Goal: Task Accomplishment & Management: Manage account settings

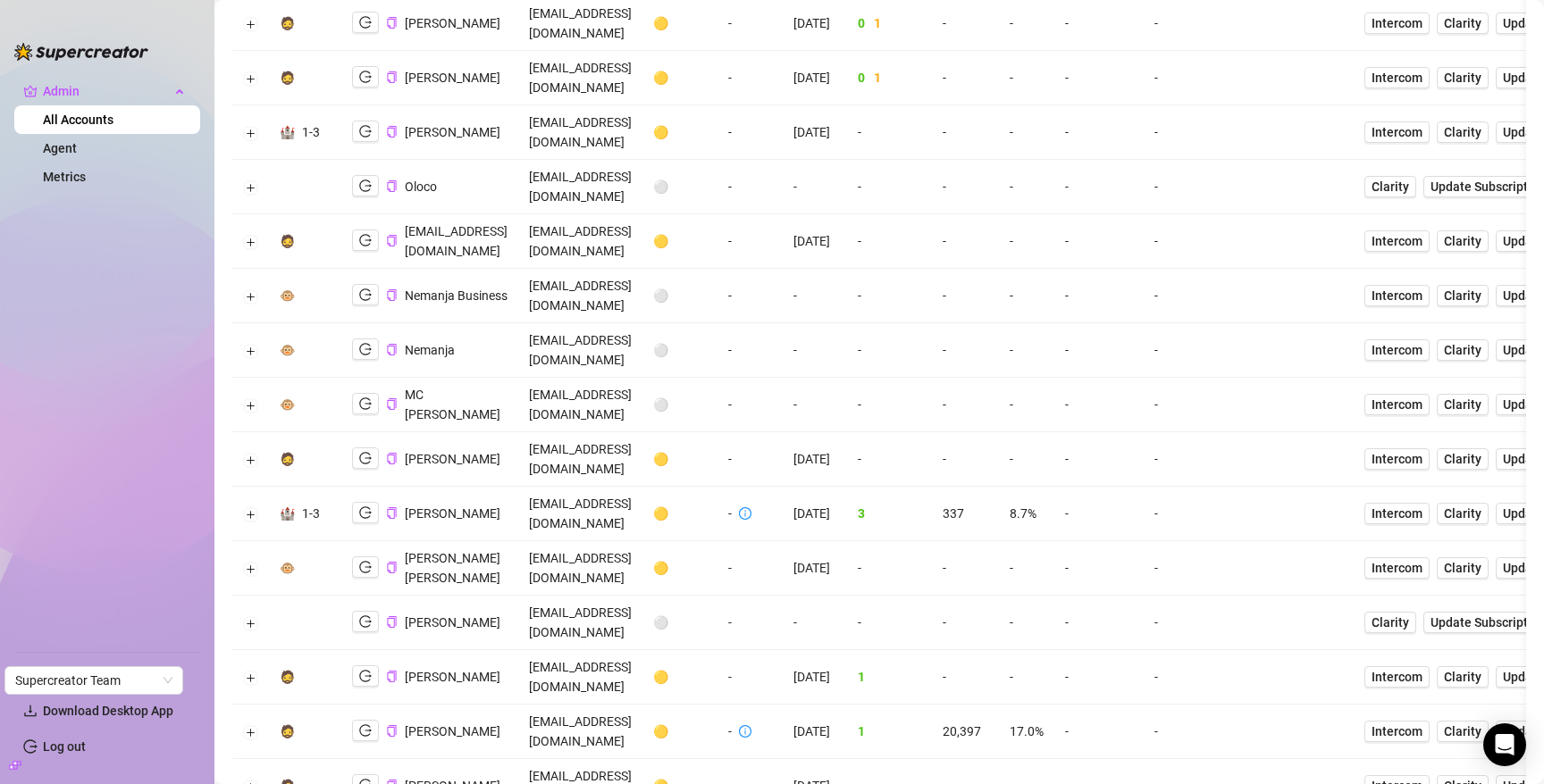
scroll to position [532, 0]
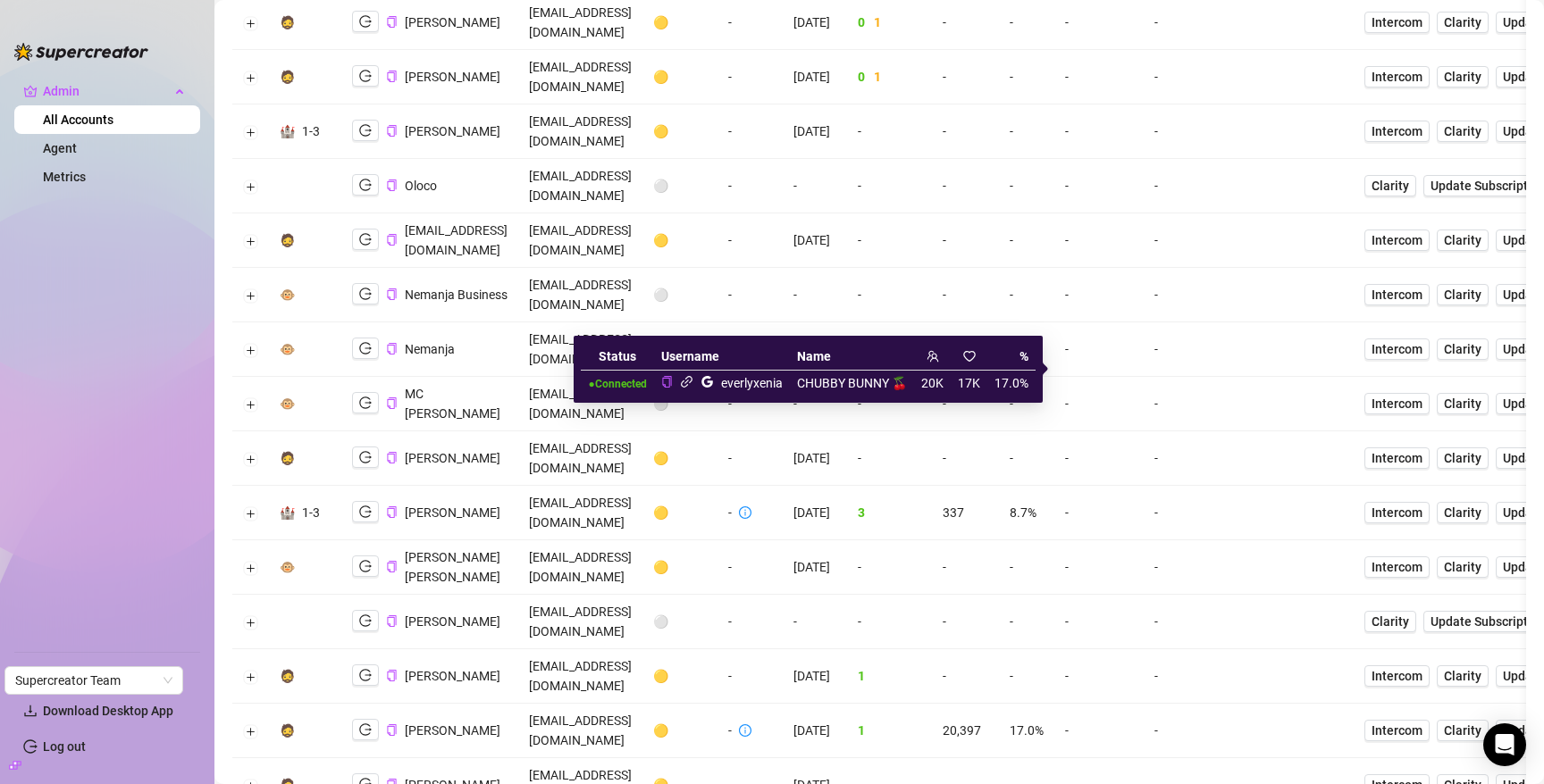
click at [690, 381] on icon "link" at bounding box center [687, 382] width 12 height 12
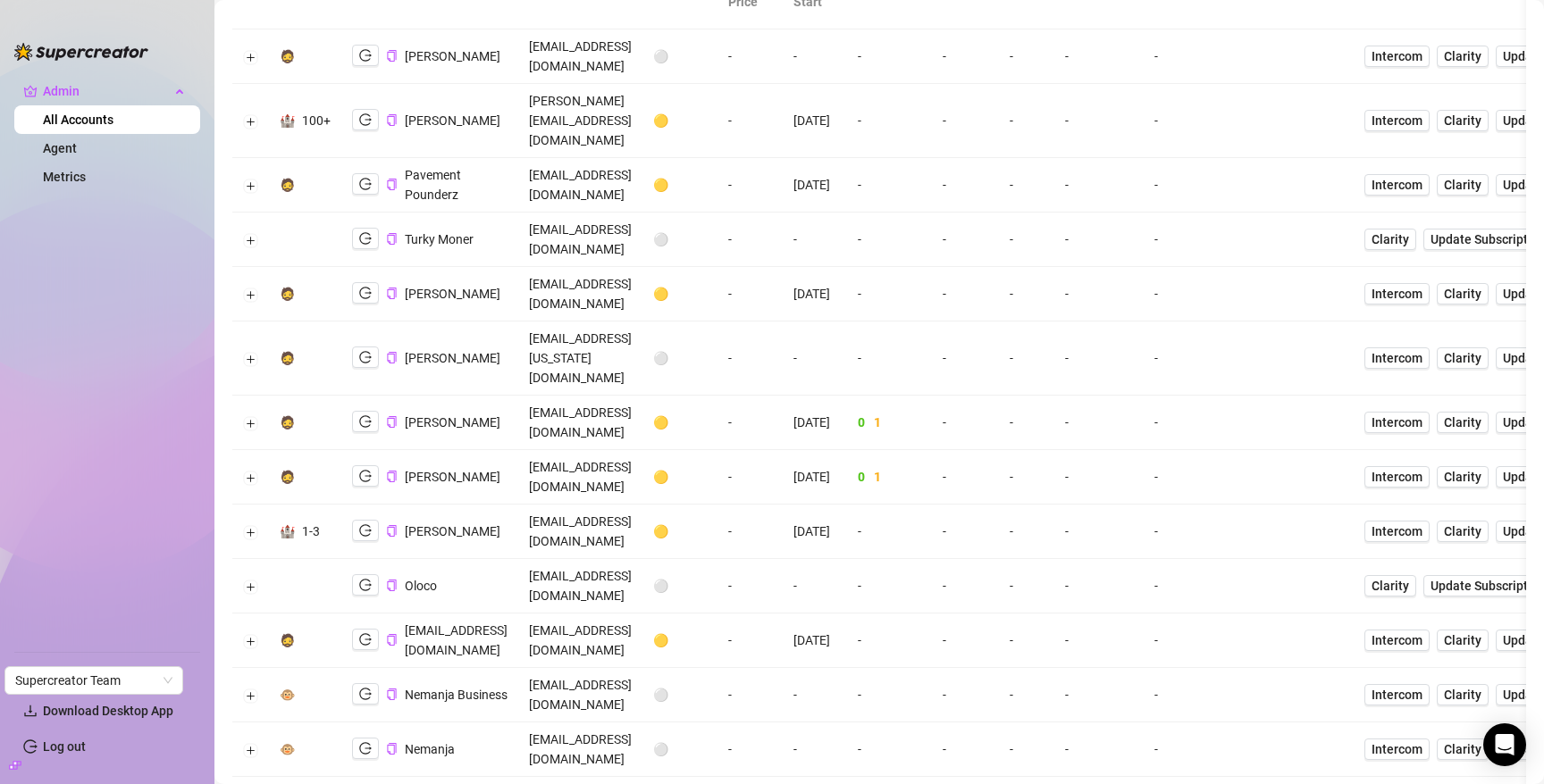
scroll to position [0, 0]
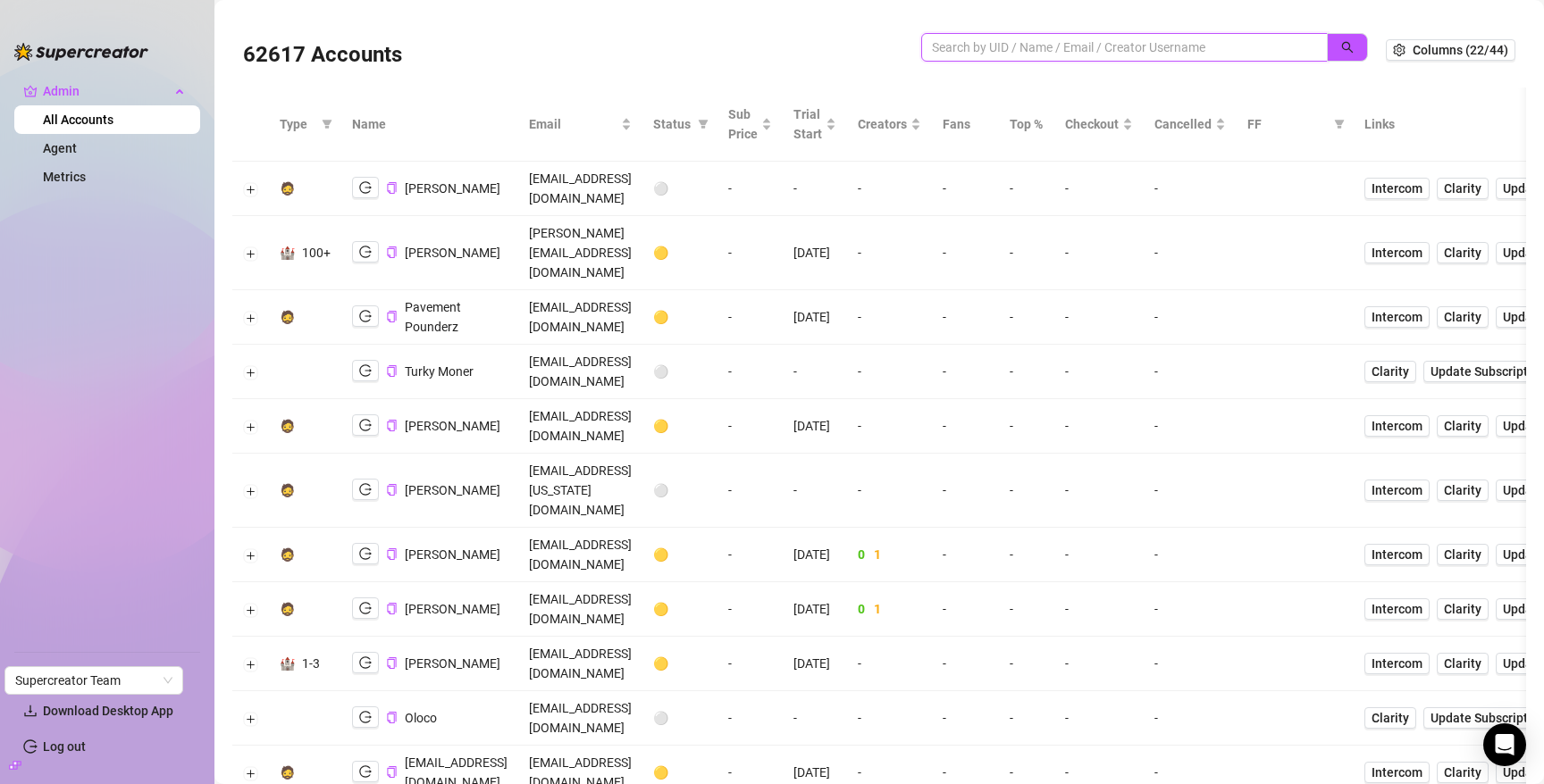
click at [1119, 50] on input "search" at bounding box center [1117, 47] width 371 height 20
paste input "NzzzyvMMIXOx9VZtxpHHRP3XqFq2"
click at [1336, 45] on button "button" at bounding box center [1347, 46] width 41 height 28
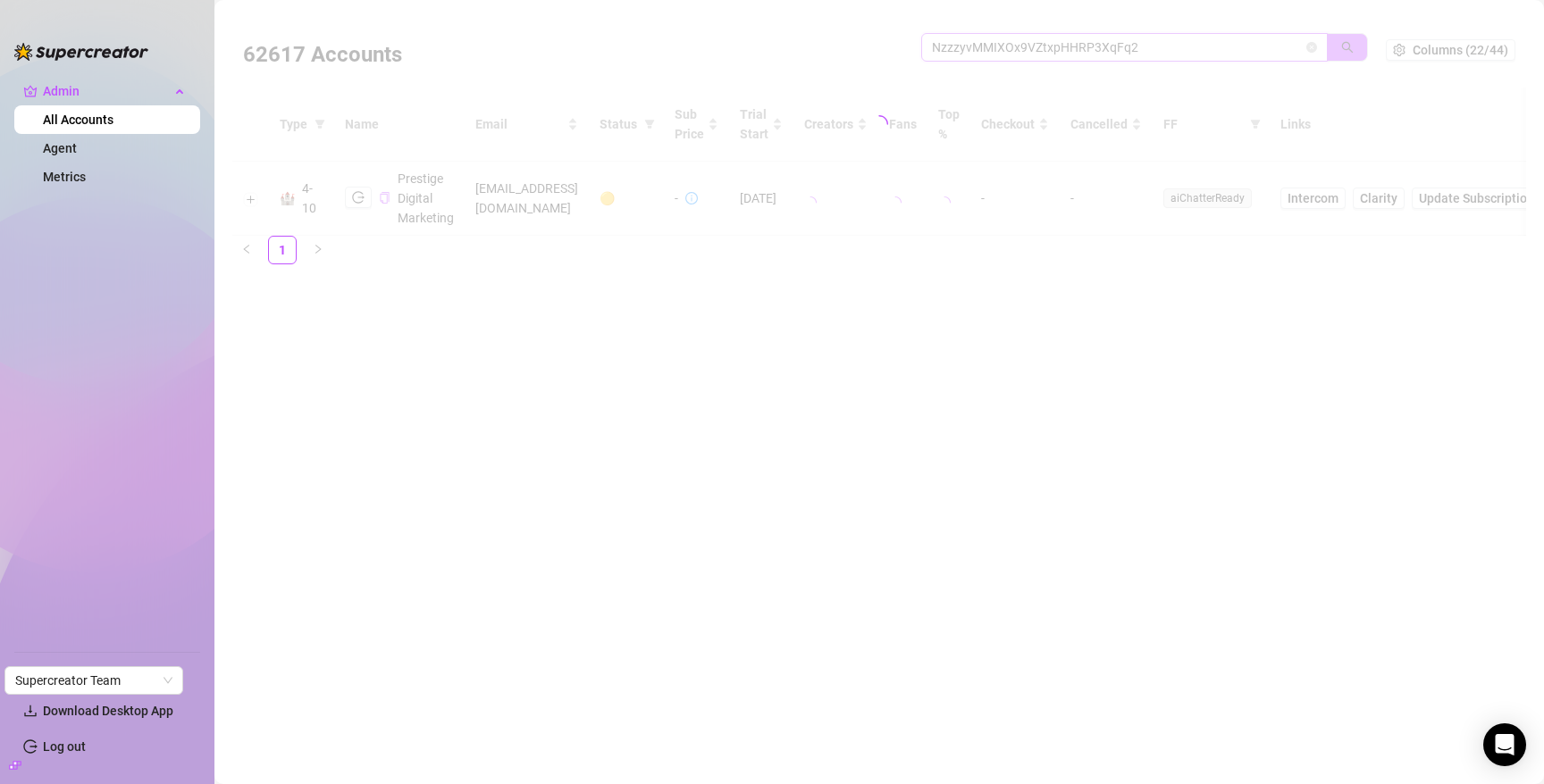
type input "NzzzyvMMIXOx9VZtxpHHRP3XqFq2"
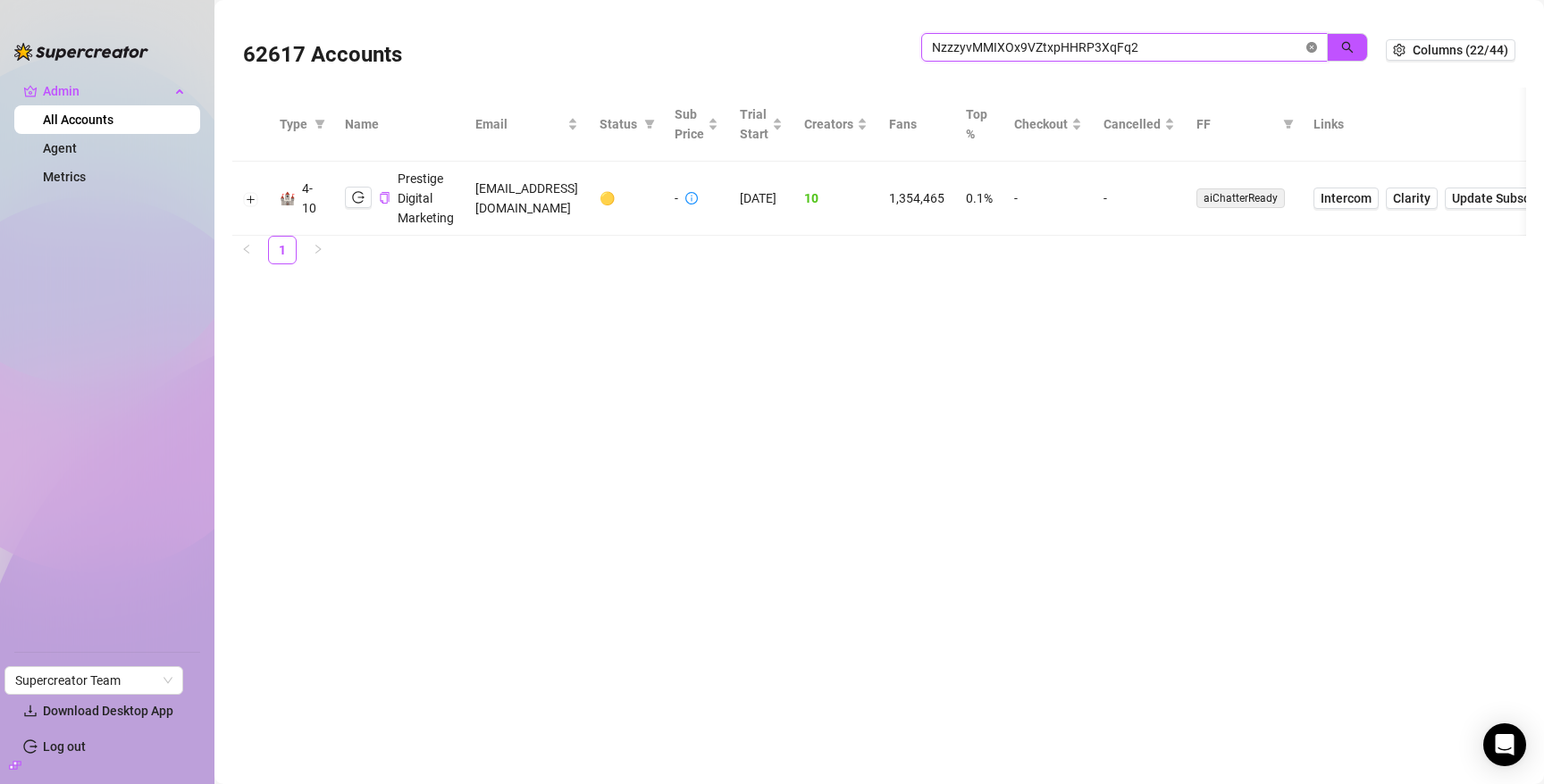
click at [1311, 47] on icon "close-circle" at bounding box center [1312, 47] width 11 height 11
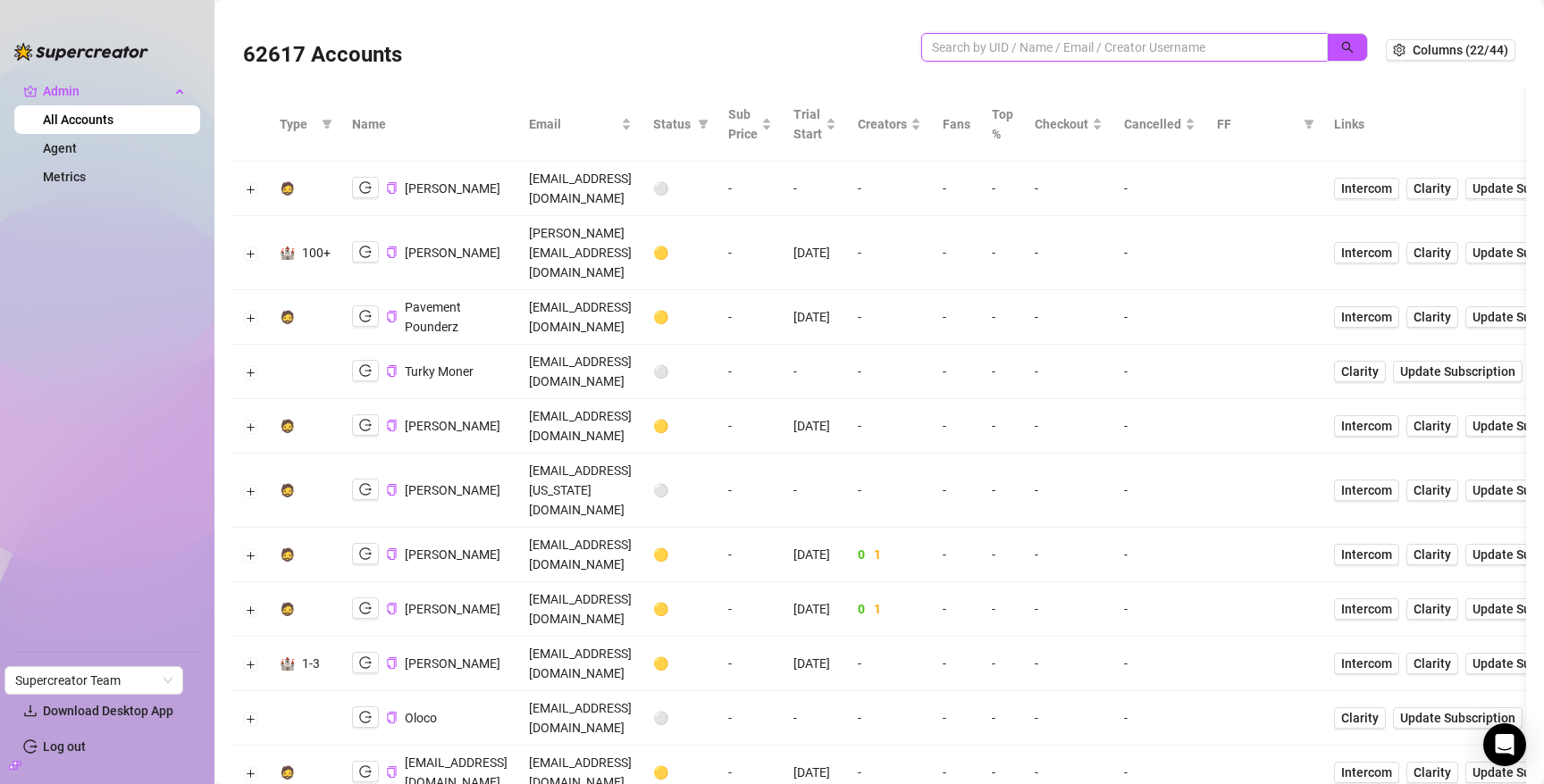
click at [1196, 49] on input "search" at bounding box center [1117, 47] width 371 height 20
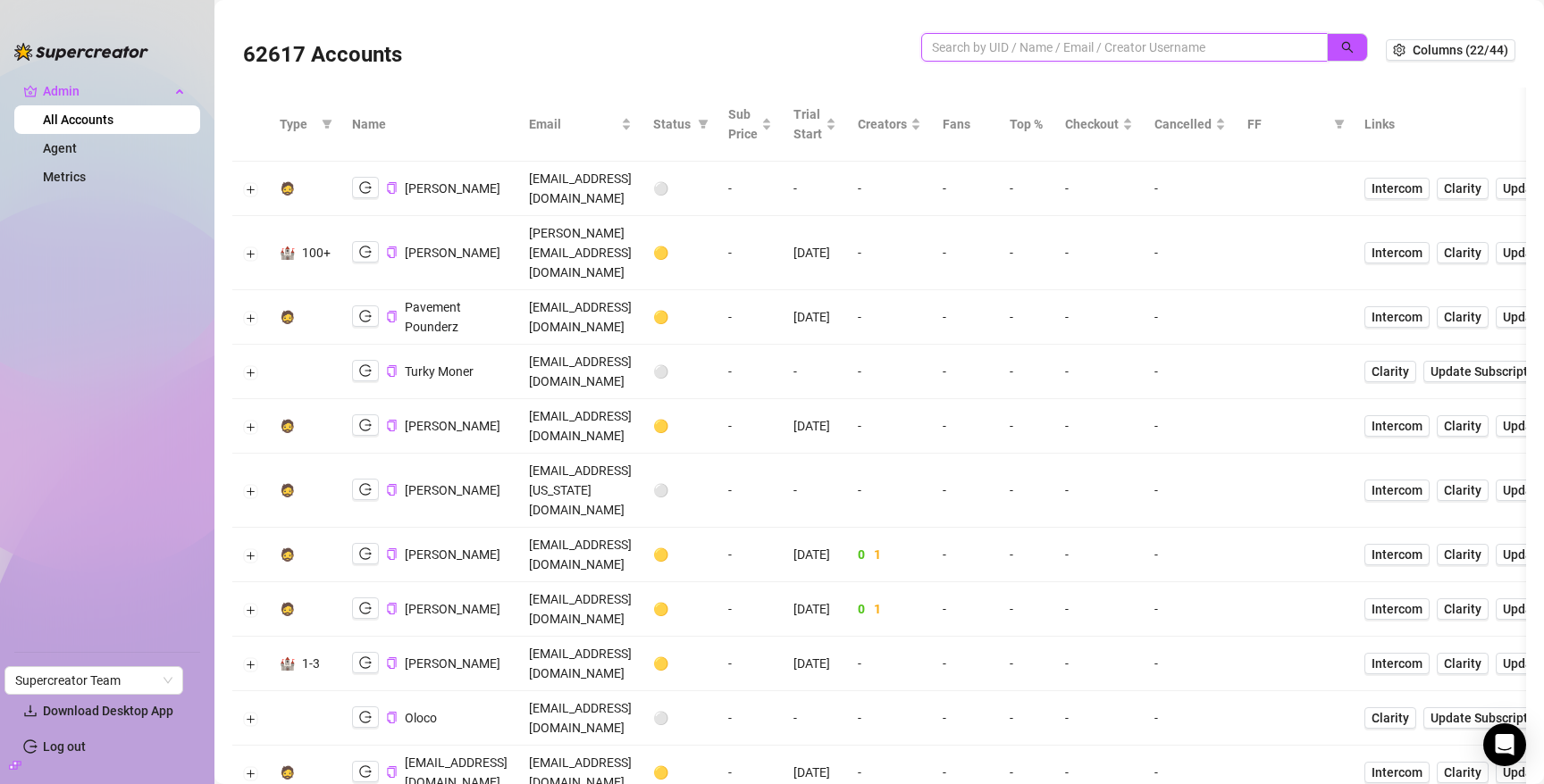
paste input "NzzzyvMMIXOx9VZtxpHHRP3XqFq2"
type input "NzzzyvMMIXOx9VZtxpHHRP3XqFq2"
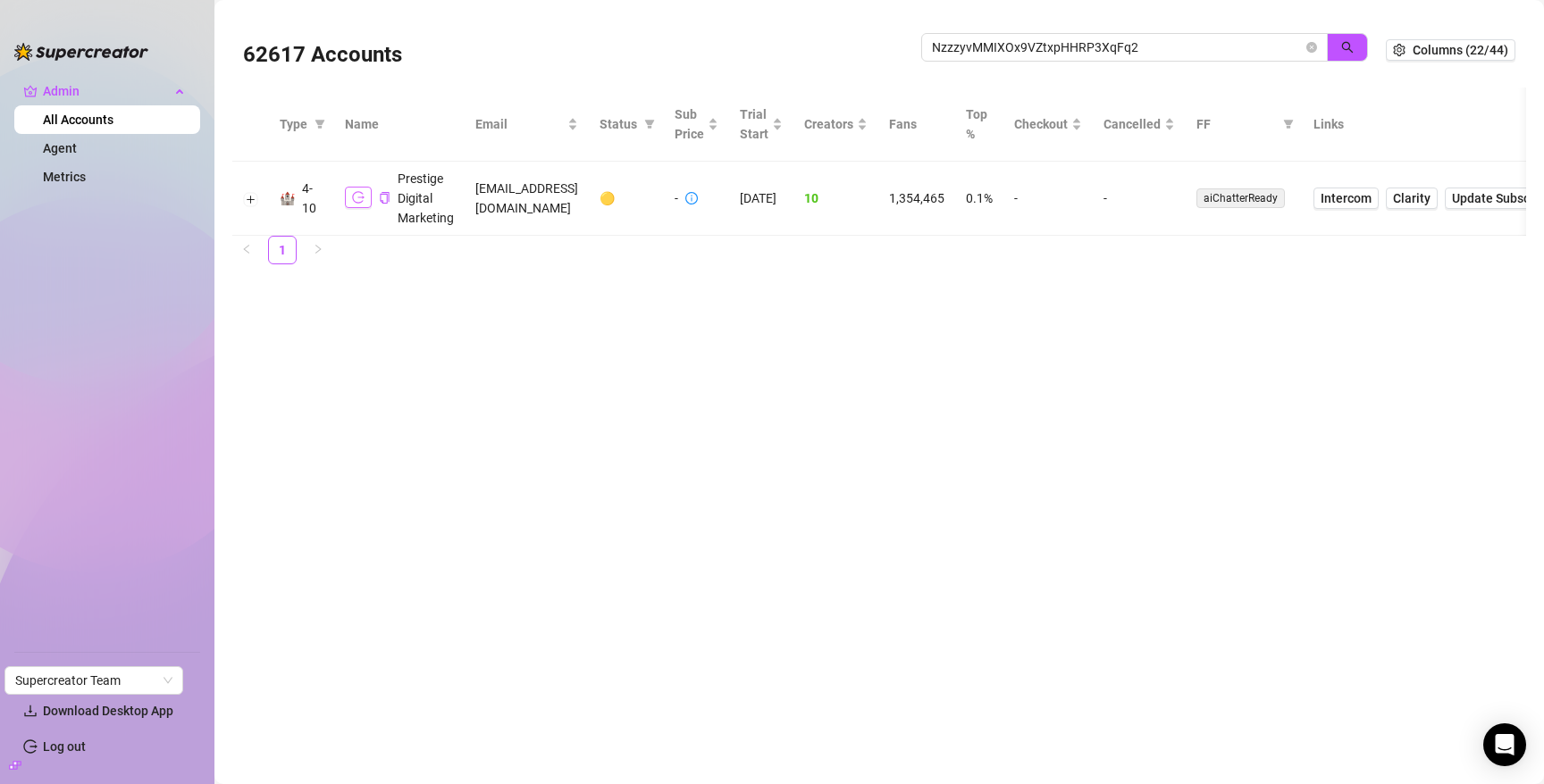
click at [349, 196] on button "button" at bounding box center [358, 198] width 26 height 22
click at [1163, 47] on input "NzzzyvMMIXOx9VZtxpHHRP3XqFq2" at bounding box center [1117, 47] width 371 height 20
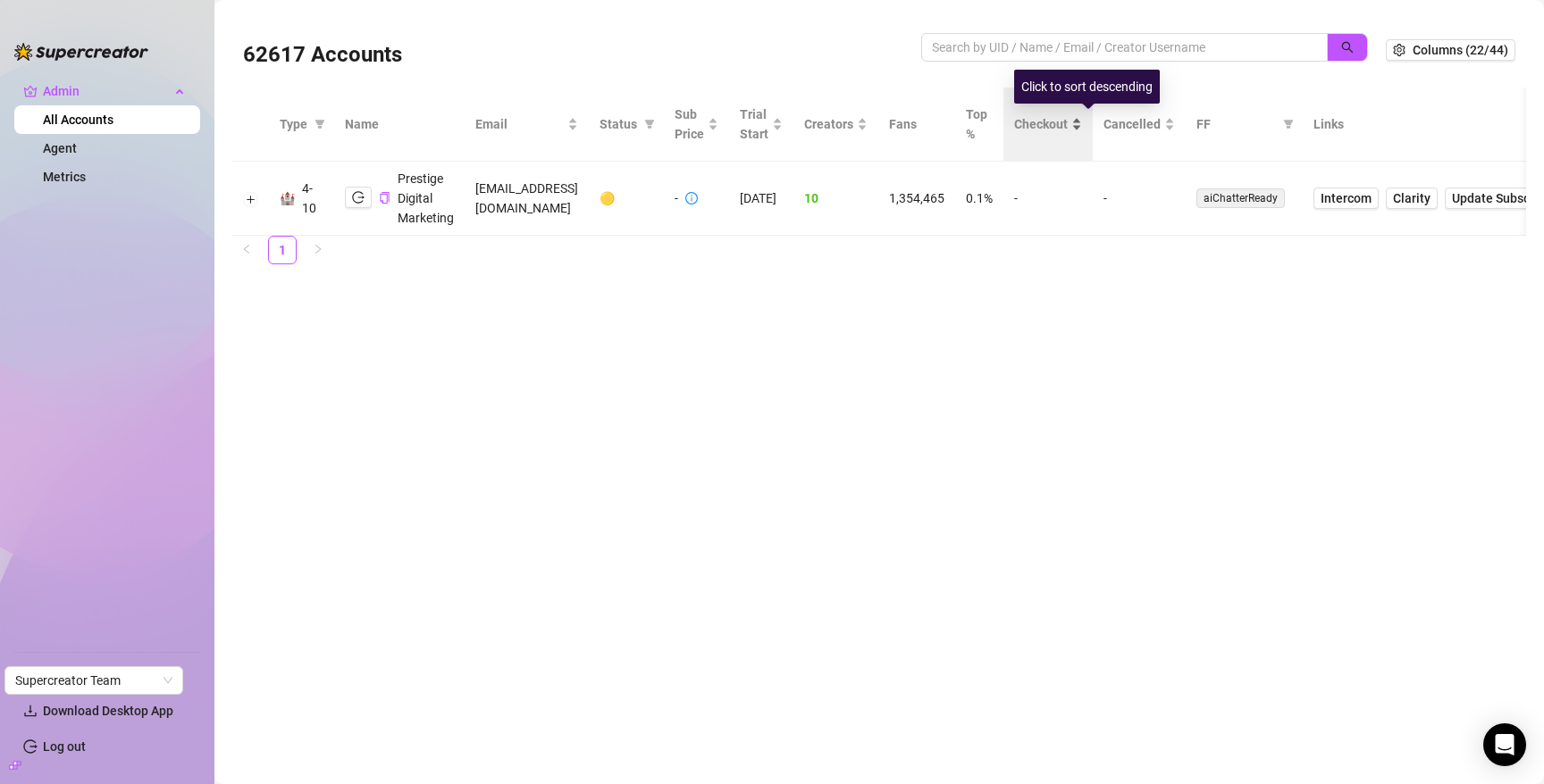
click at [1068, 126] on span "Checkout" at bounding box center [1041, 124] width 54 height 20
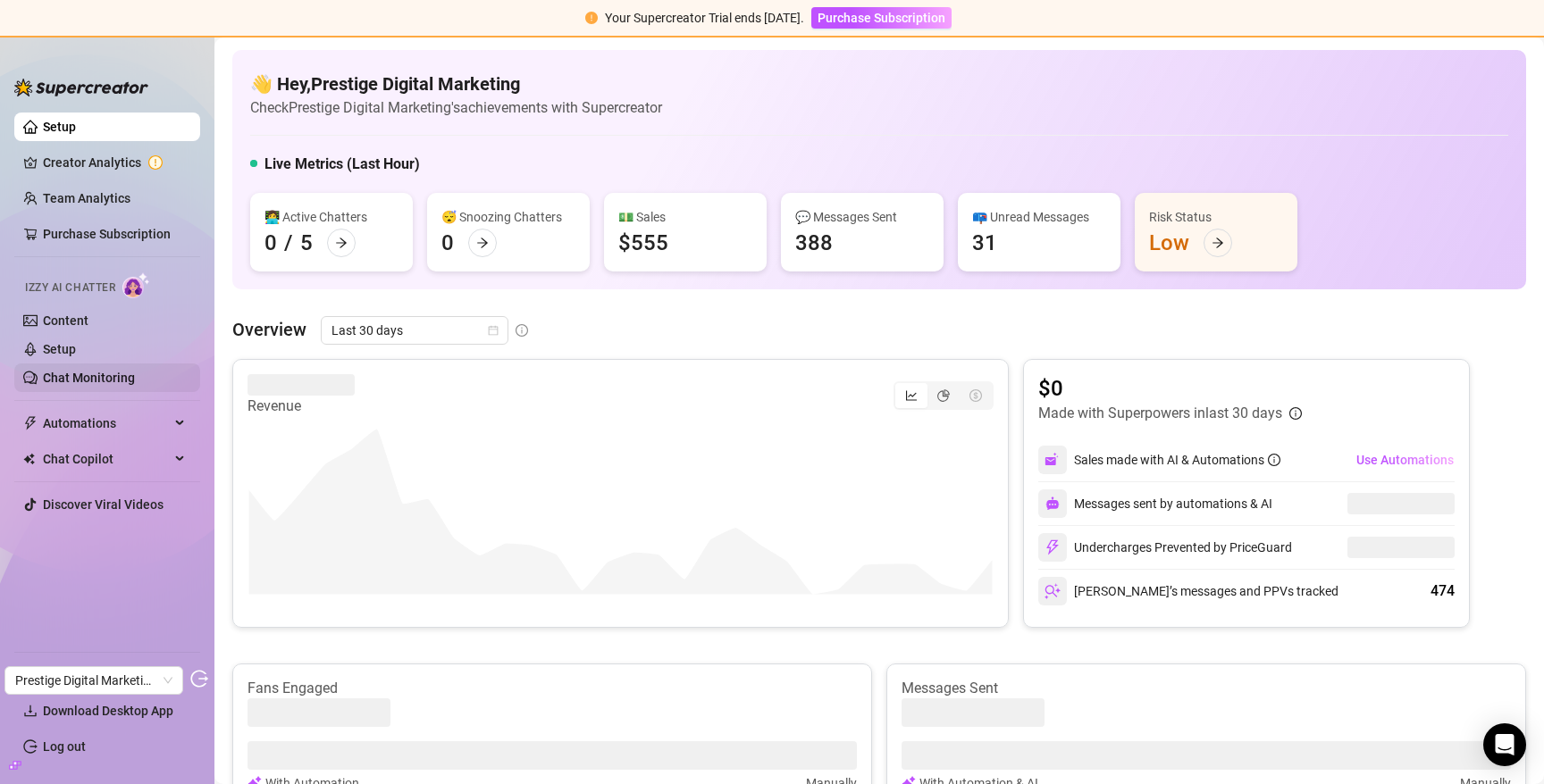
click at [91, 373] on link "Chat Monitoring" at bounding box center [88, 378] width 92 height 15
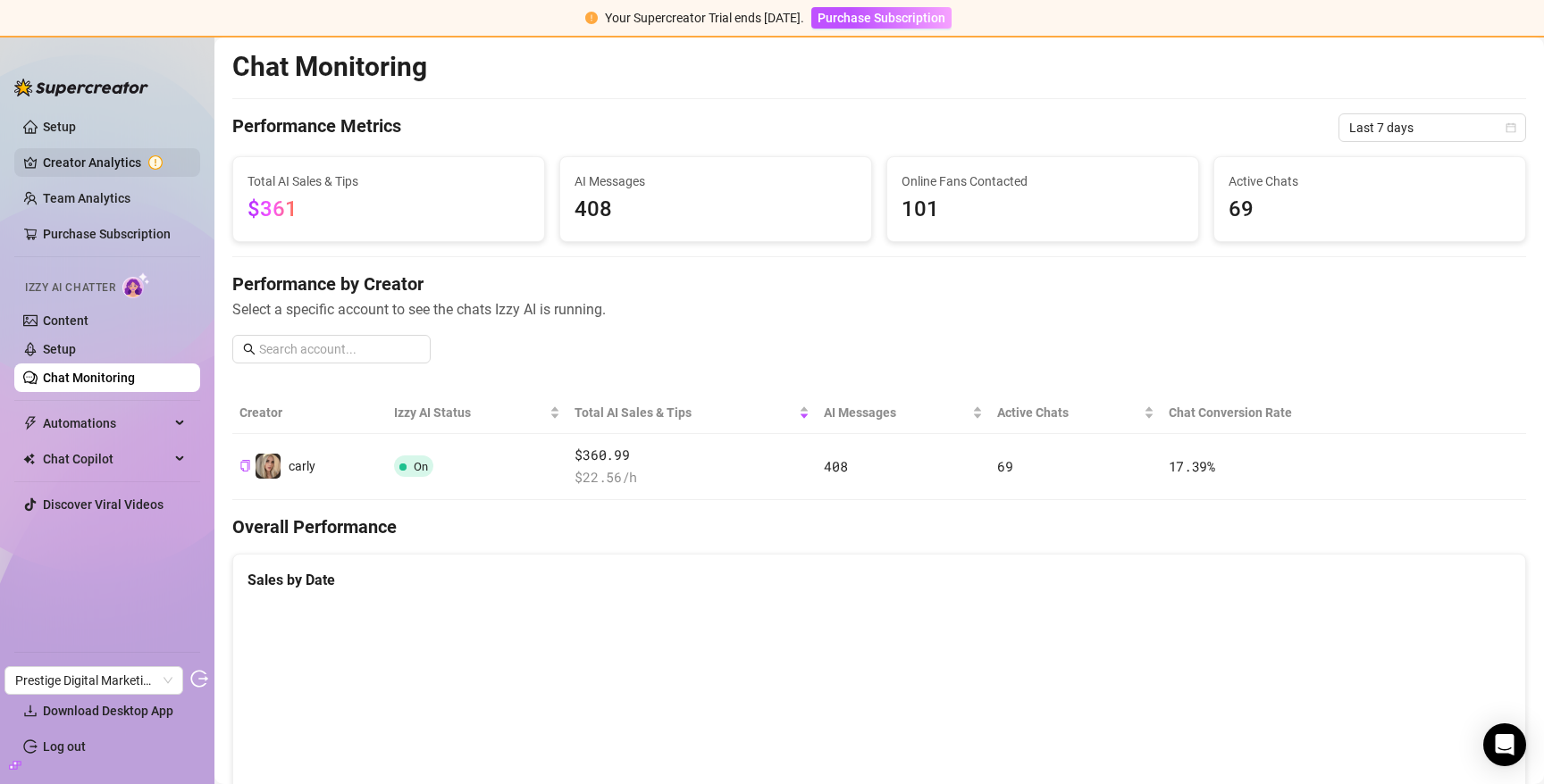
click at [101, 156] on link "Creator Analytics" at bounding box center [114, 162] width 143 height 28
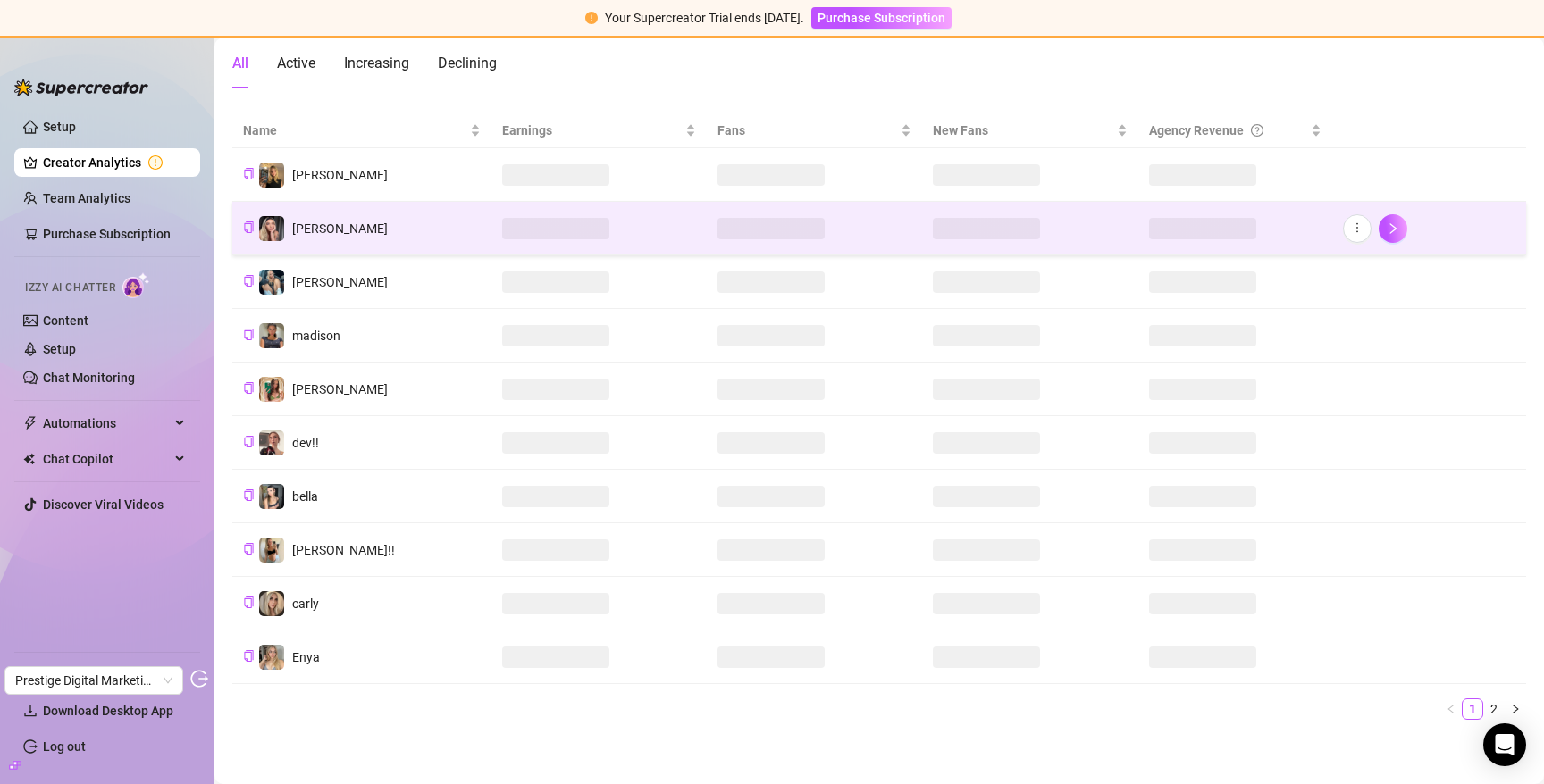
scroll to position [182, 0]
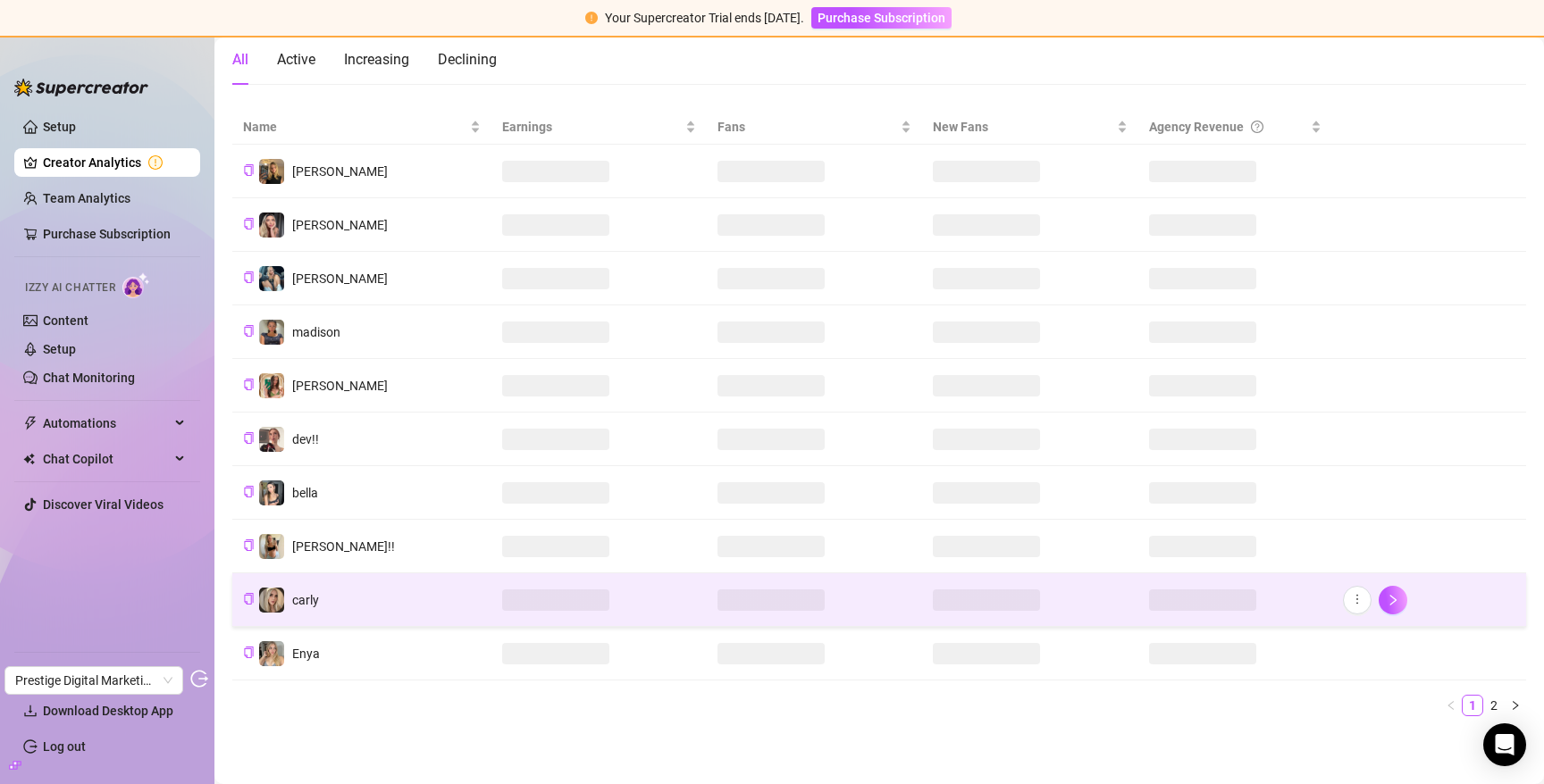
click at [363, 611] on td "carly" at bounding box center [362, 600] width 259 height 54
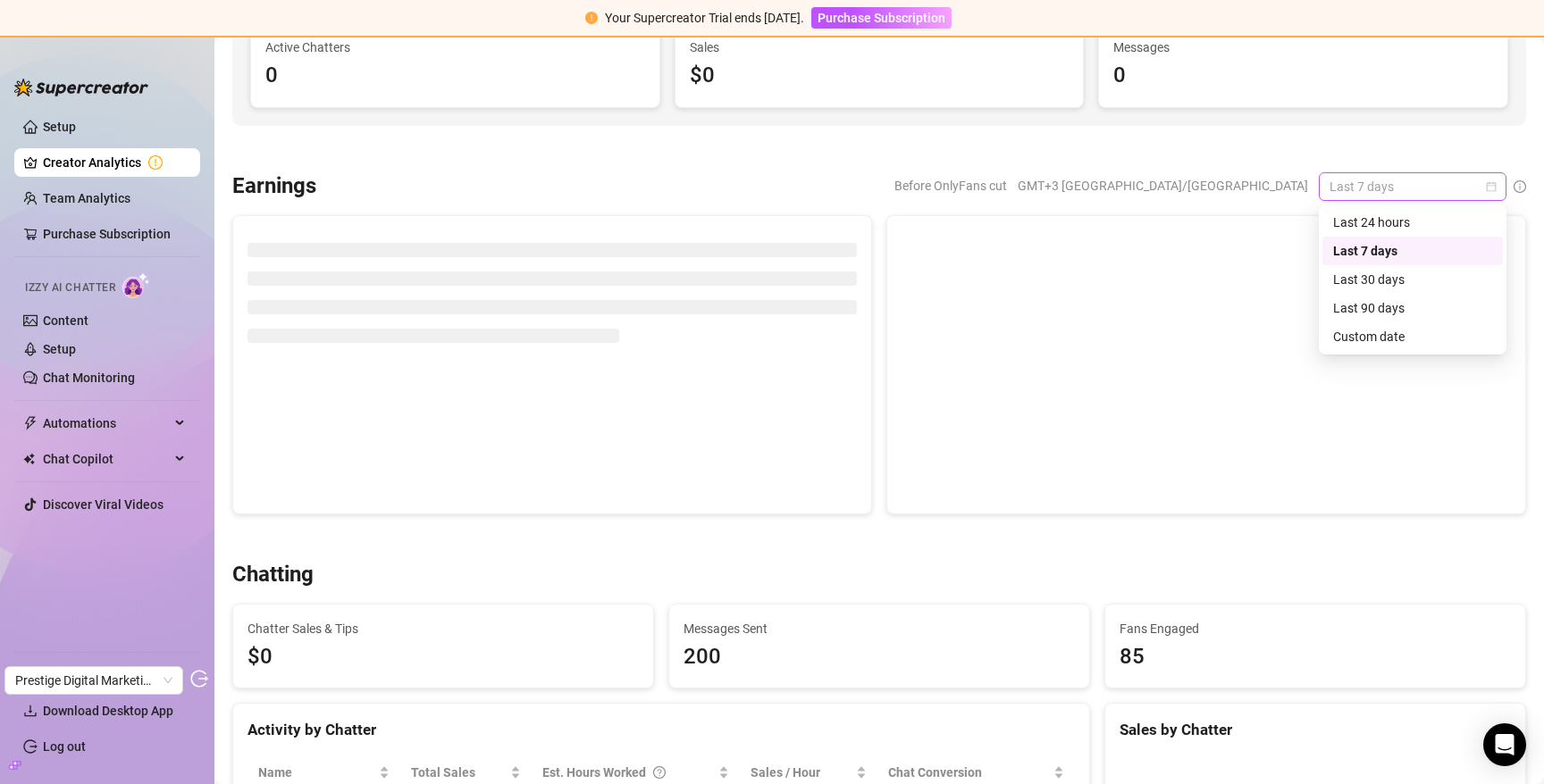
click at [1387, 183] on span "Last 7 days" at bounding box center [1413, 186] width 166 height 26
click at [1403, 284] on div "Last 30 days" at bounding box center [1413, 280] width 159 height 20
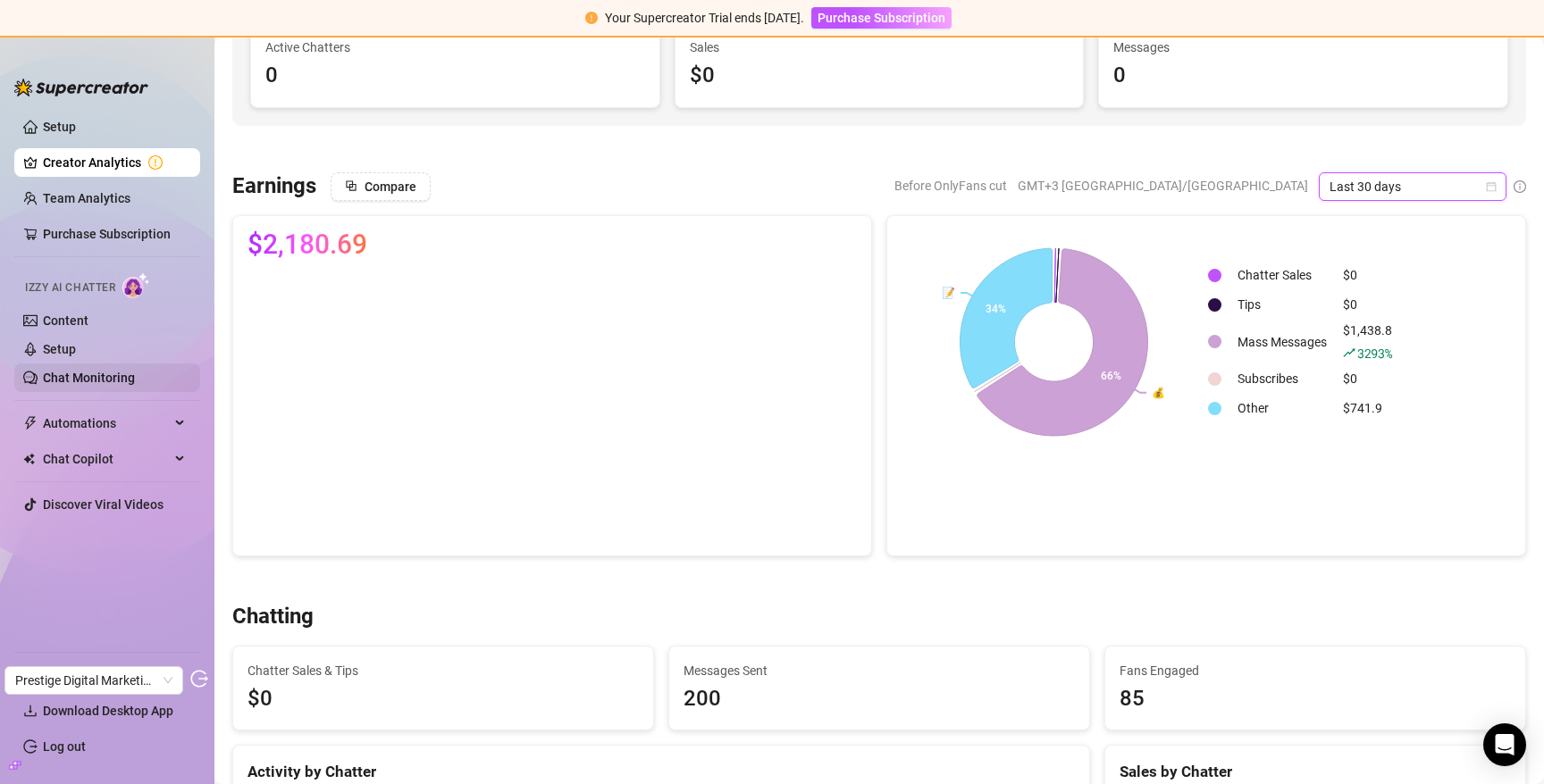
click at [89, 380] on link "Chat Monitoring" at bounding box center [88, 378] width 92 height 15
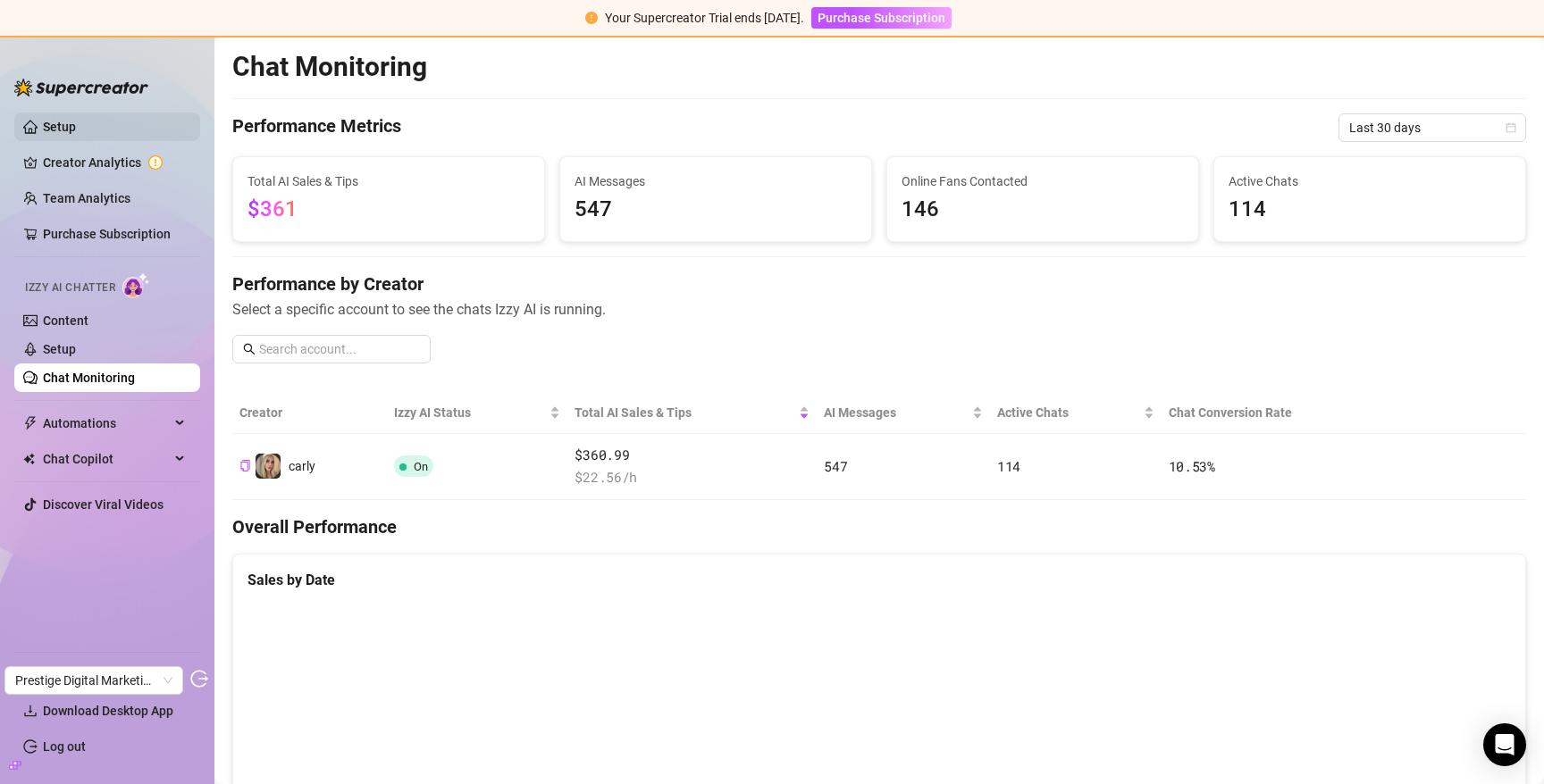
click at [76, 123] on link "Setup" at bounding box center [59, 127] width 33 height 15
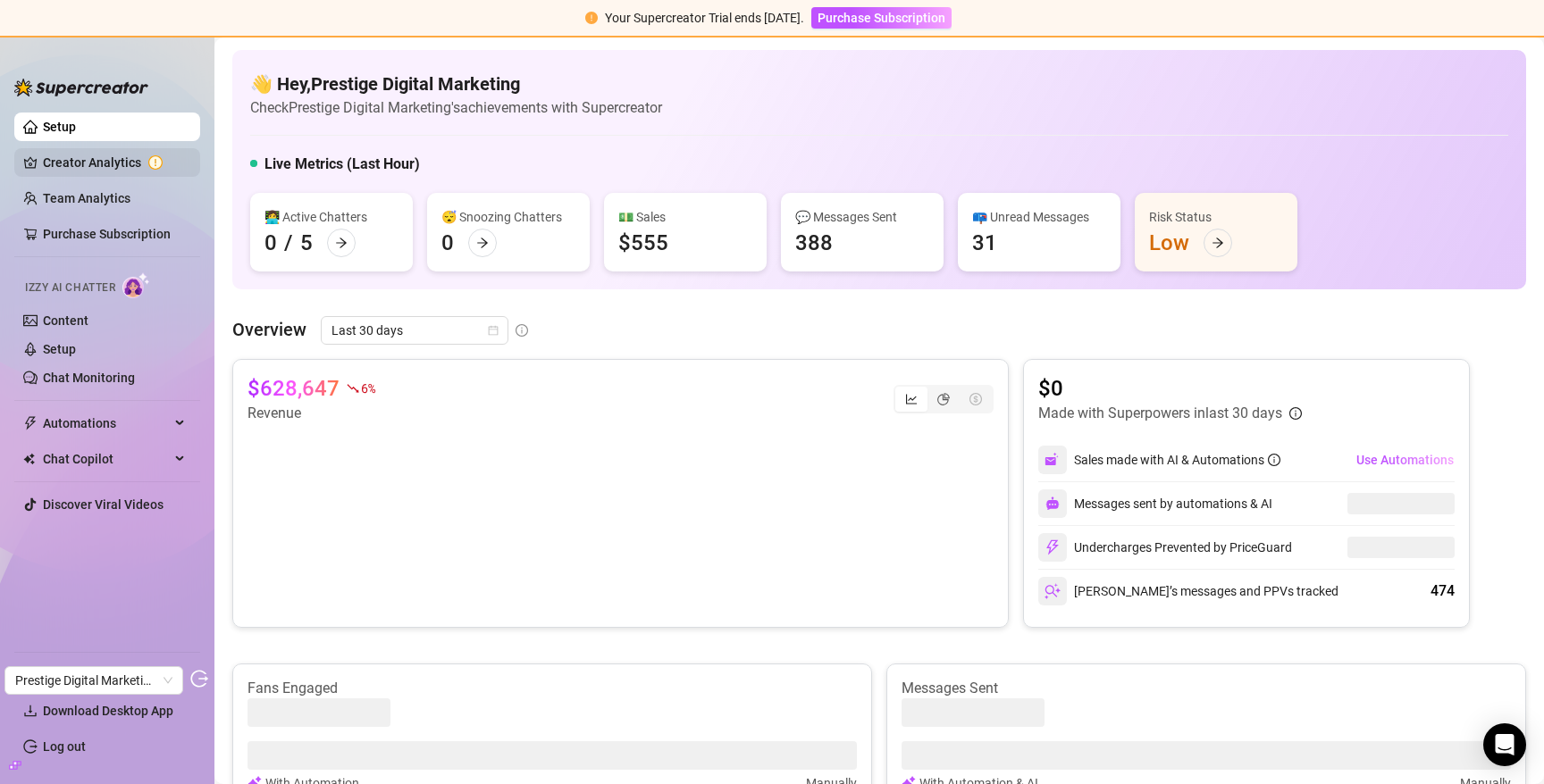
click at [116, 168] on link "Creator Analytics" at bounding box center [114, 162] width 143 height 28
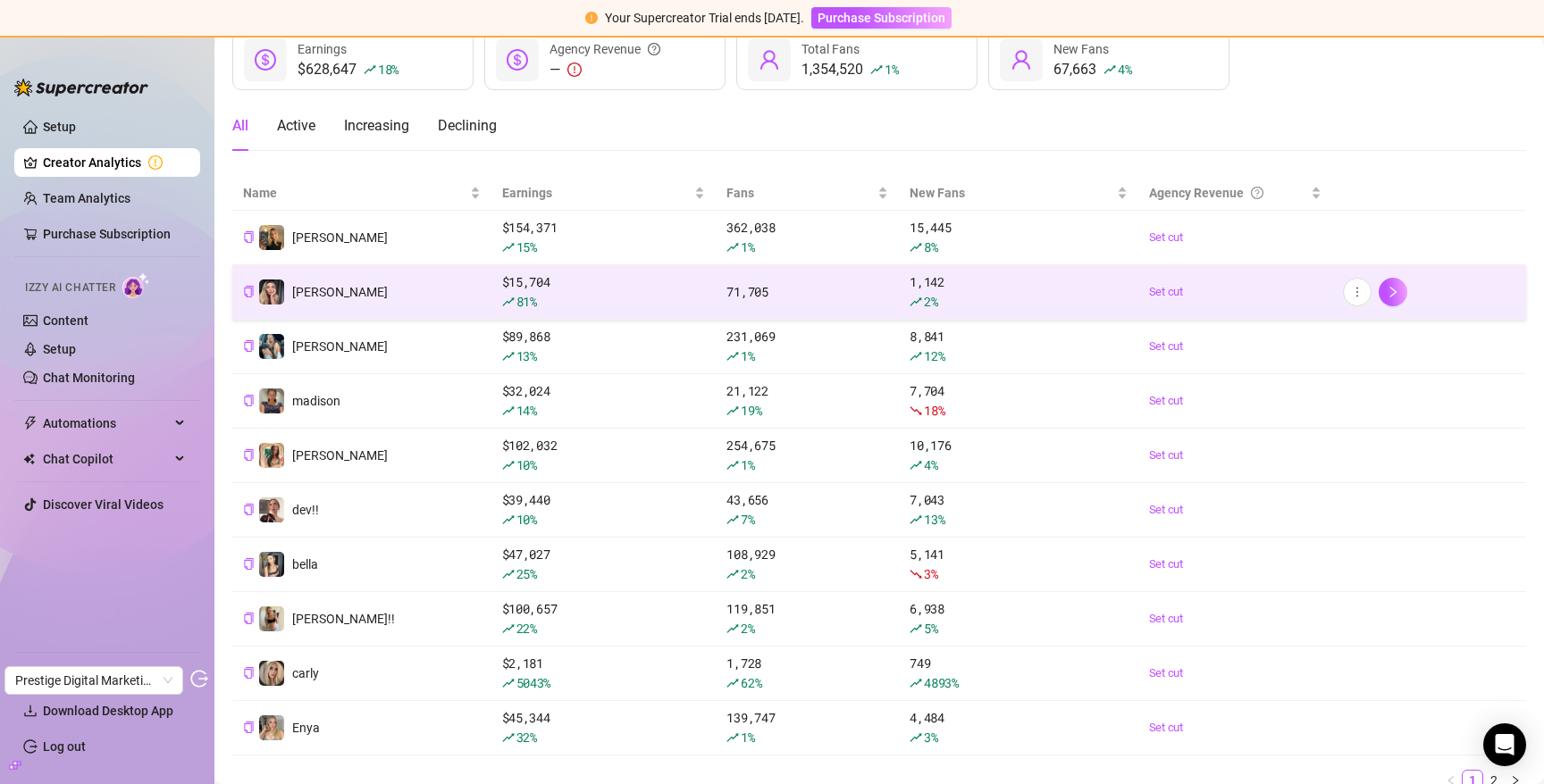
scroll to position [191, 0]
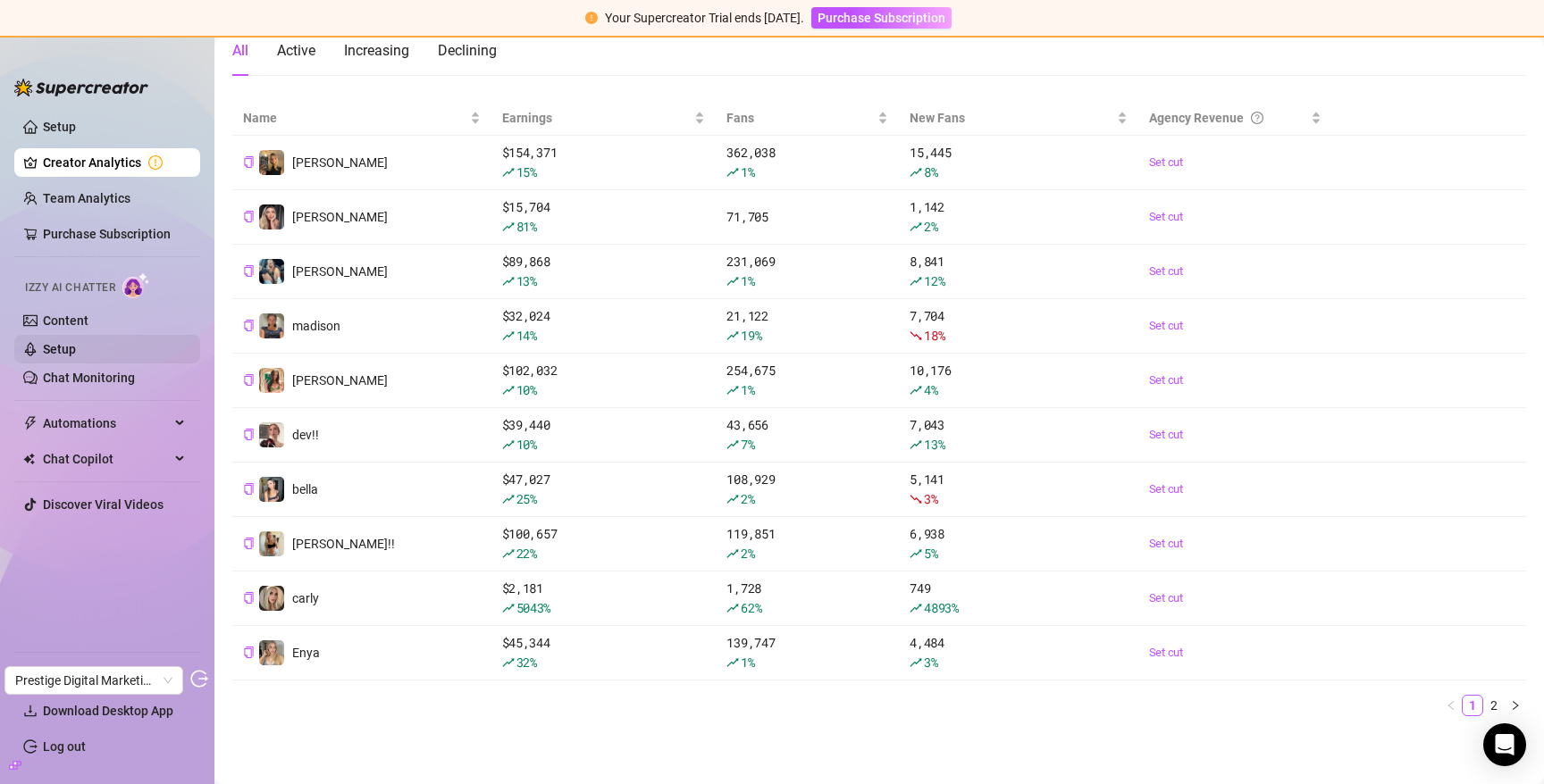
click at [76, 348] on link "Setup" at bounding box center [59, 349] width 33 height 15
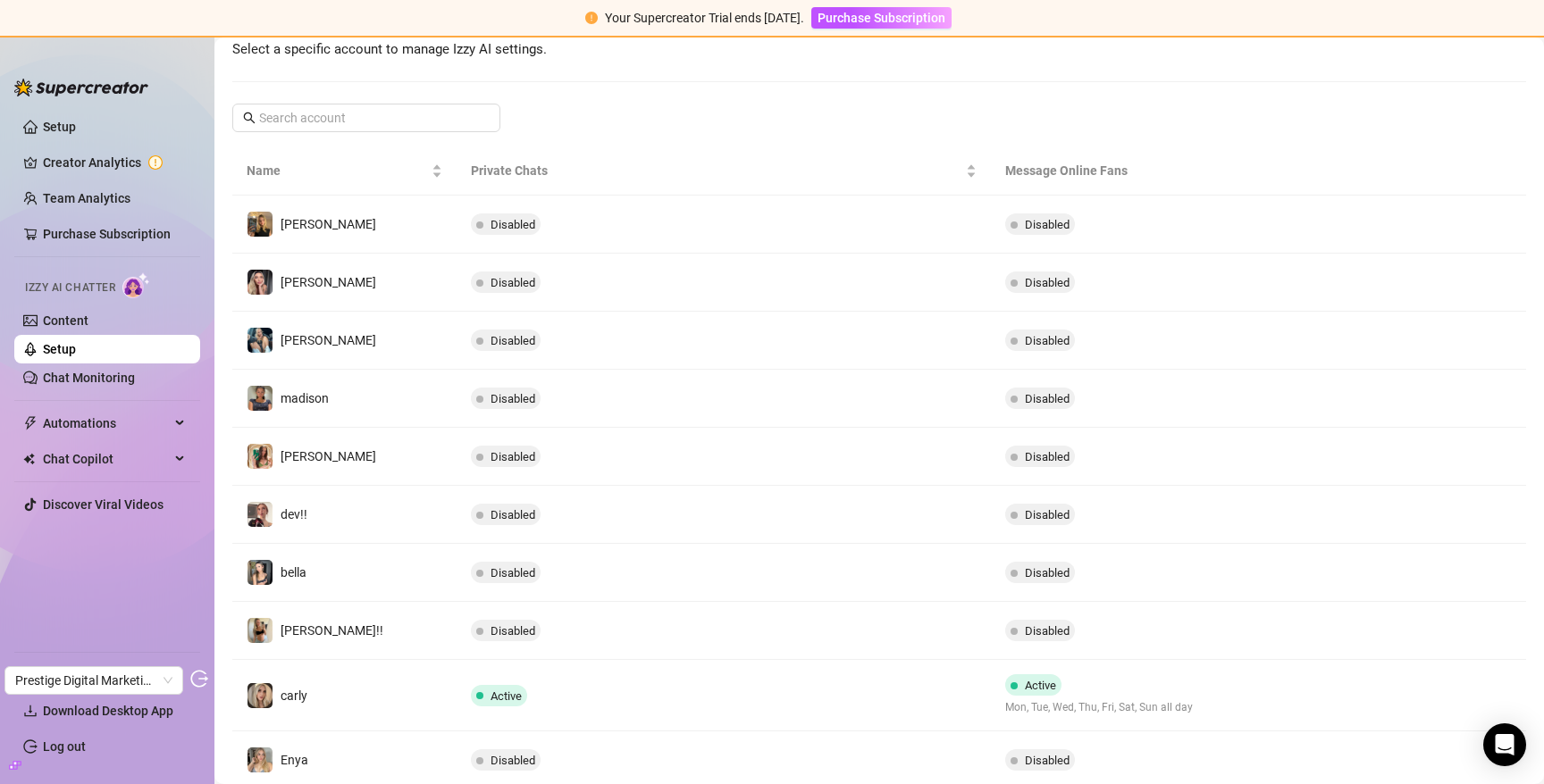
scroll to position [292, 0]
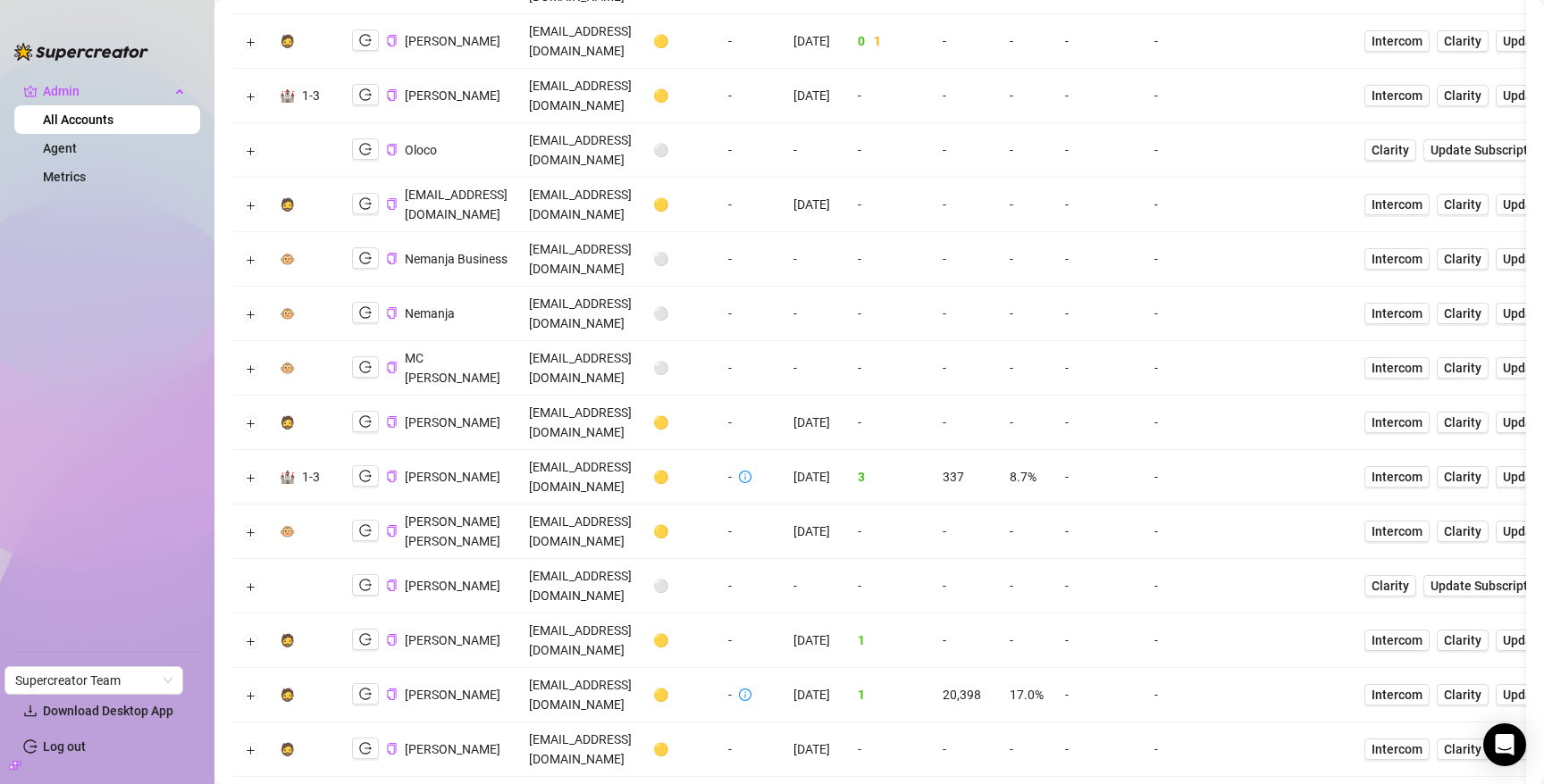
scroll to position [626, 0]
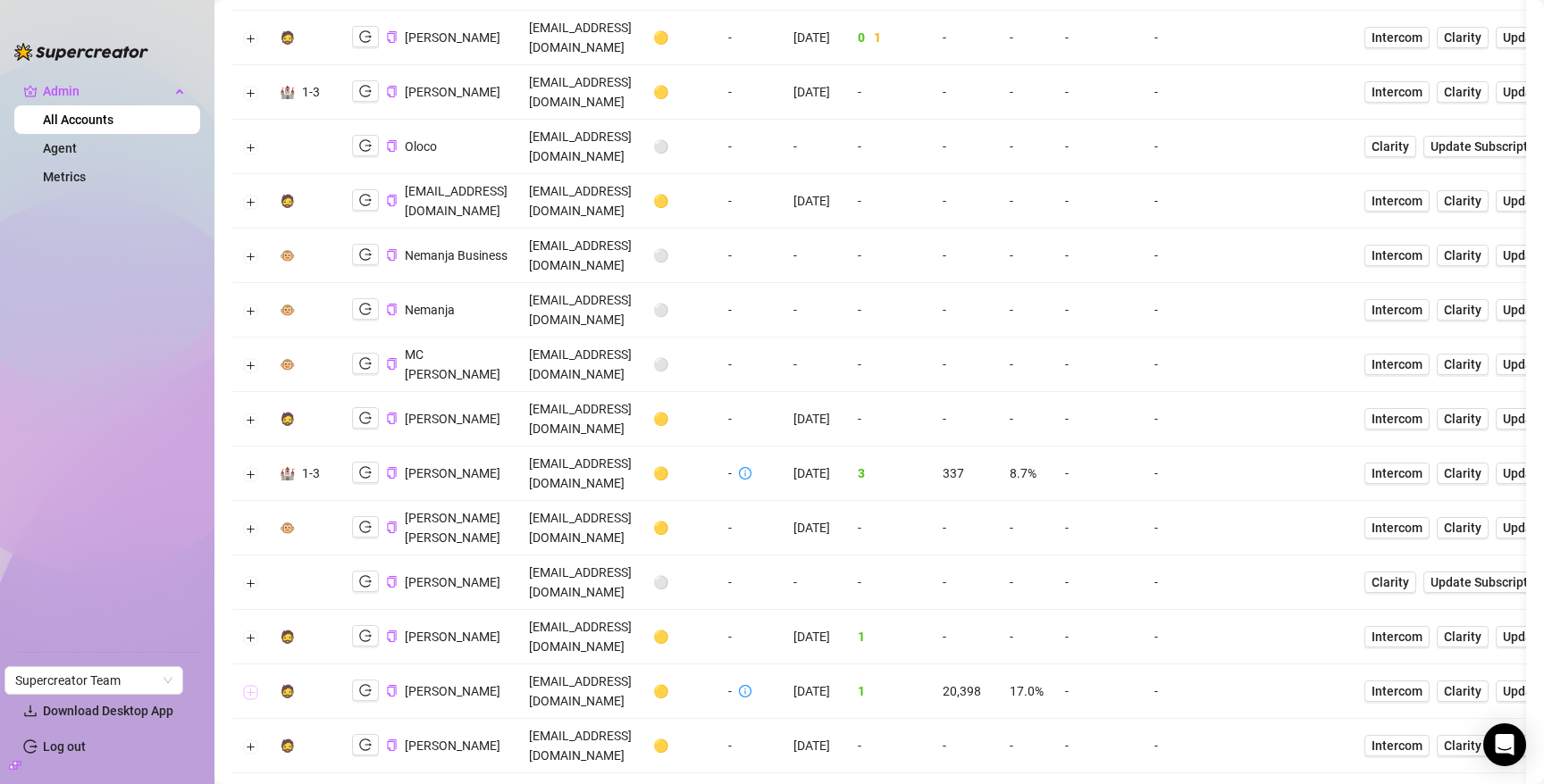
click at [253, 686] on button "Expand row" at bounding box center [252, 693] width 15 height 15
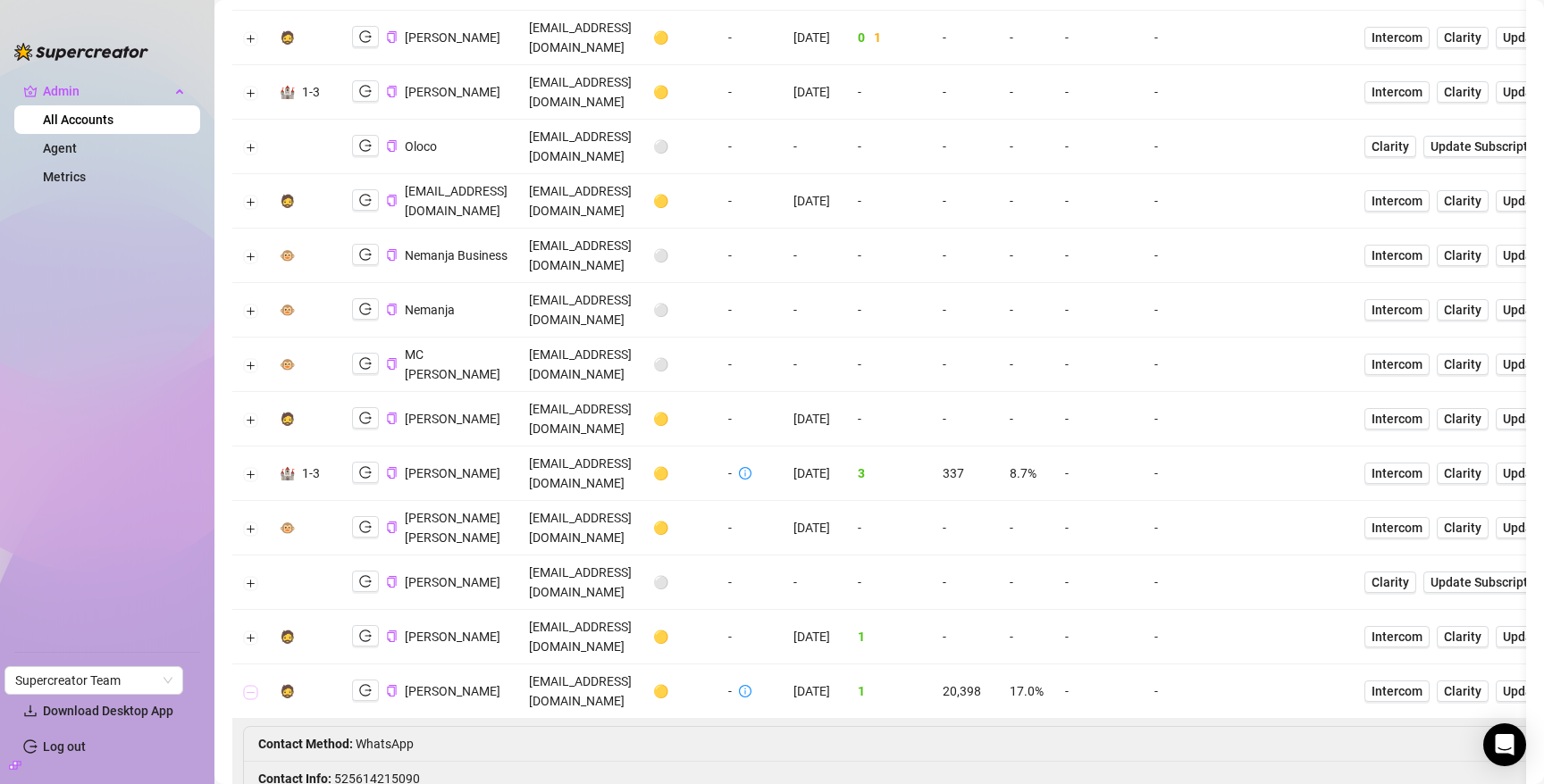
click at [253, 686] on button "Collapse row" at bounding box center [252, 693] width 15 height 15
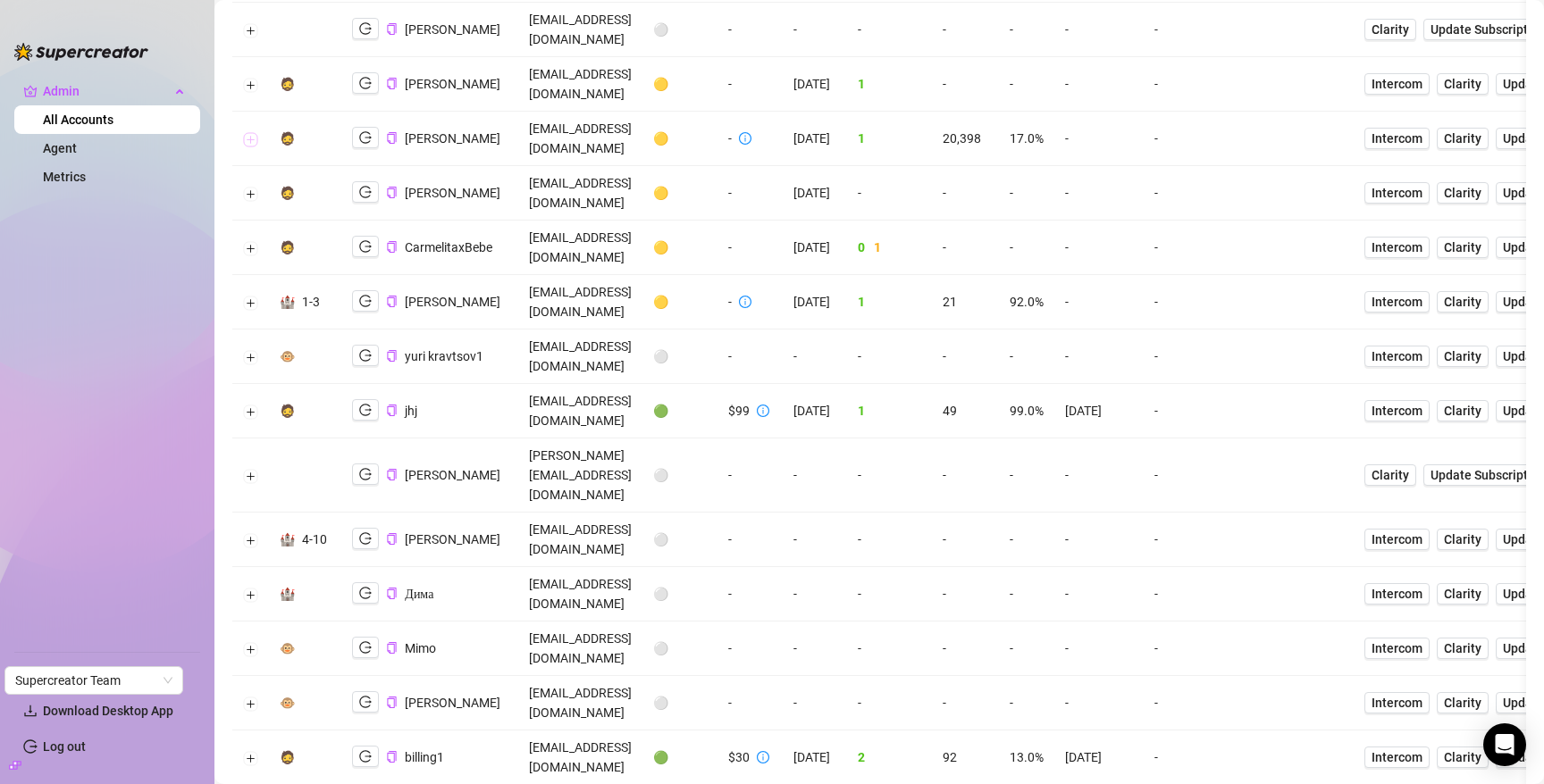
scroll to position [1201, 0]
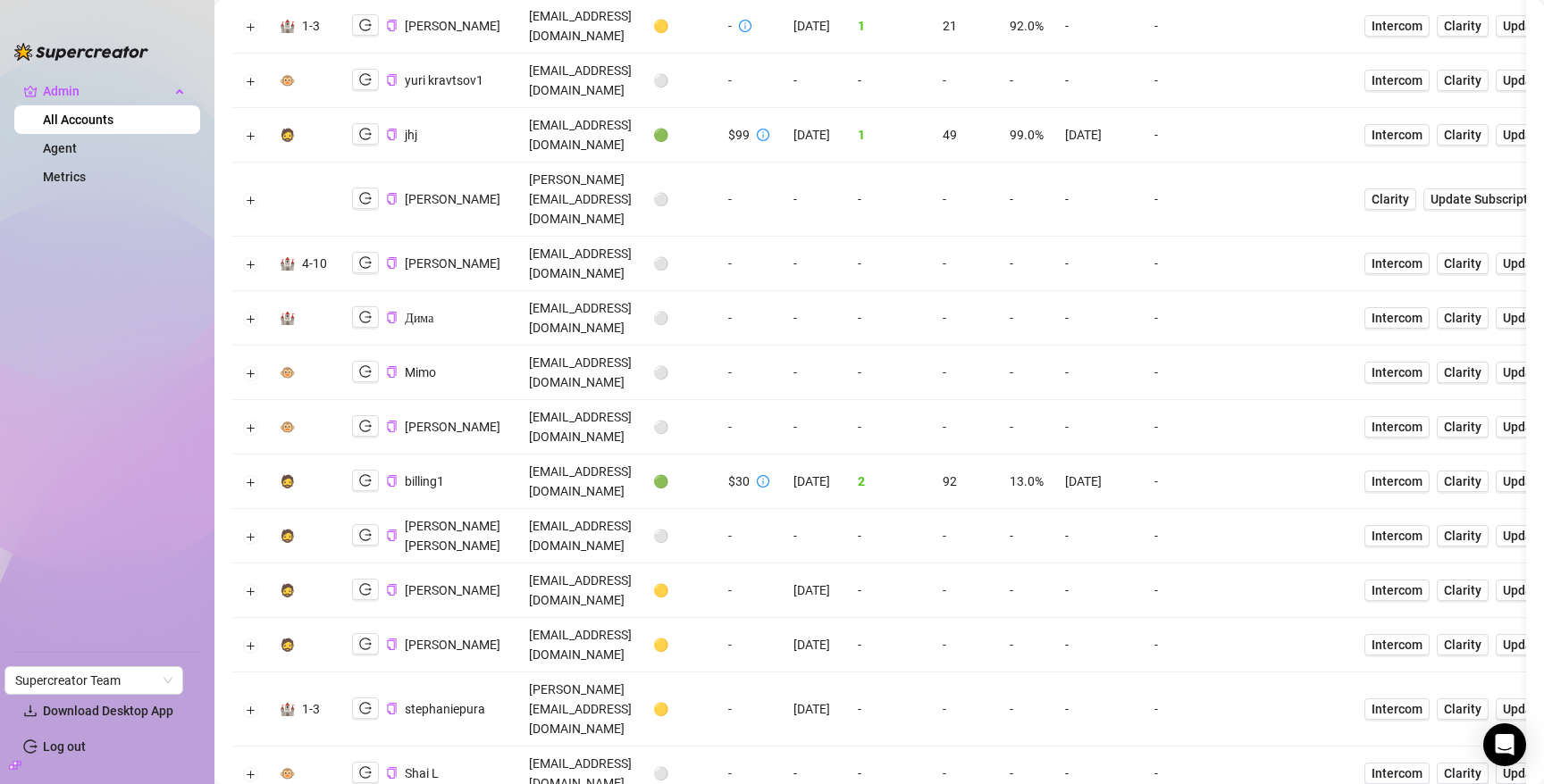
scroll to position [1414, 0]
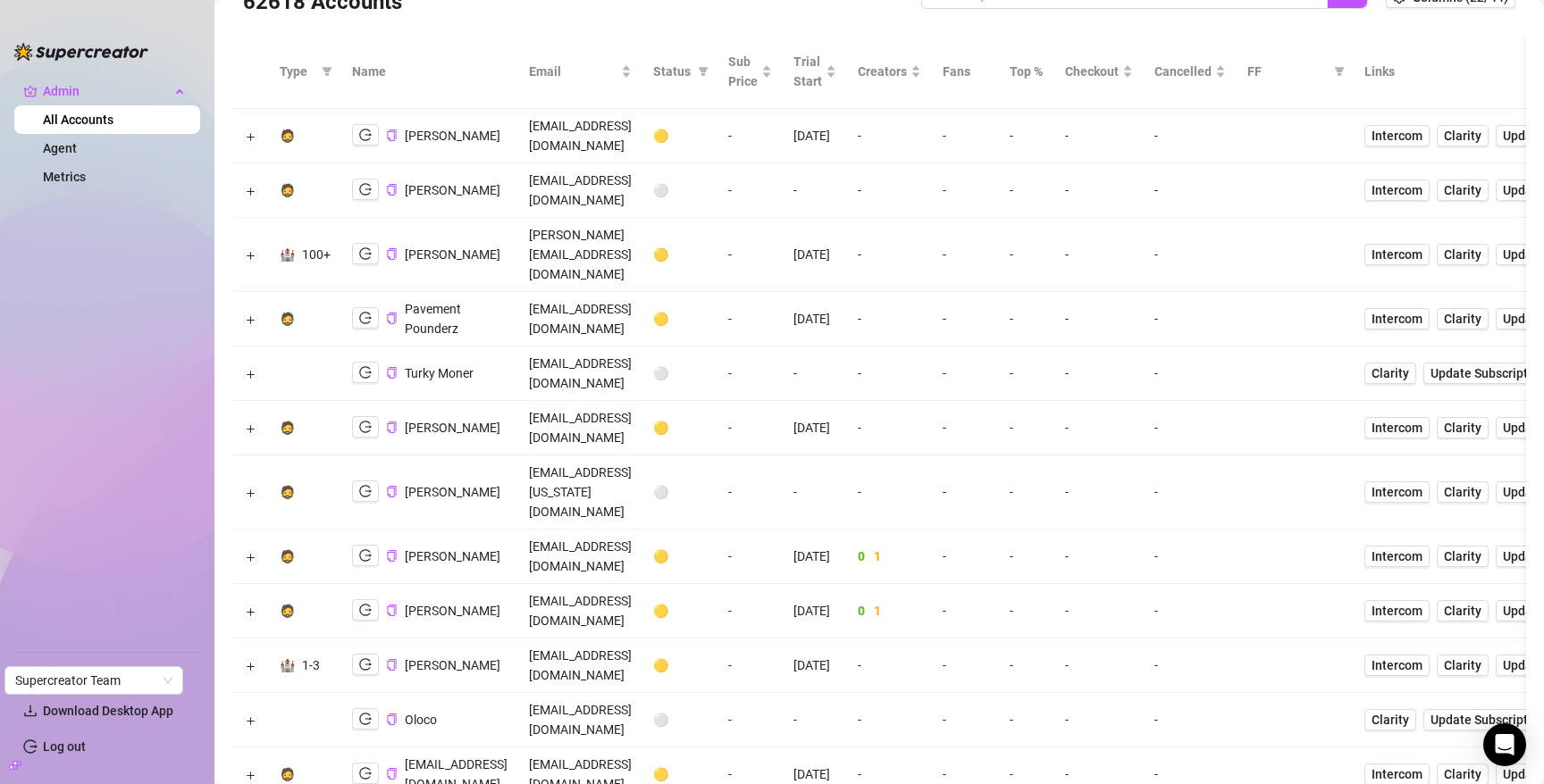
scroll to position [0, 0]
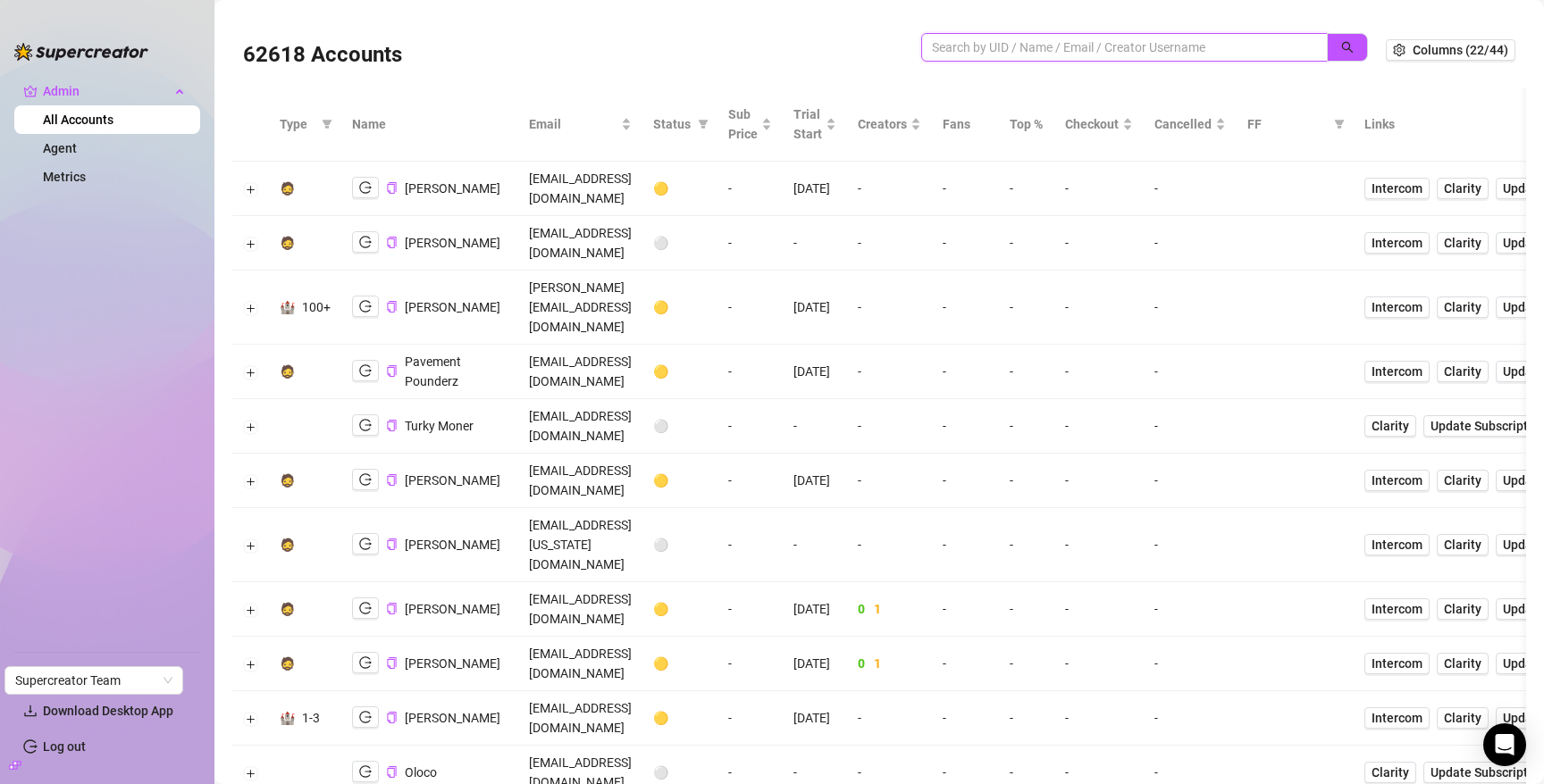
click at [1051, 48] on input "search" at bounding box center [1117, 47] width 371 height 20
click at [1352, 46] on icon "search" at bounding box center [1348, 47] width 13 height 13
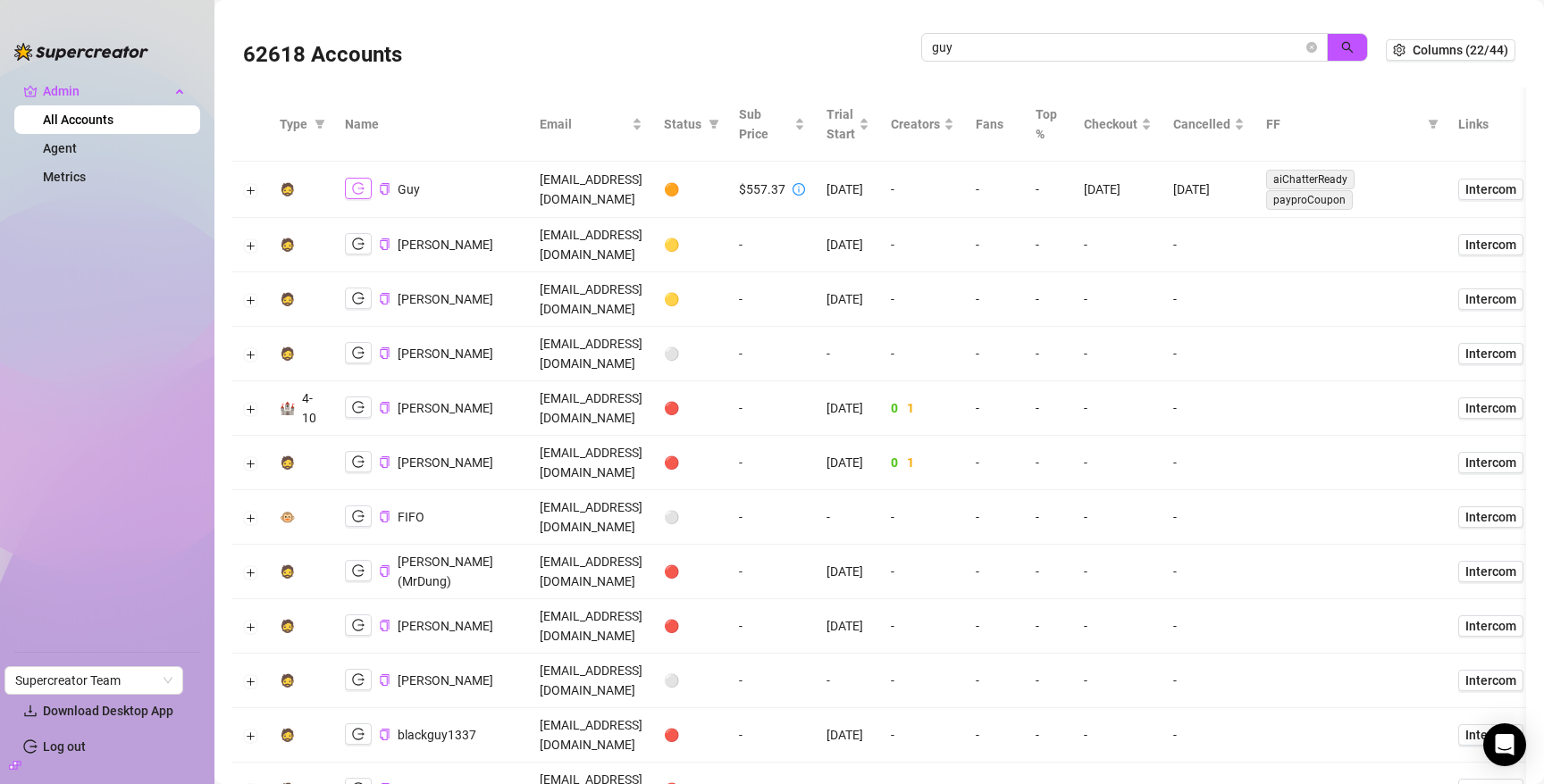
click at [356, 189] on icon "logout" at bounding box center [358, 189] width 13 height 13
click at [1057, 57] on span "guy" at bounding box center [1124, 46] width 407 height 28
click at [1057, 55] on input "guy" at bounding box center [1117, 47] width 371 height 20
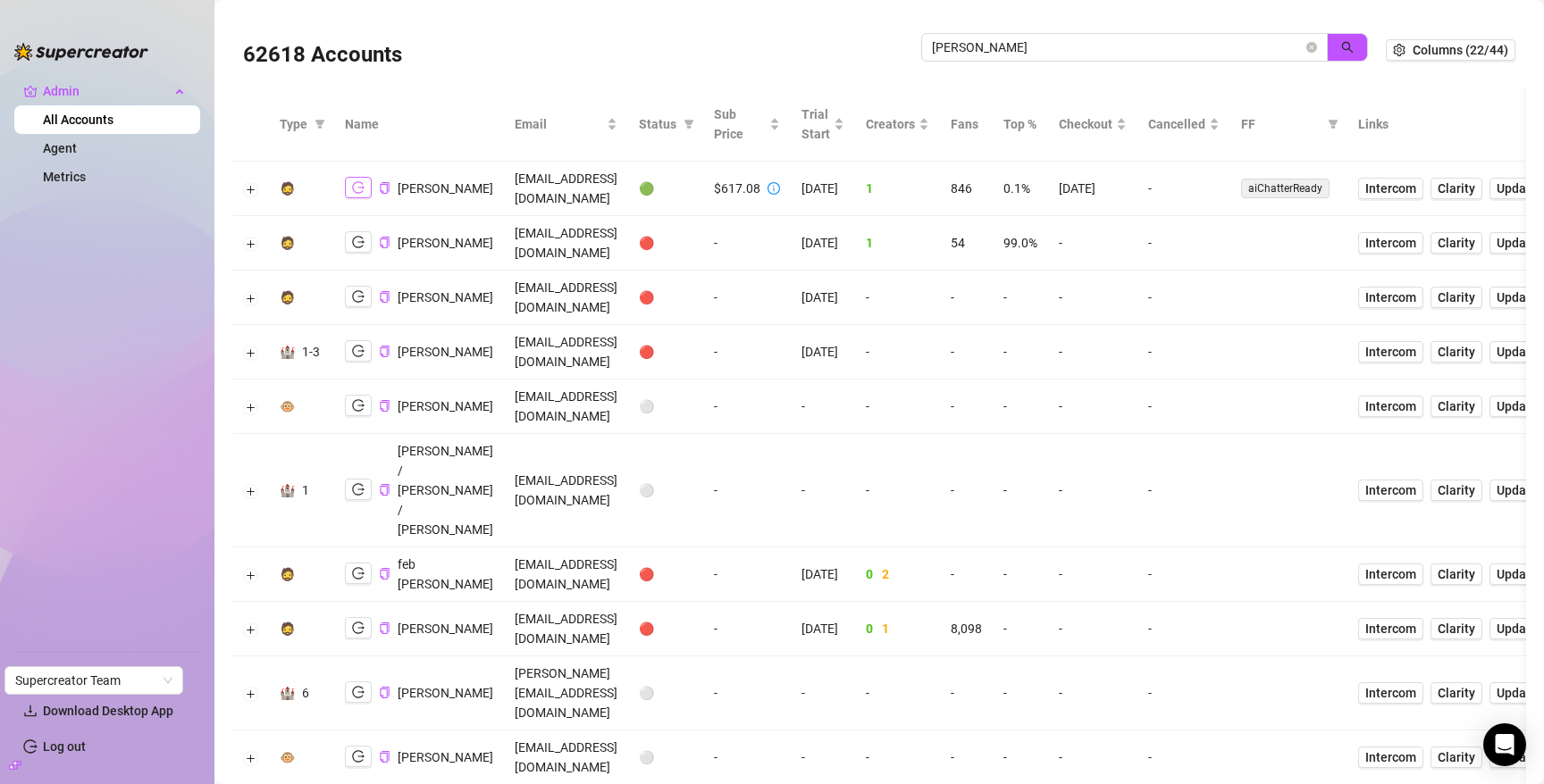
click at [360, 192] on icon "logout" at bounding box center [358, 188] width 13 height 12
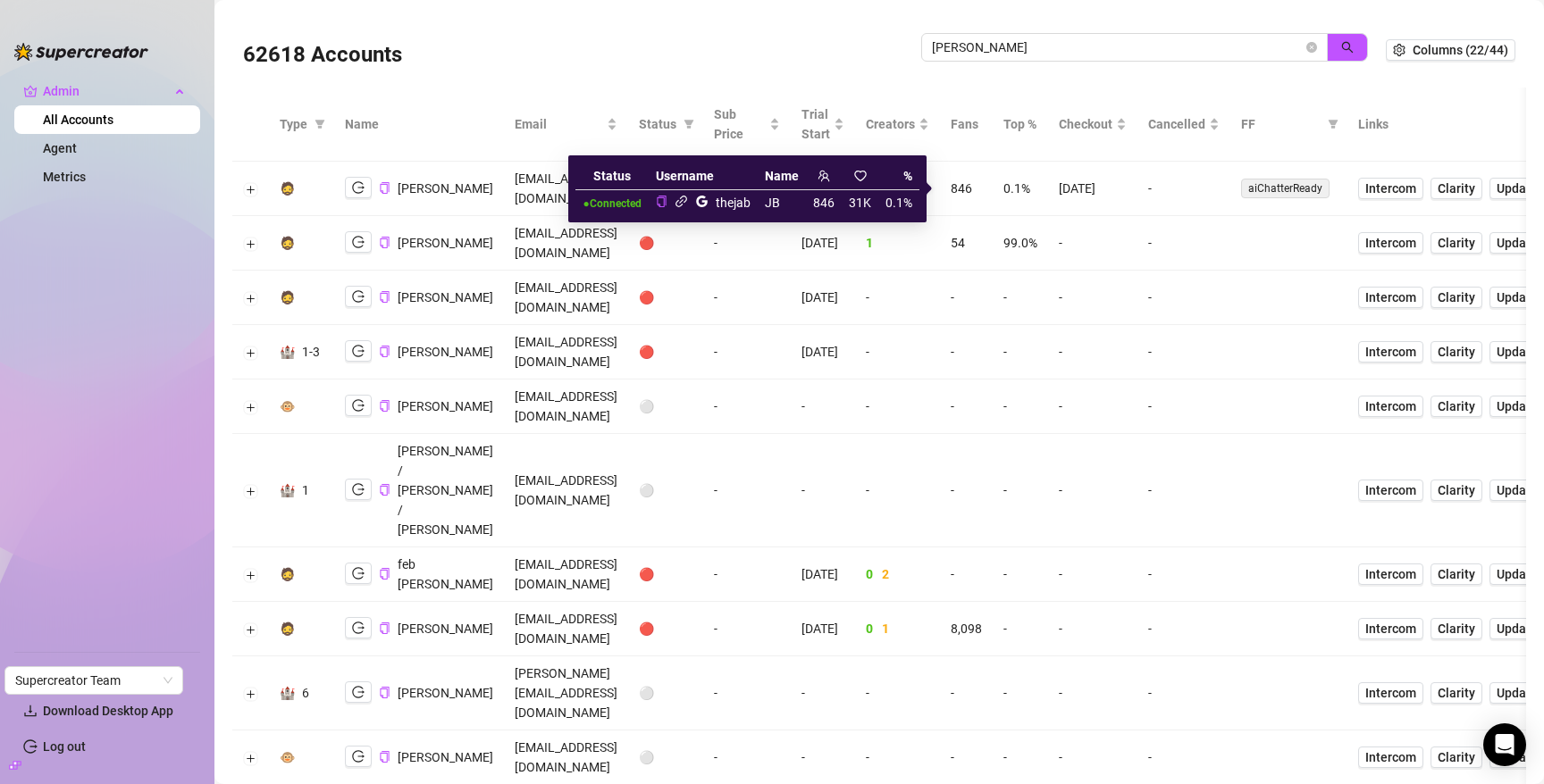
click at [684, 201] on icon "link" at bounding box center [681, 201] width 12 height 12
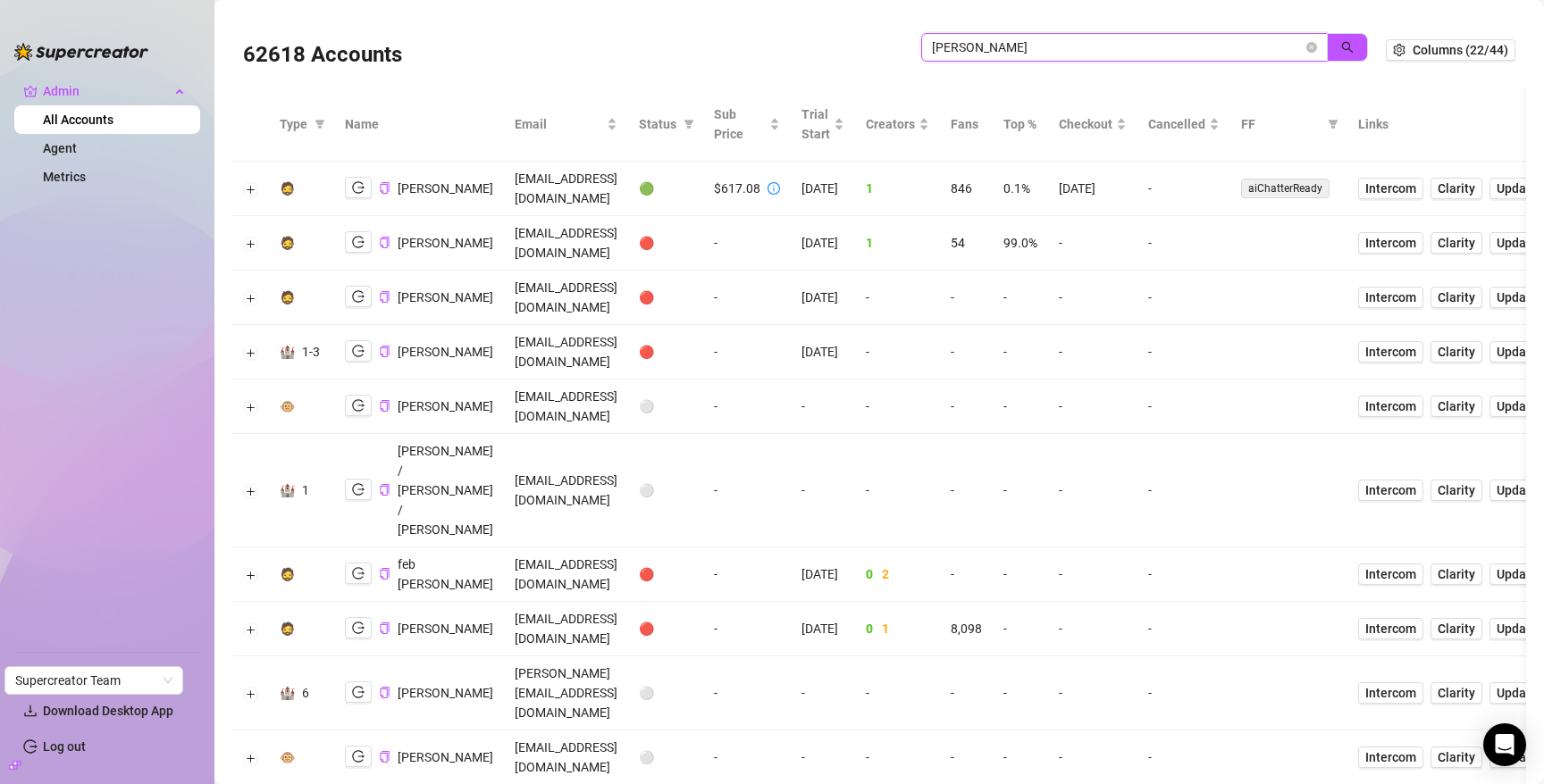
click at [1119, 37] on input "ryan b" at bounding box center [1117, 47] width 371 height 20
paste input "n3xVgFaSYaUo0Yty8z6zuhVLWnp1"
click at [1119, 37] on input "ryan n3xVgFaSYaUo0Yty8z6zuhVLWnp1" at bounding box center [1117, 47] width 371 height 20
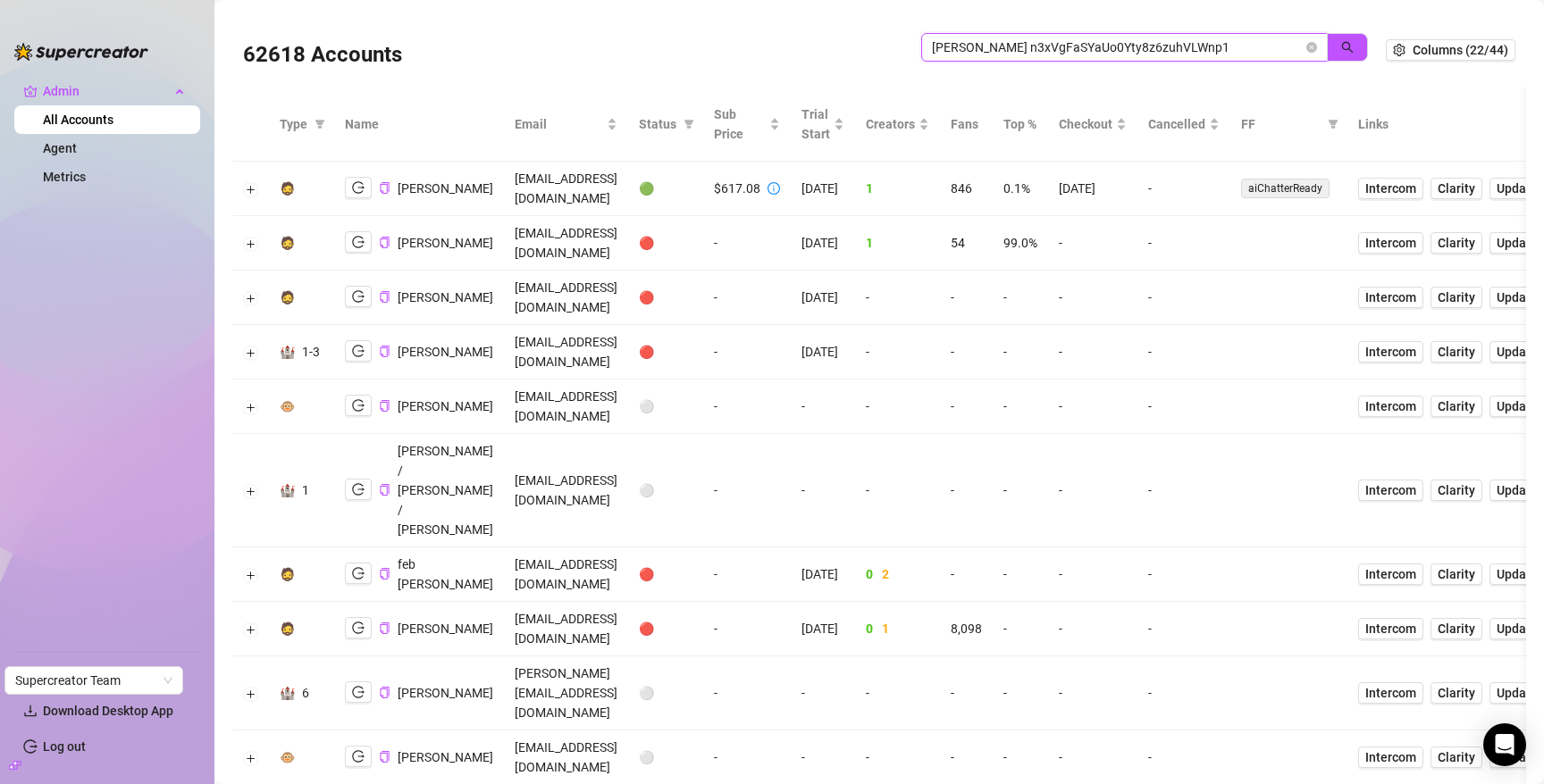
click at [1119, 37] on input "ryan n3xVgFaSYaUo0Yty8z6zuhVLWnp1" at bounding box center [1117, 47] width 371 height 20
paste input "search"
click at [1346, 43] on icon "search" at bounding box center [1348, 47] width 13 height 13
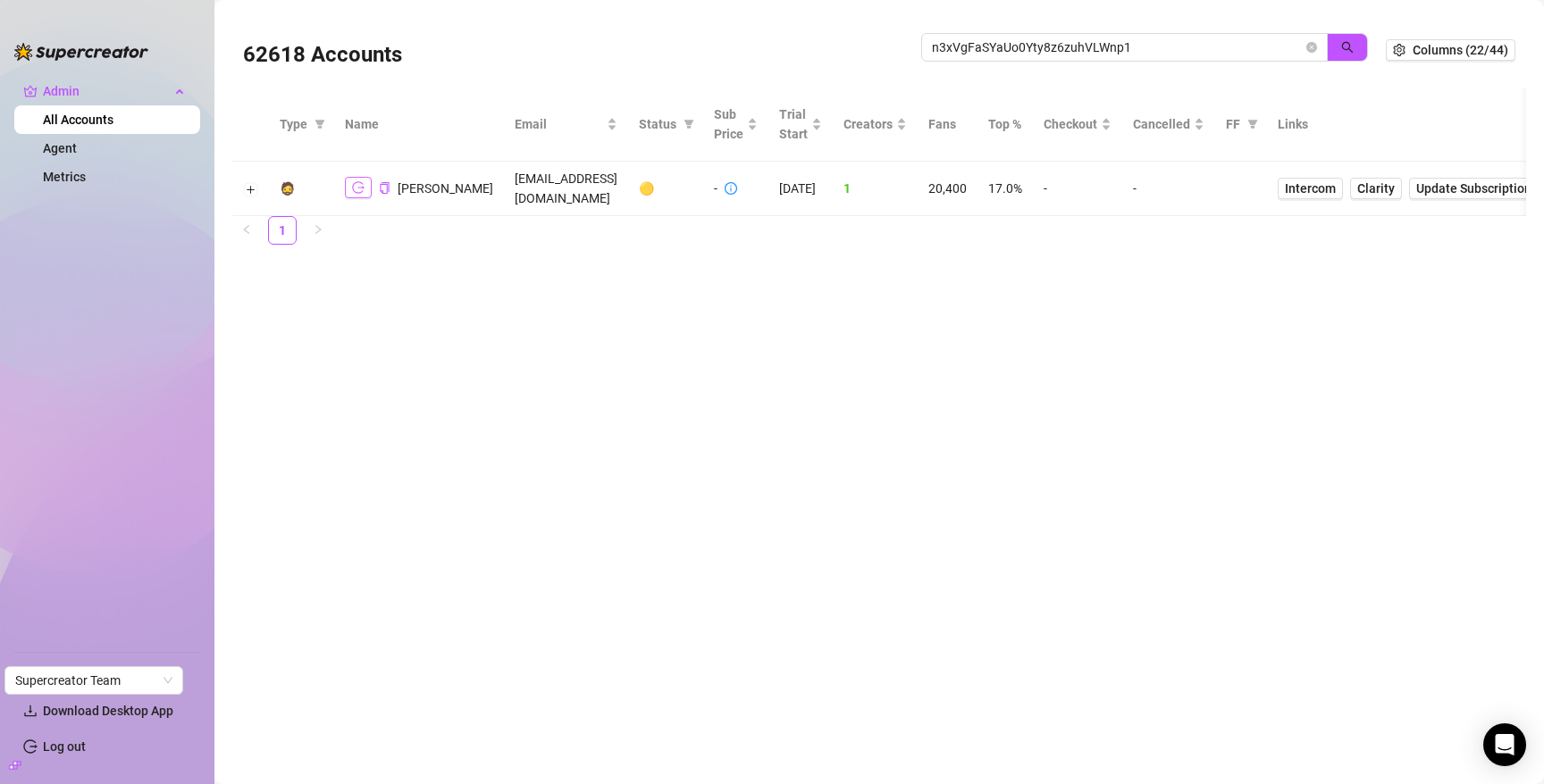
click at [359, 188] on icon "logout" at bounding box center [358, 188] width 13 height 12
click at [1088, 52] on input "n3xVgFaSYaUo0Yty8z6zuhVLWnp1" at bounding box center [1117, 47] width 371 height 20
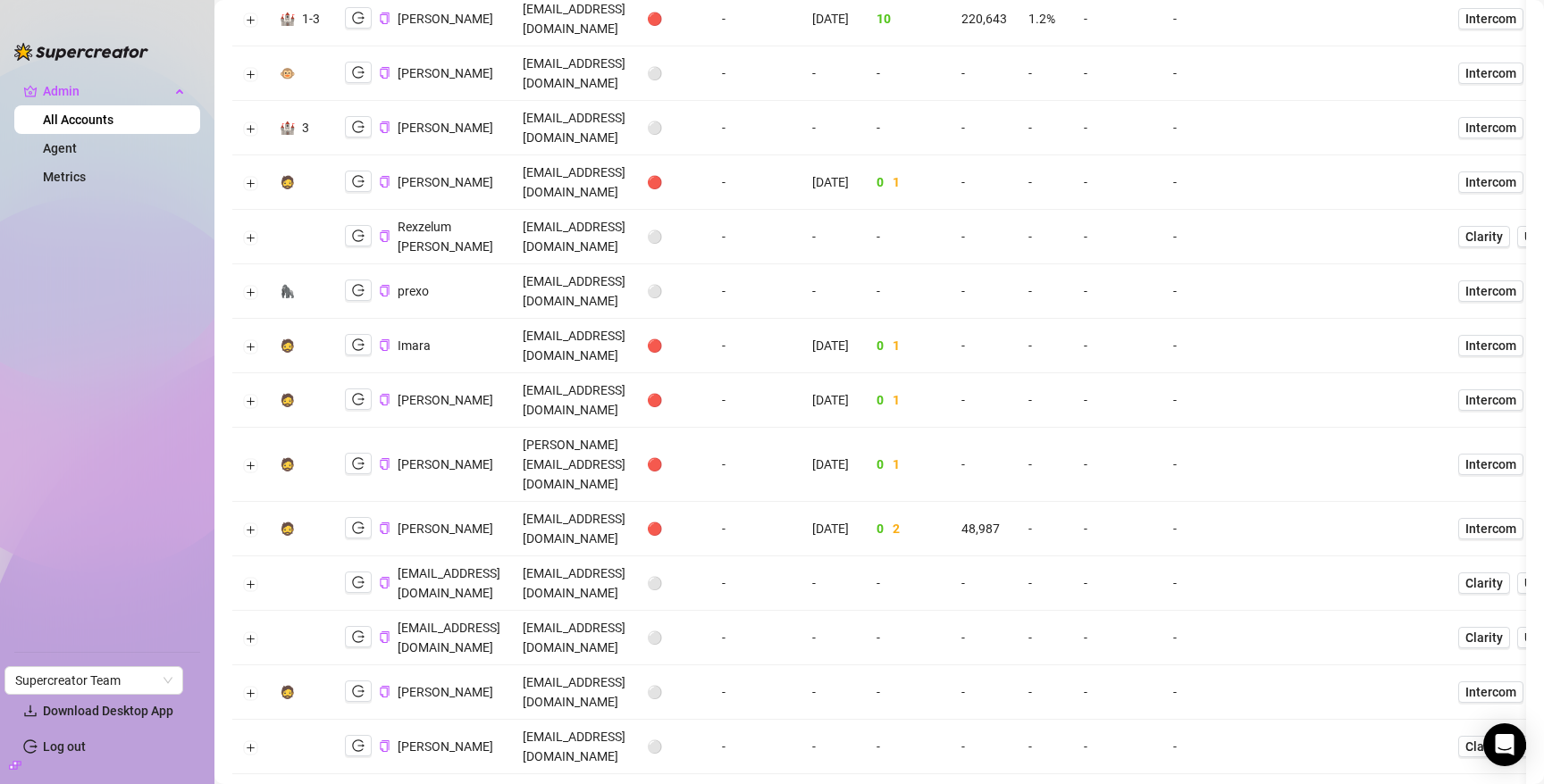
scroll to position [1479, 0]
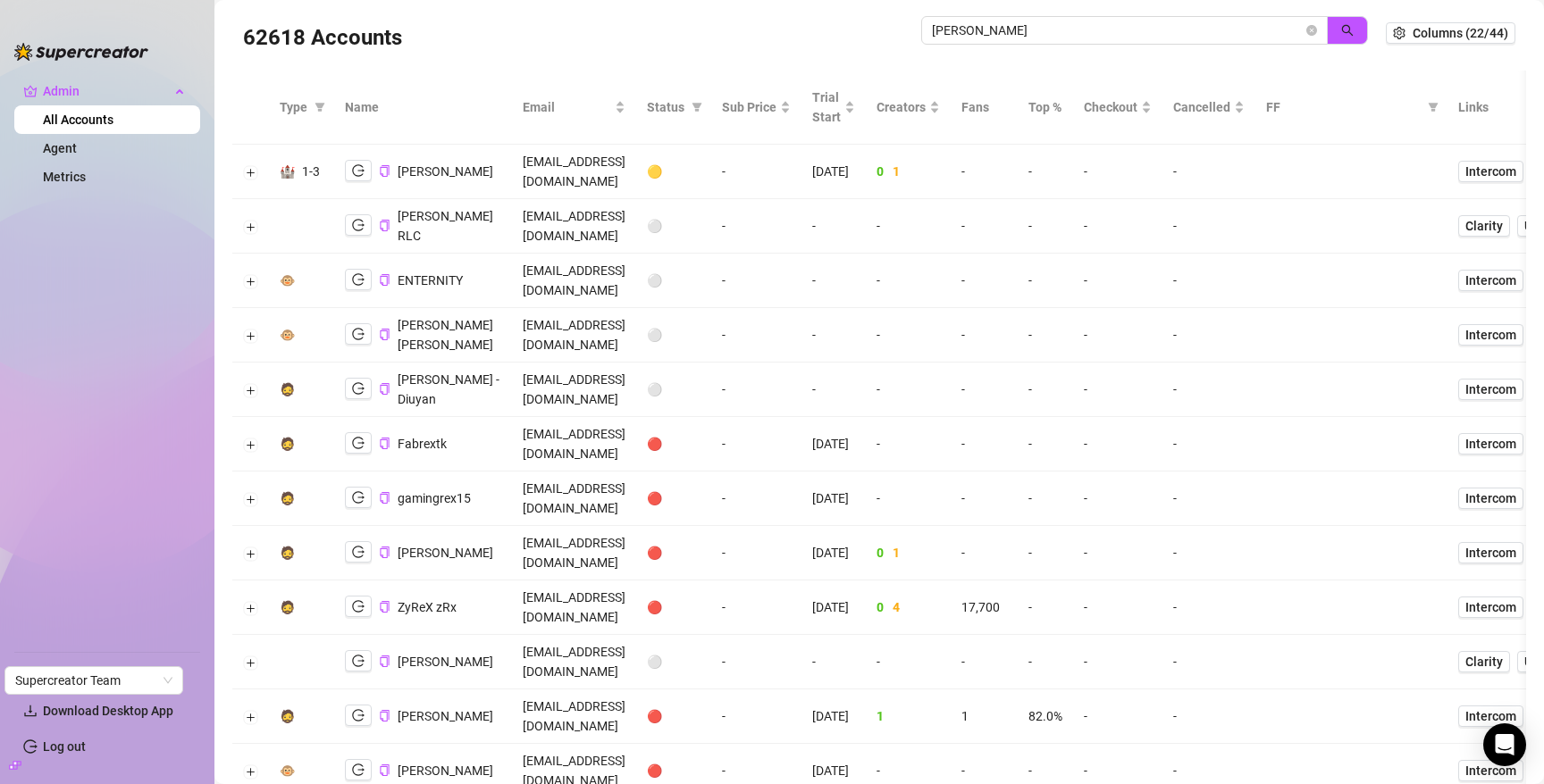
scroll to position [0, 0]
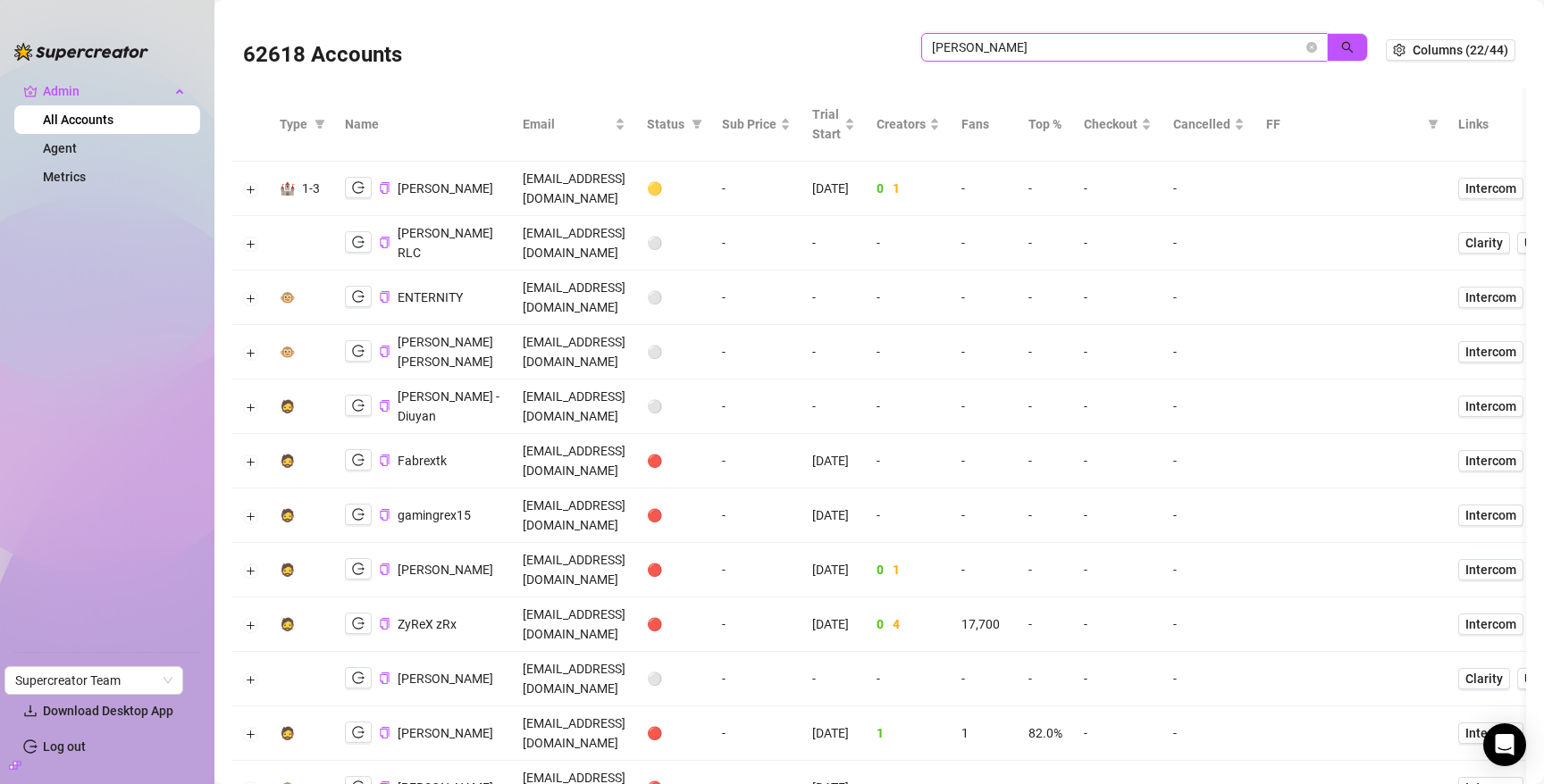
click at [1144, 46] on input "rex" at bounding box center [1117, 47] width 371 height 20
type input "labo"
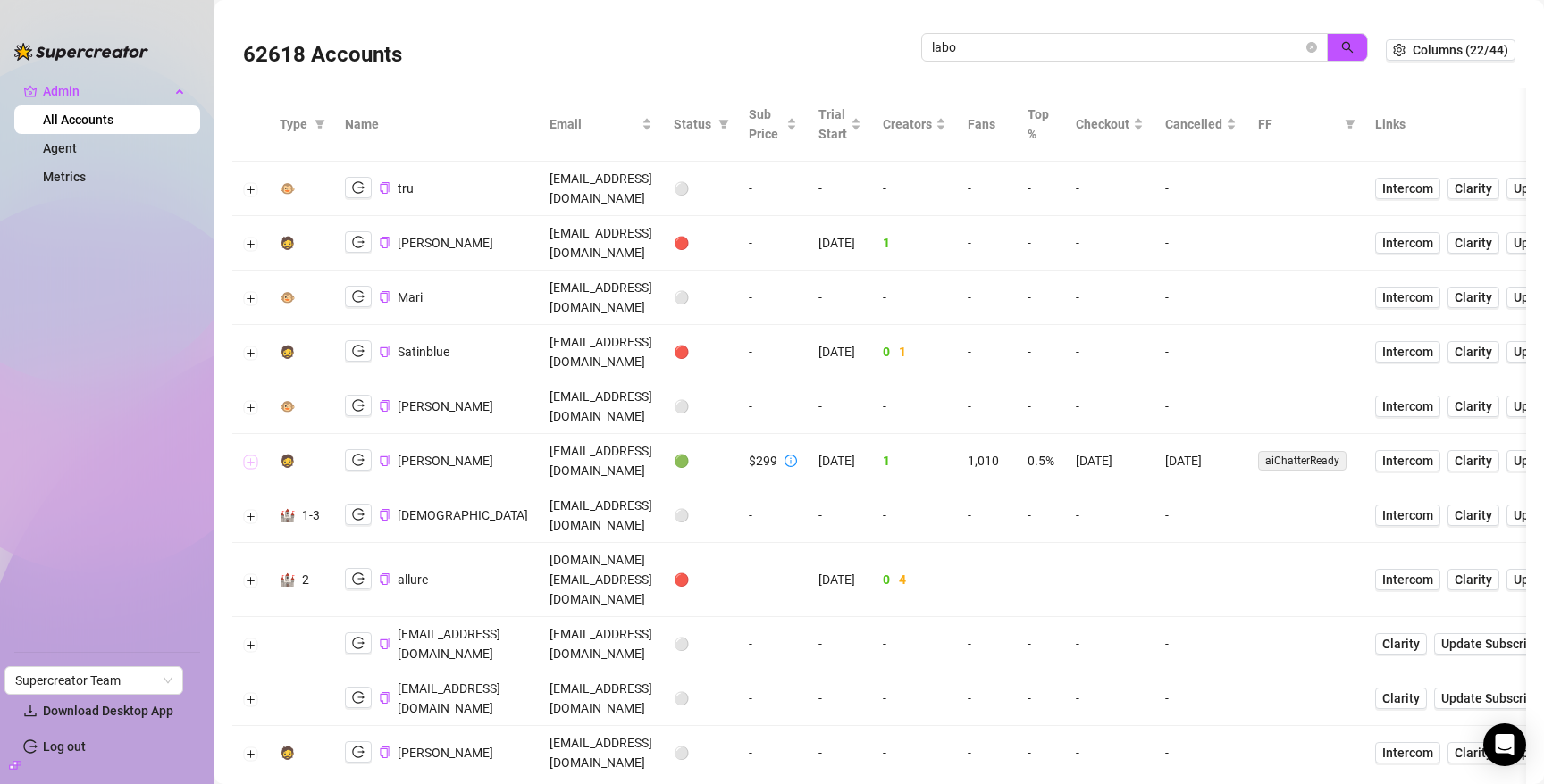
click at [246, 455] on button "Expand row" at bounding box center [252, 462] width 15 height 15
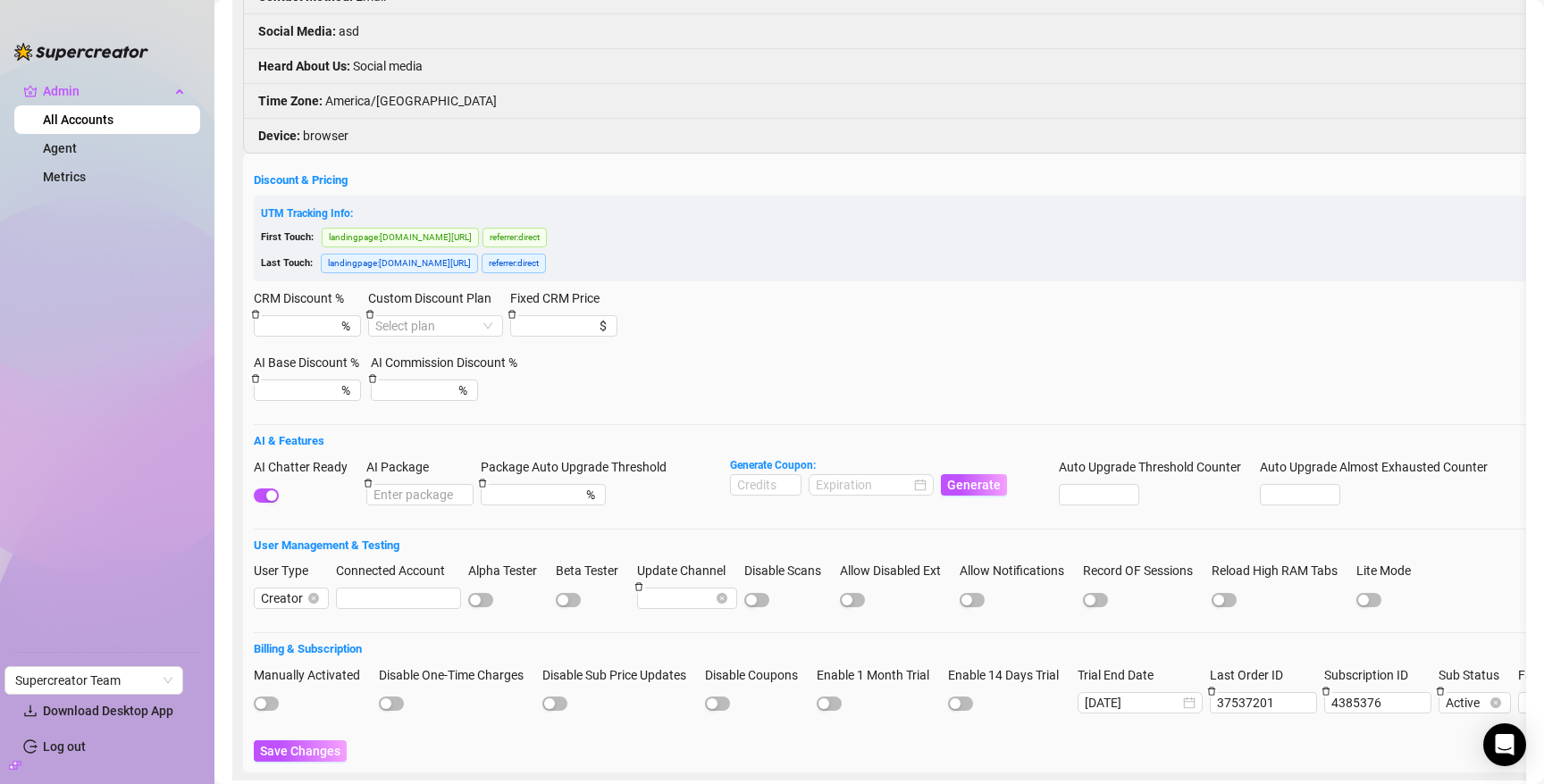
scroll to position [528, 0]
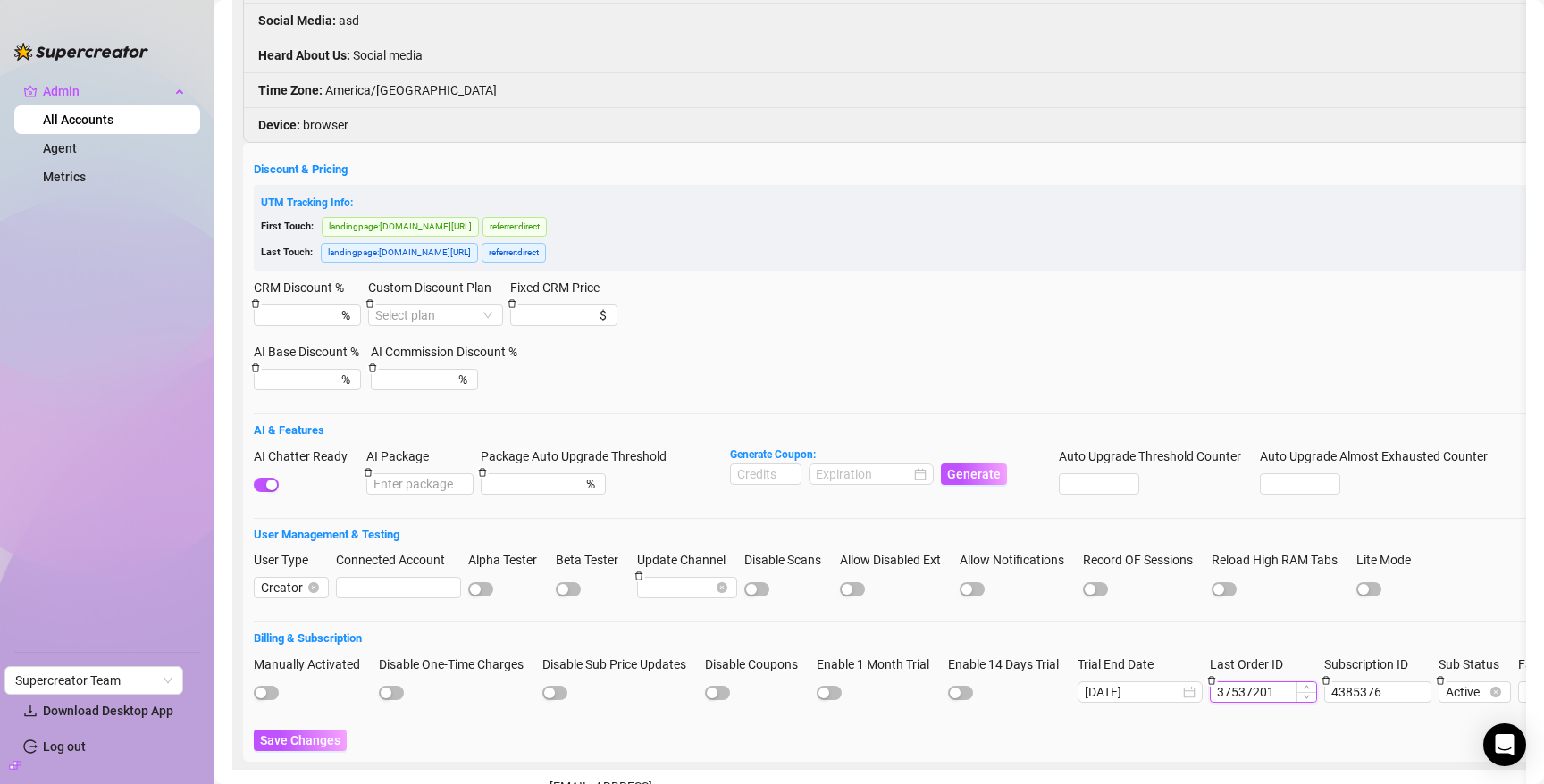
click at [1259, 683] on input "37537201" at bounding box center [1264, 693] width 106 height 20
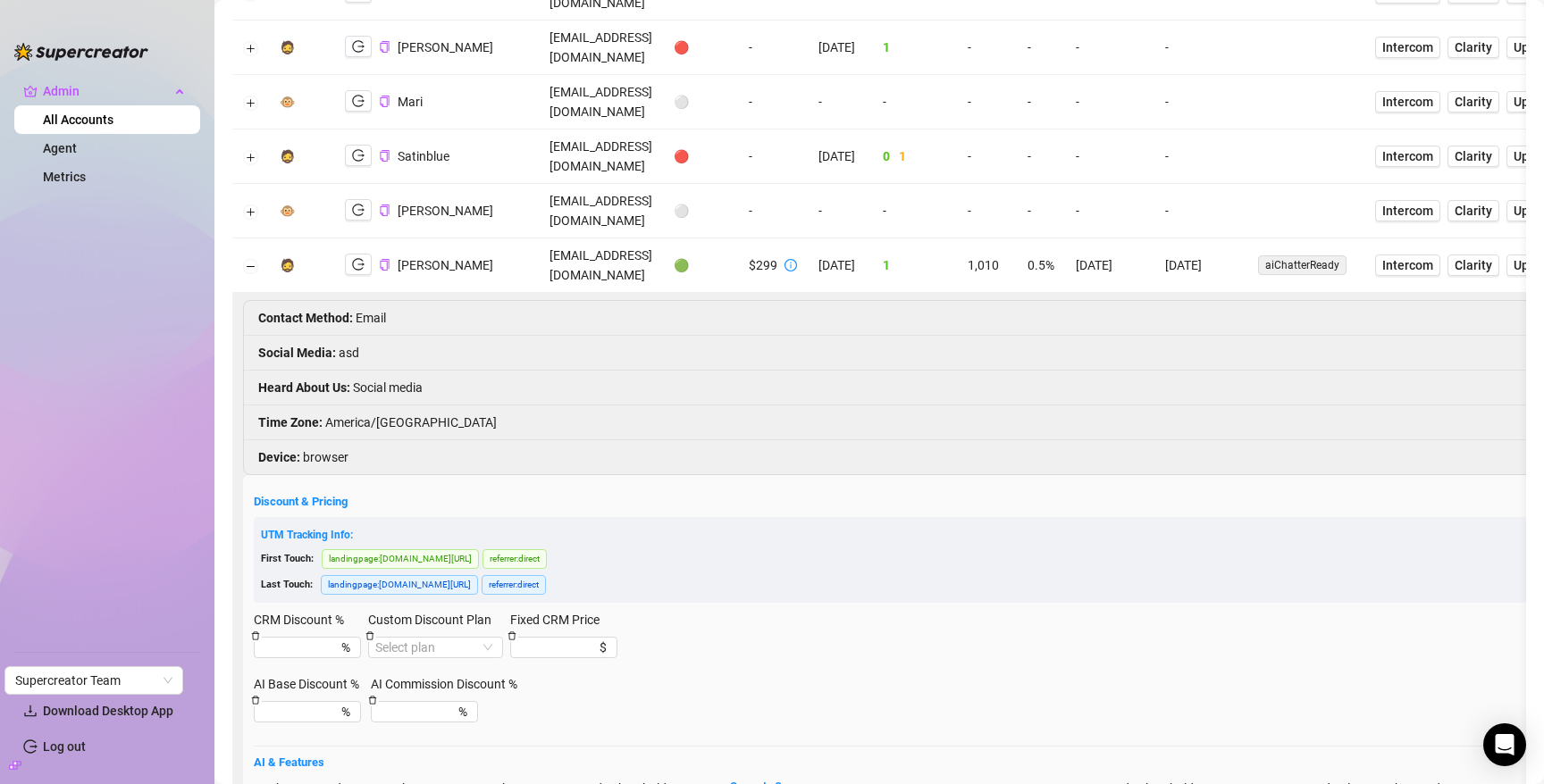
scroll to position [184, 0]
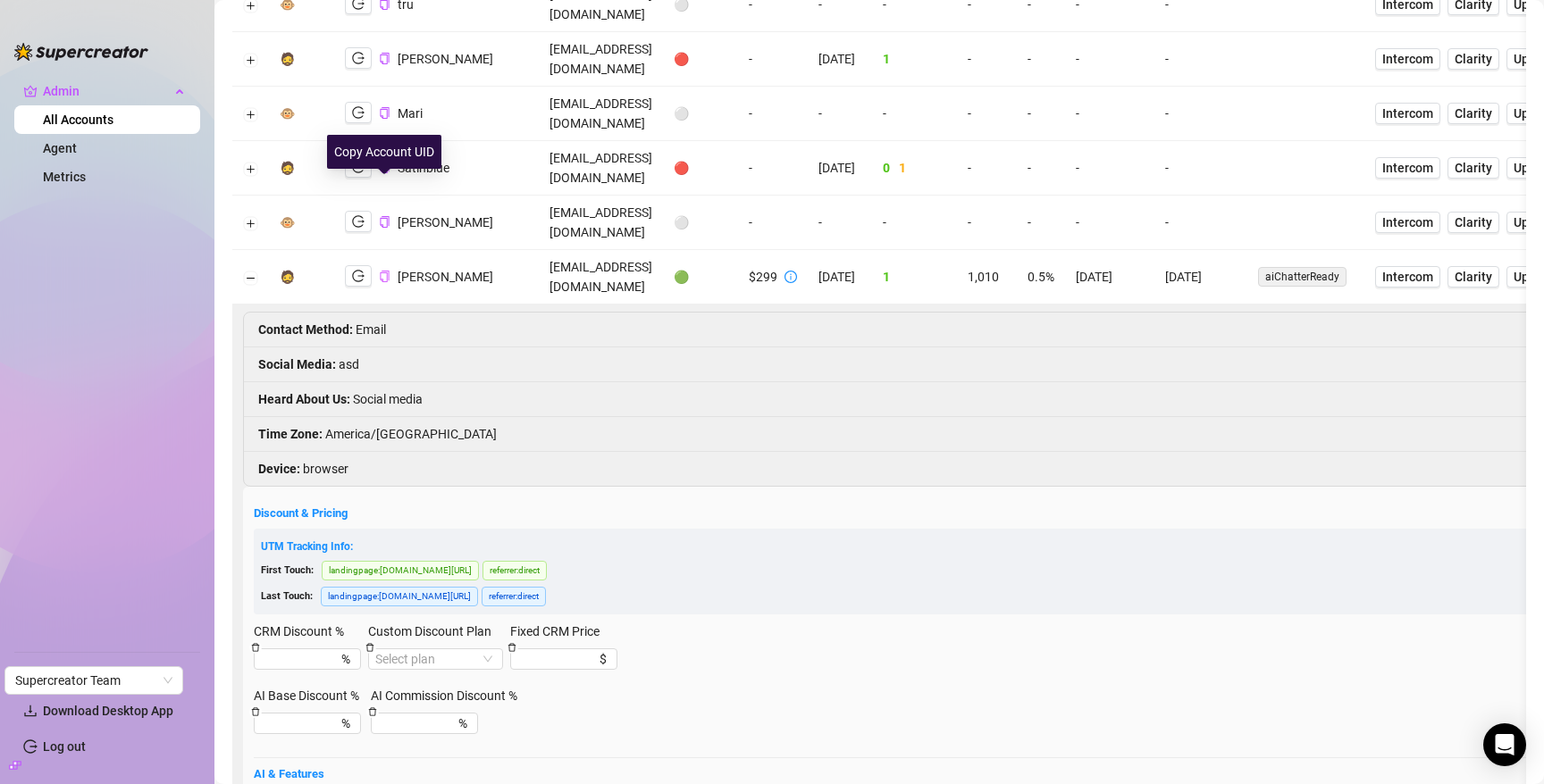
click at [385, 271] on icon "copy" at bounding box center [385, 276] width 12 height 12
click at [382, 271] on icon "copy" at bounding box center [385, 276] width 9 height 12
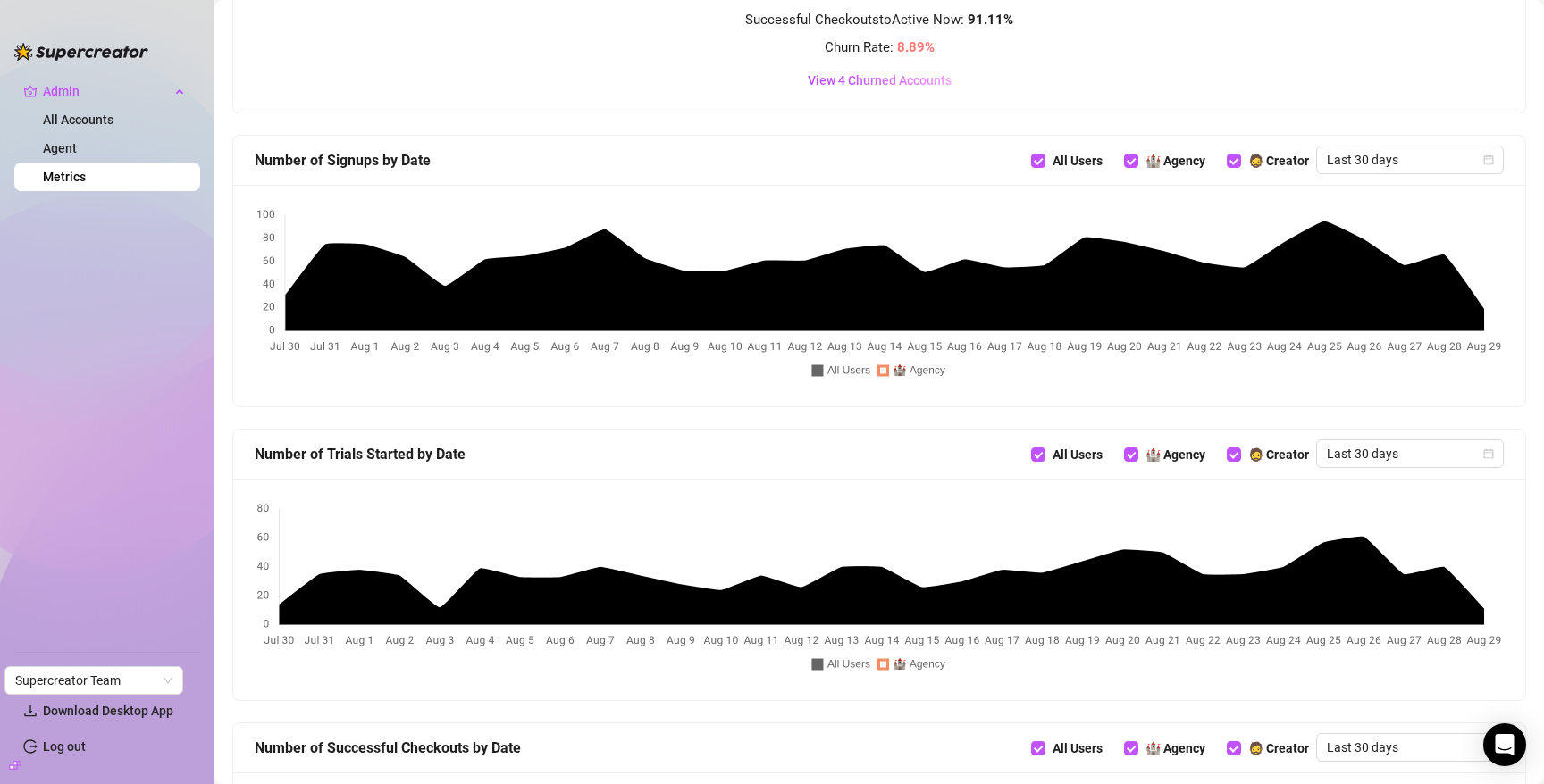
scroll to position [592, 0]
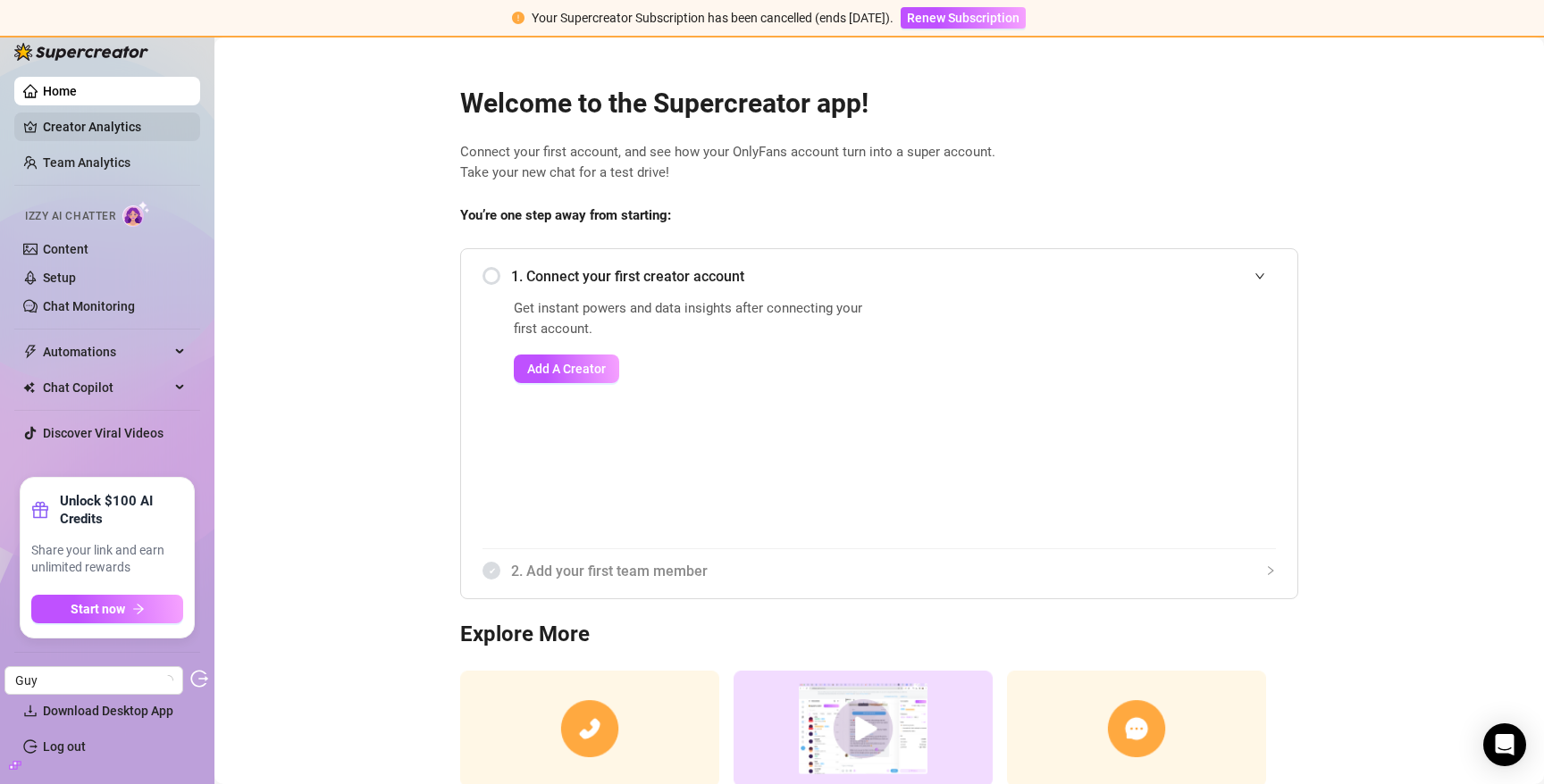
click at [126, 133] on link "Creator Analytics" at bounding box center [114, 126] width 143 height 28
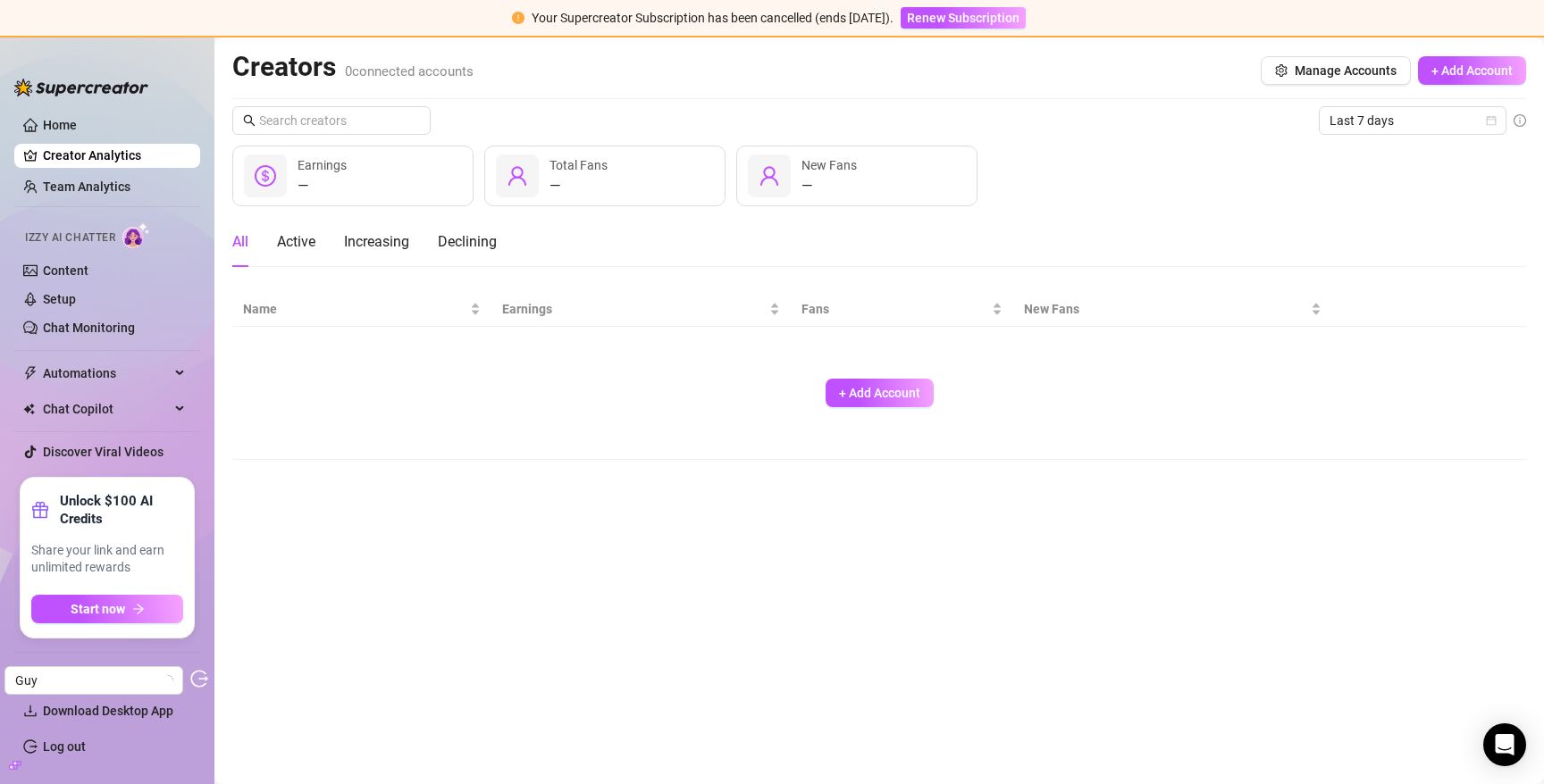
click at [15, 765] on icon "build" at bounding box center [16, 766] width 13 height 13
click at [56, 672] on link "Settings" at bounding box center [67, 676] width 47 height 15
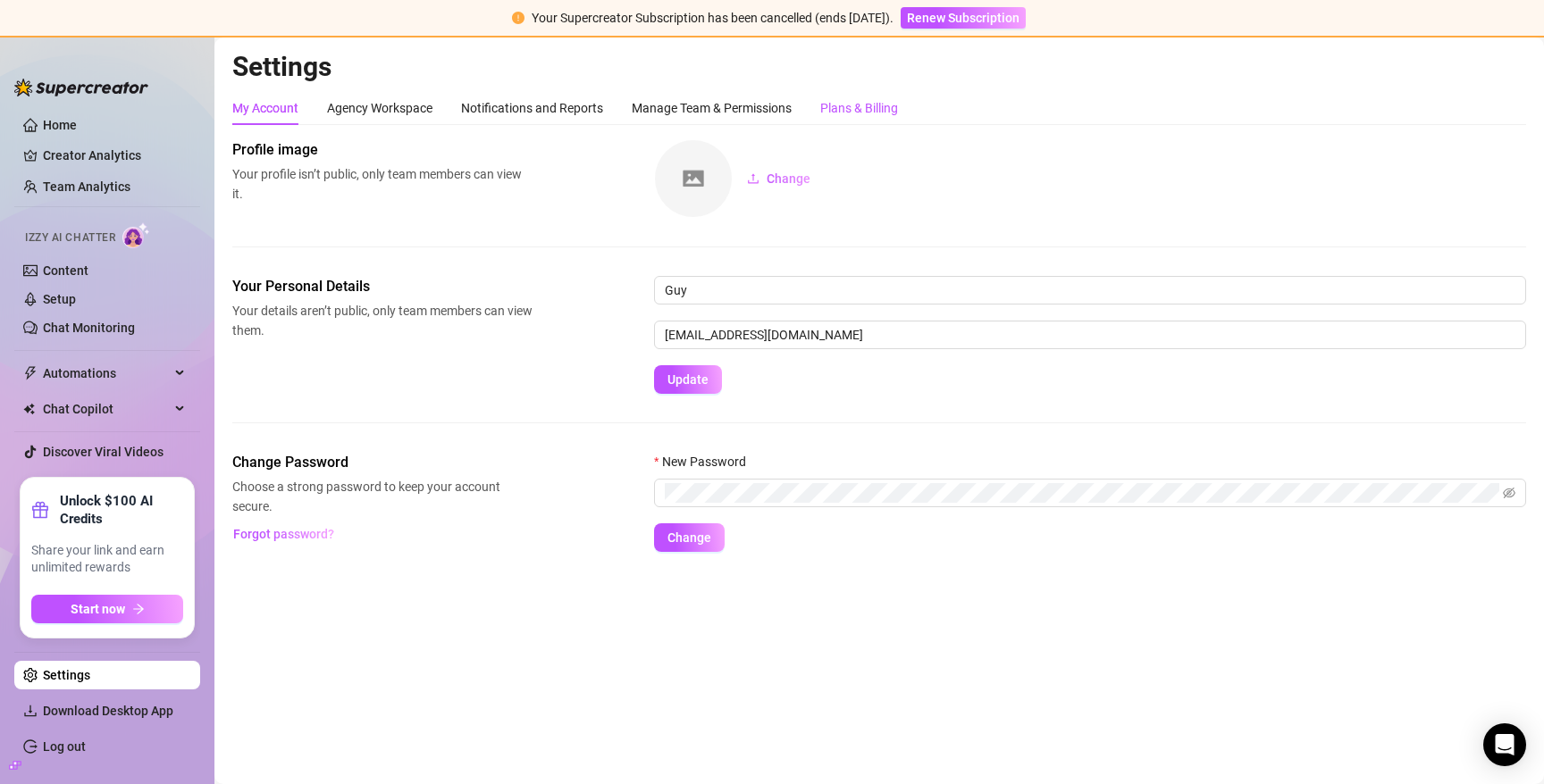
click at [874, 105] on div "Plans & Billing" at bounding box center [859, 108] width 78 height 20
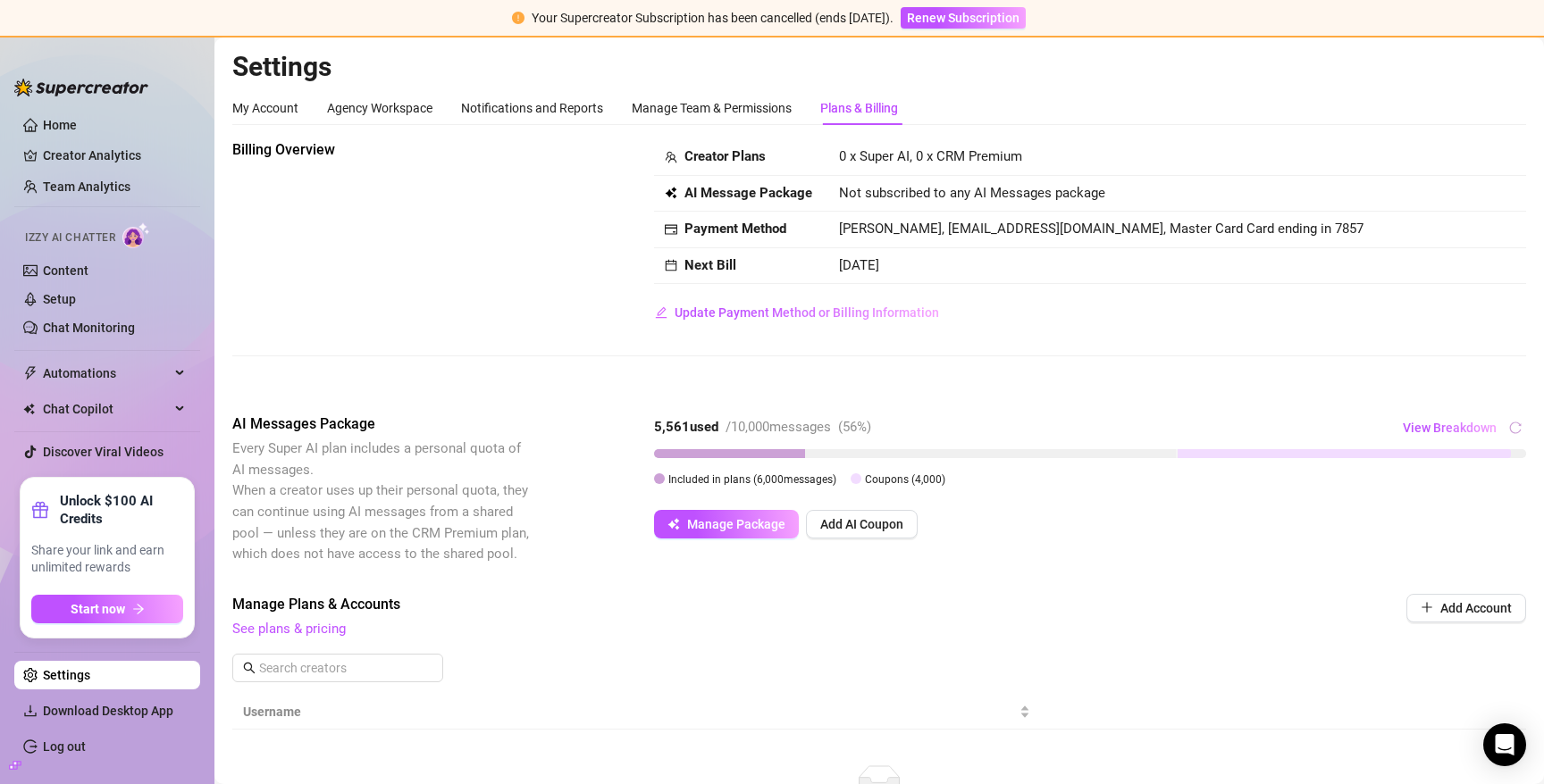
click at [576, 265] on div "Billing Overview Creator Plans 0 x Super AI, 0 x CRM Premium AI Message Package…" at bounding box center [879, 233] width 1294 height 188
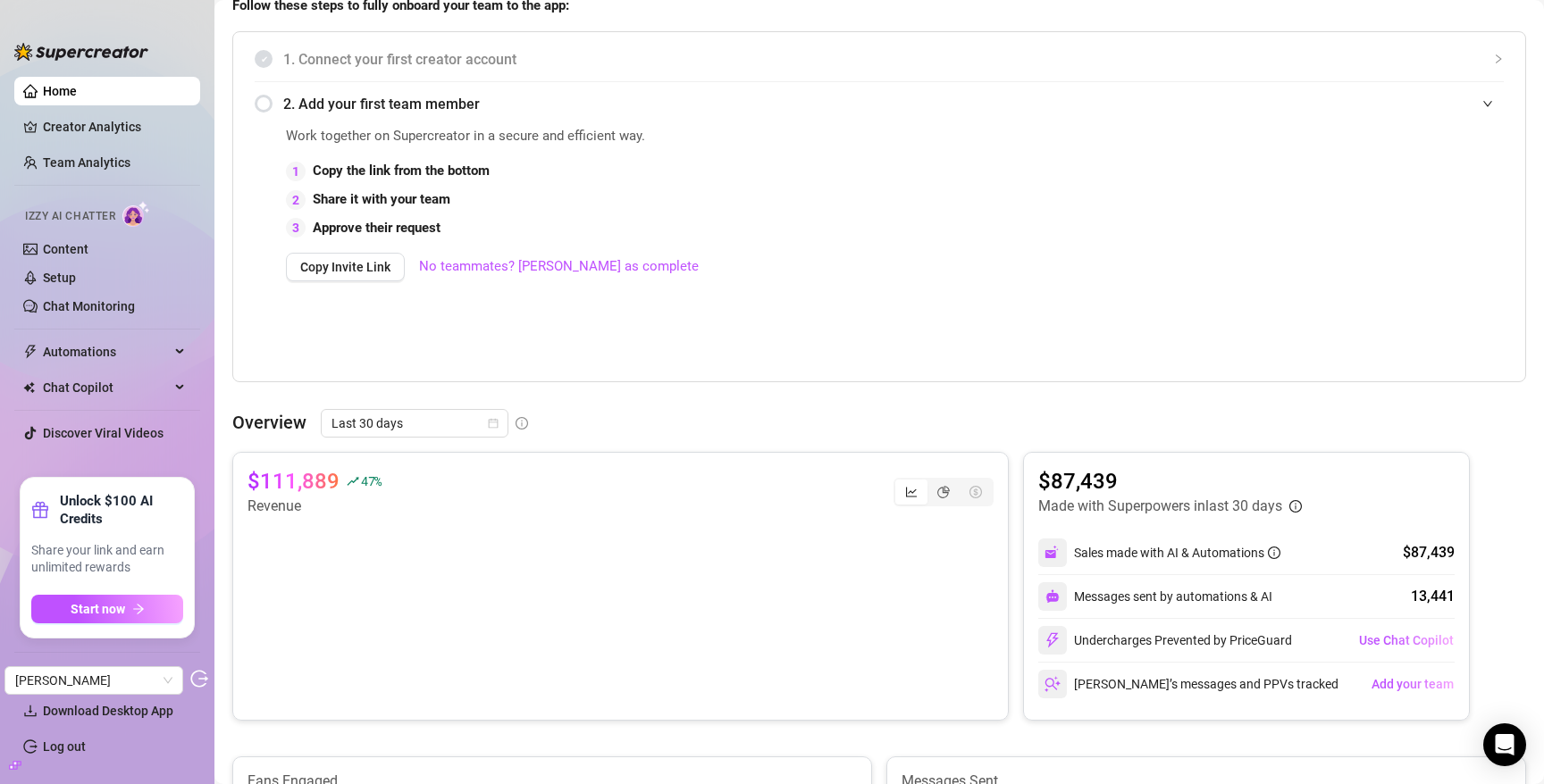
scroll to position [316, 0]
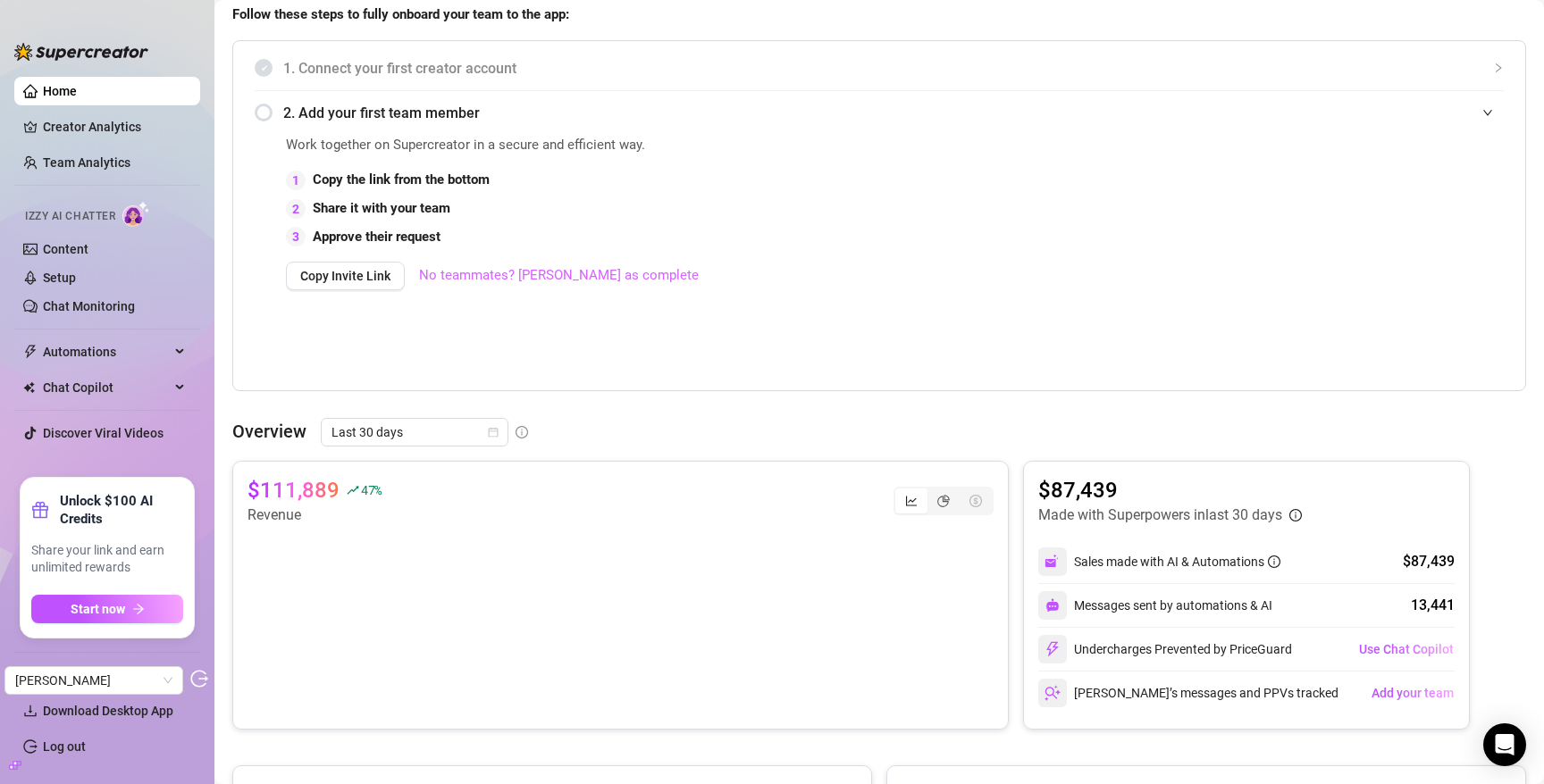
click at [509, 277] on link "No teammates? [PERSON_NAME] as complete" at bounding box center [559, 276] width 280 height 22
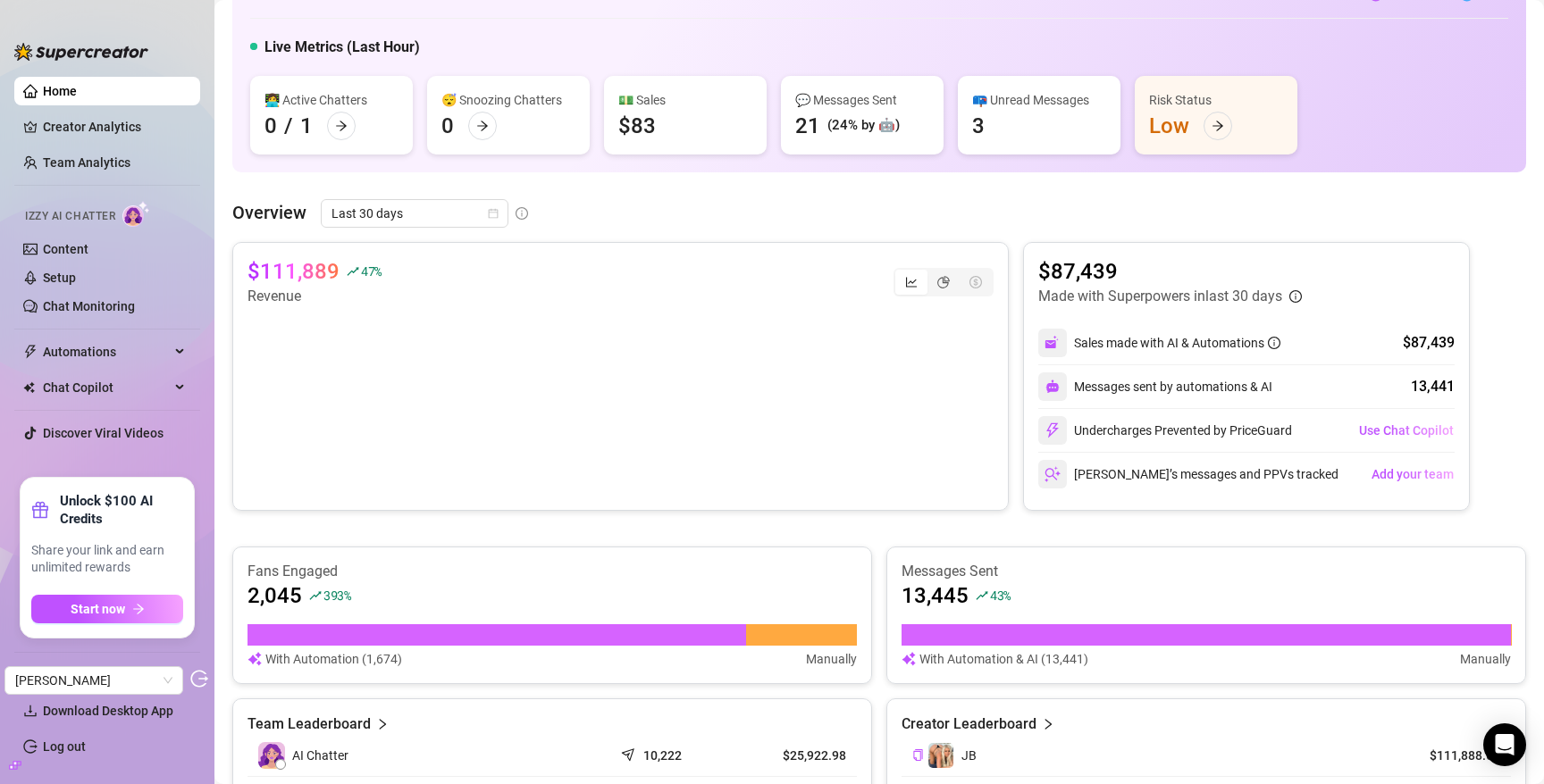
scroll to position [122, 0]
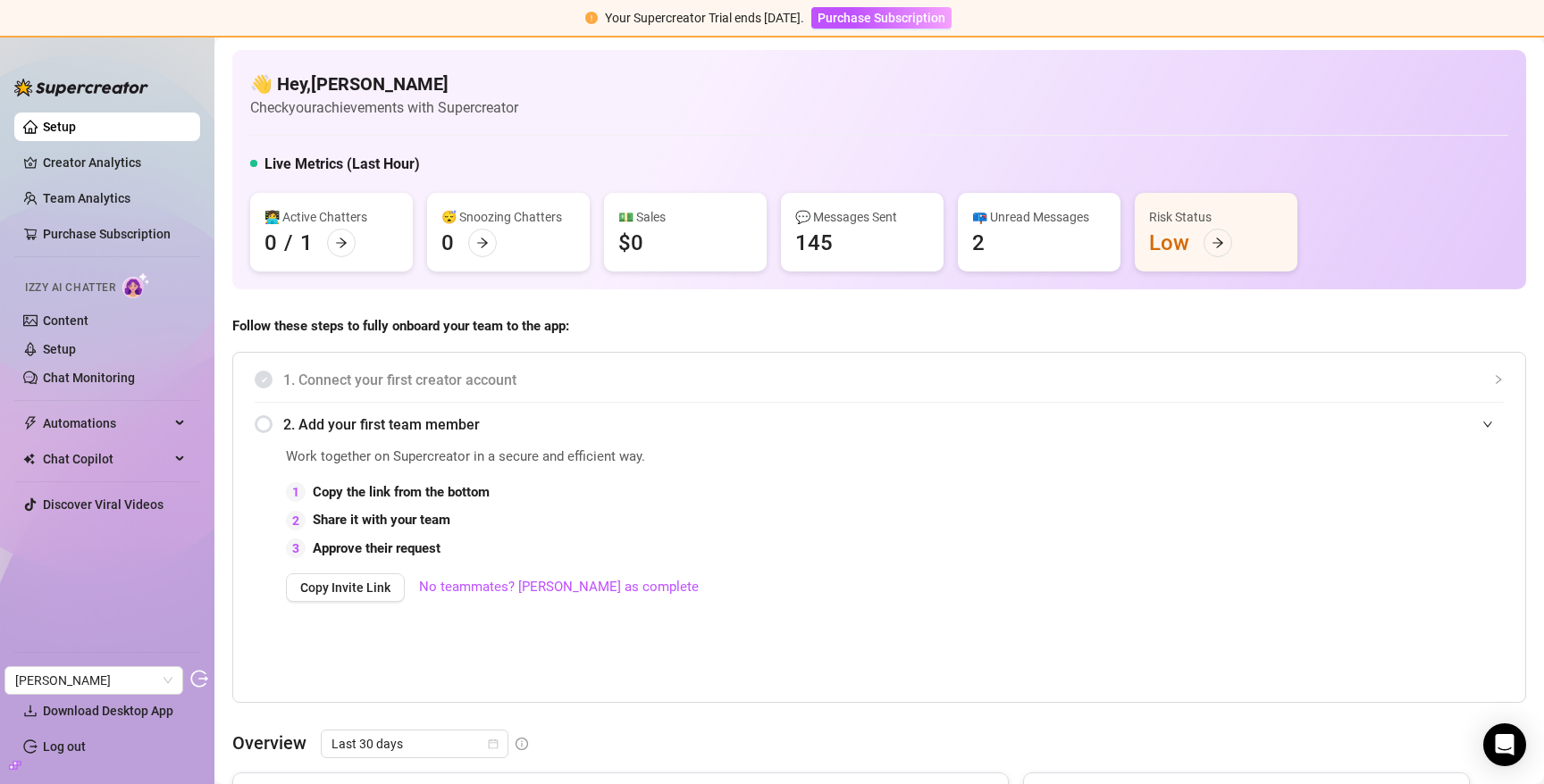
click at [9, 767] on icon "build" at bounding box center [16, 765] width 13 height 8
click at [70, 153] on link "Creator Analytics" at bounding box center [114, 162] width 143 height 28
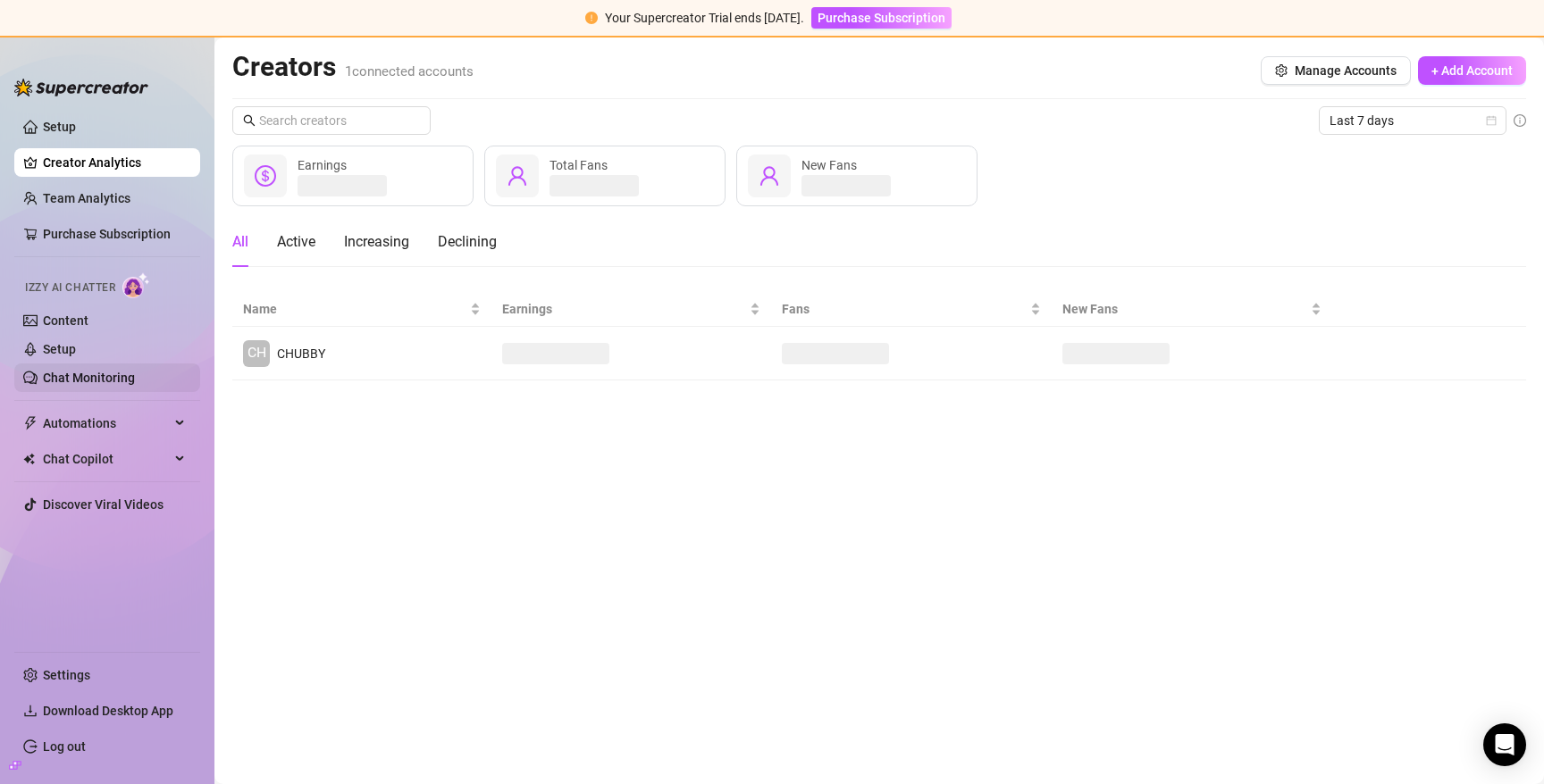
click at [135, 375] on link "Chat Monitoring" at bounding box center [88, 378] width 92 height 15
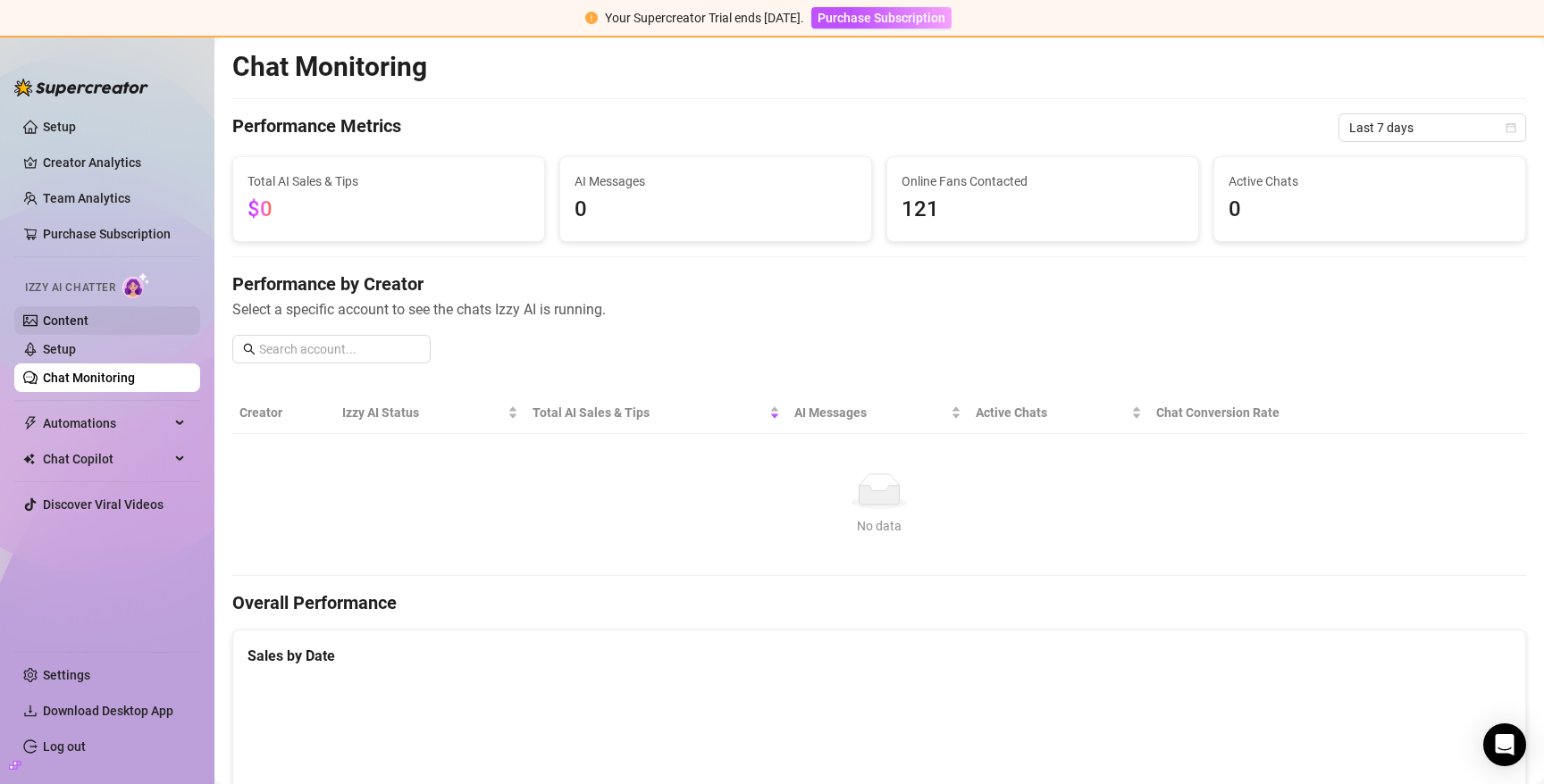
click at [88, 324] on link "Content" at bounding box center [66, 321] width 46 height 15
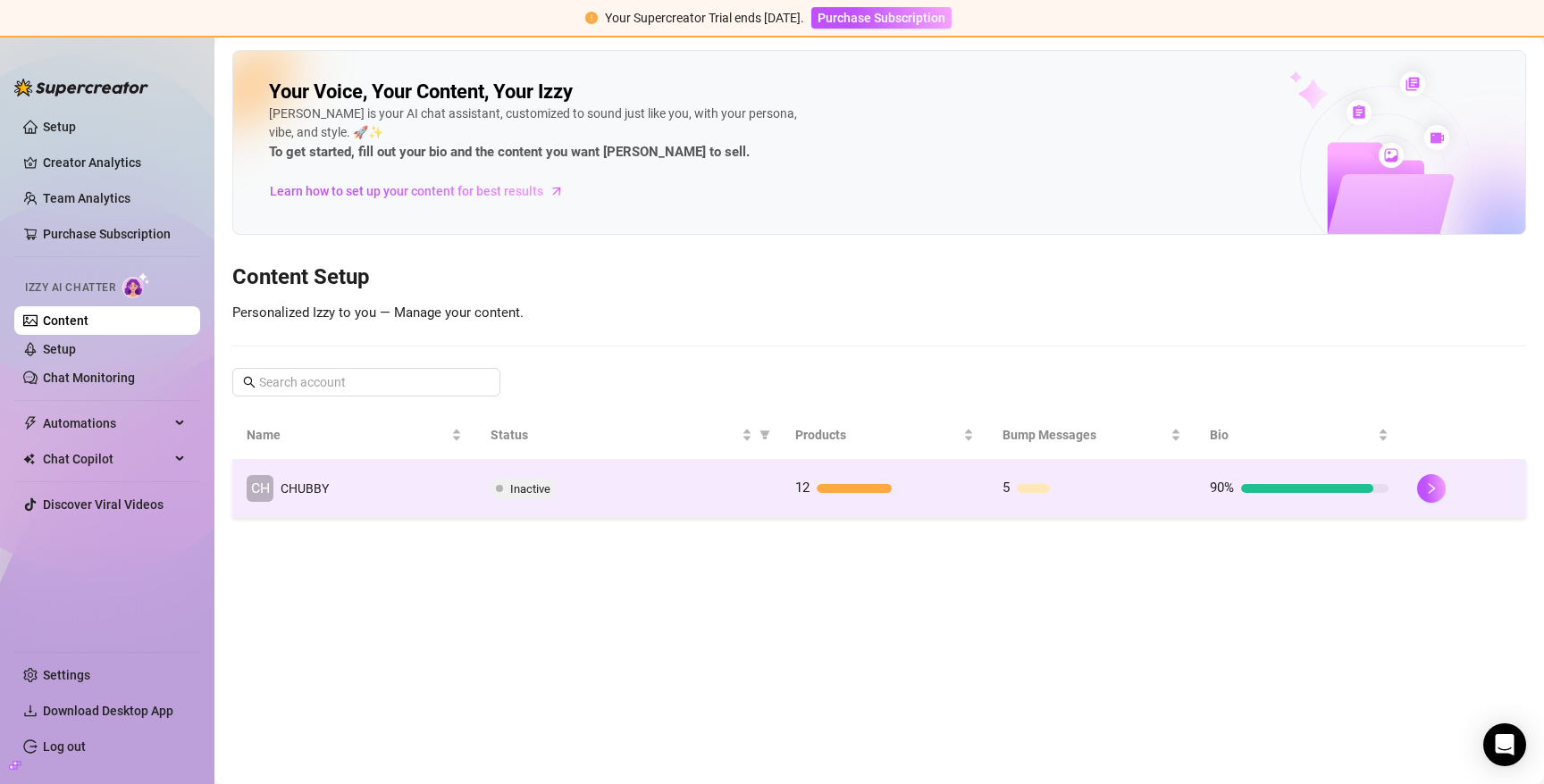
click at [408, 499] on td "CH CHUBBY" at bounding box center [355, 490] width 244 height 58
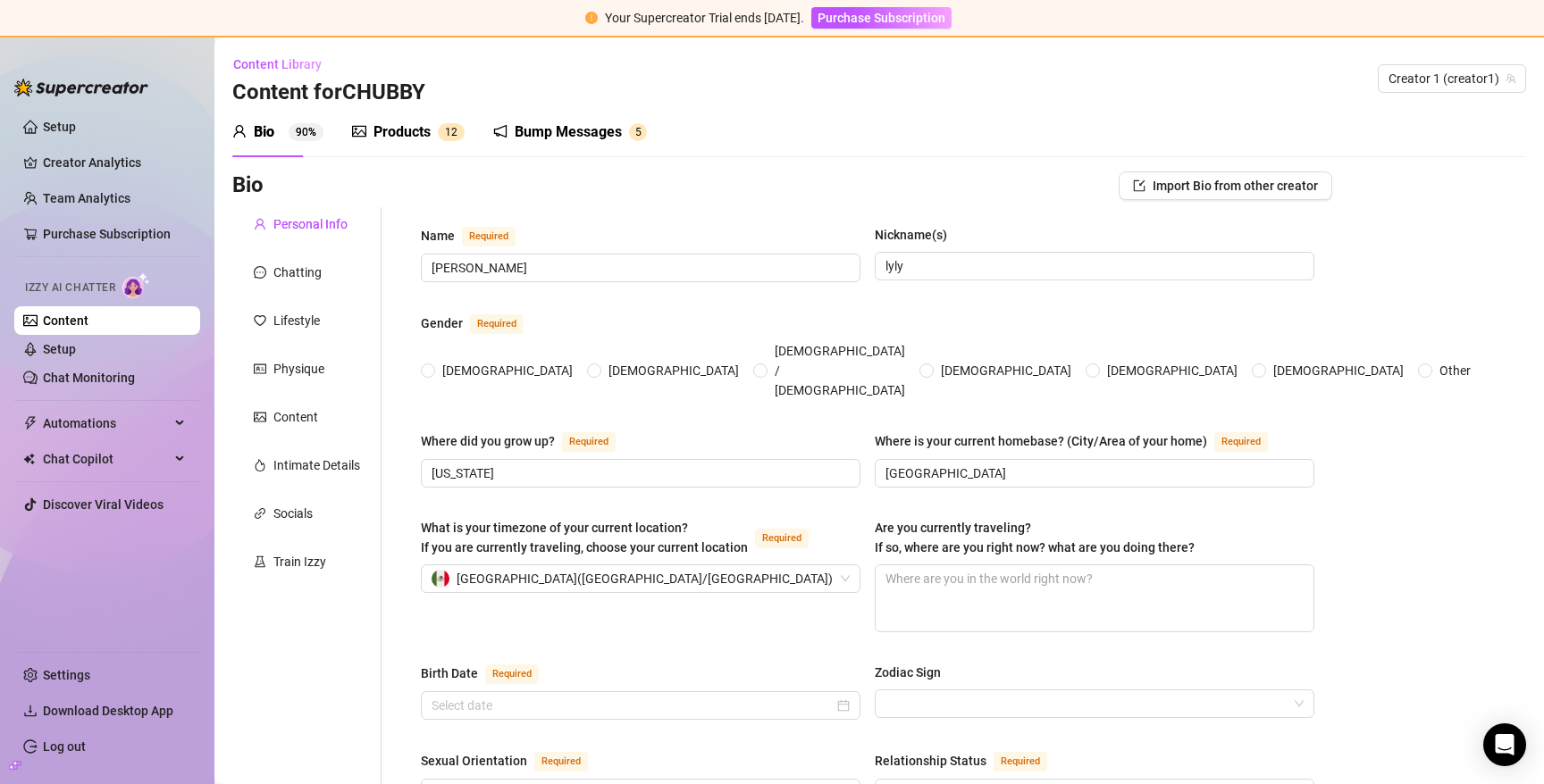
type input "everly"
type input "lyly"
type input "california"
type input "miami"
type input "bisexual"
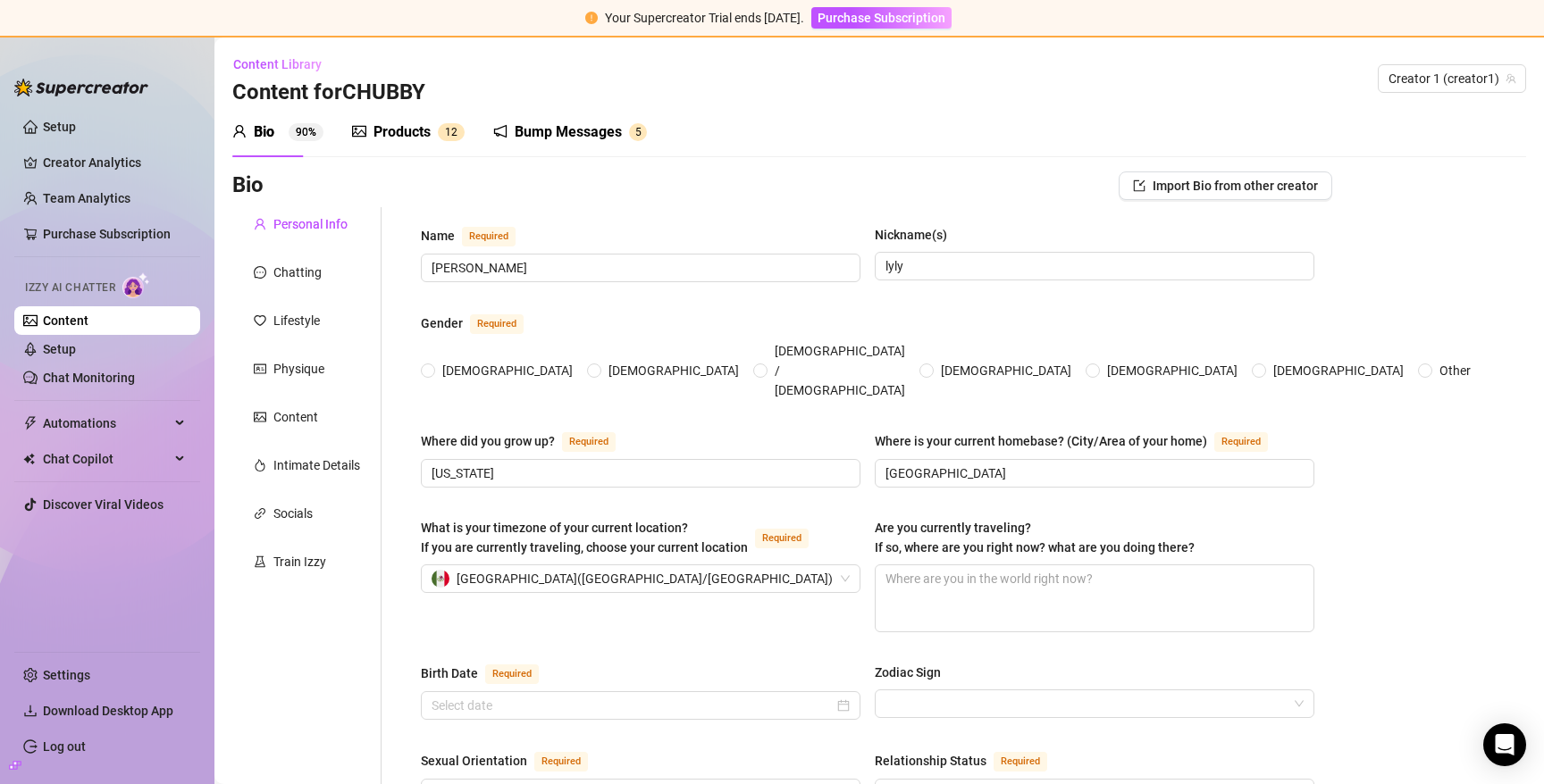
type input "single"
type input "no"
type input "2 pets"
type input "university"
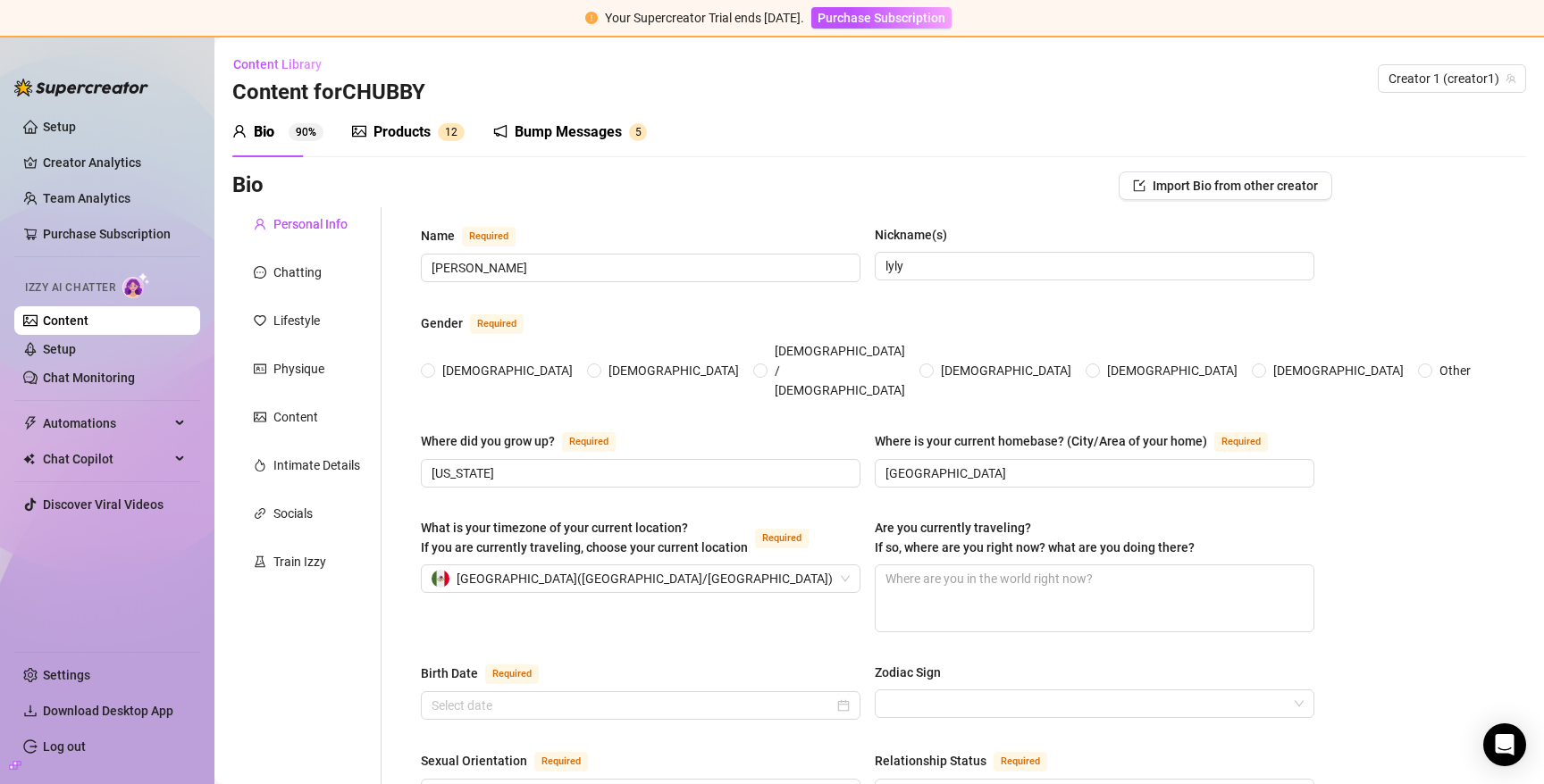
type input "bachelors degree"
type input "catholic"
type input "spiritual"
type textarea "I want to finish school to become a nurse"
type textarea "So the other day I was in a rush and accidentally grabbed hairspray instead of …"
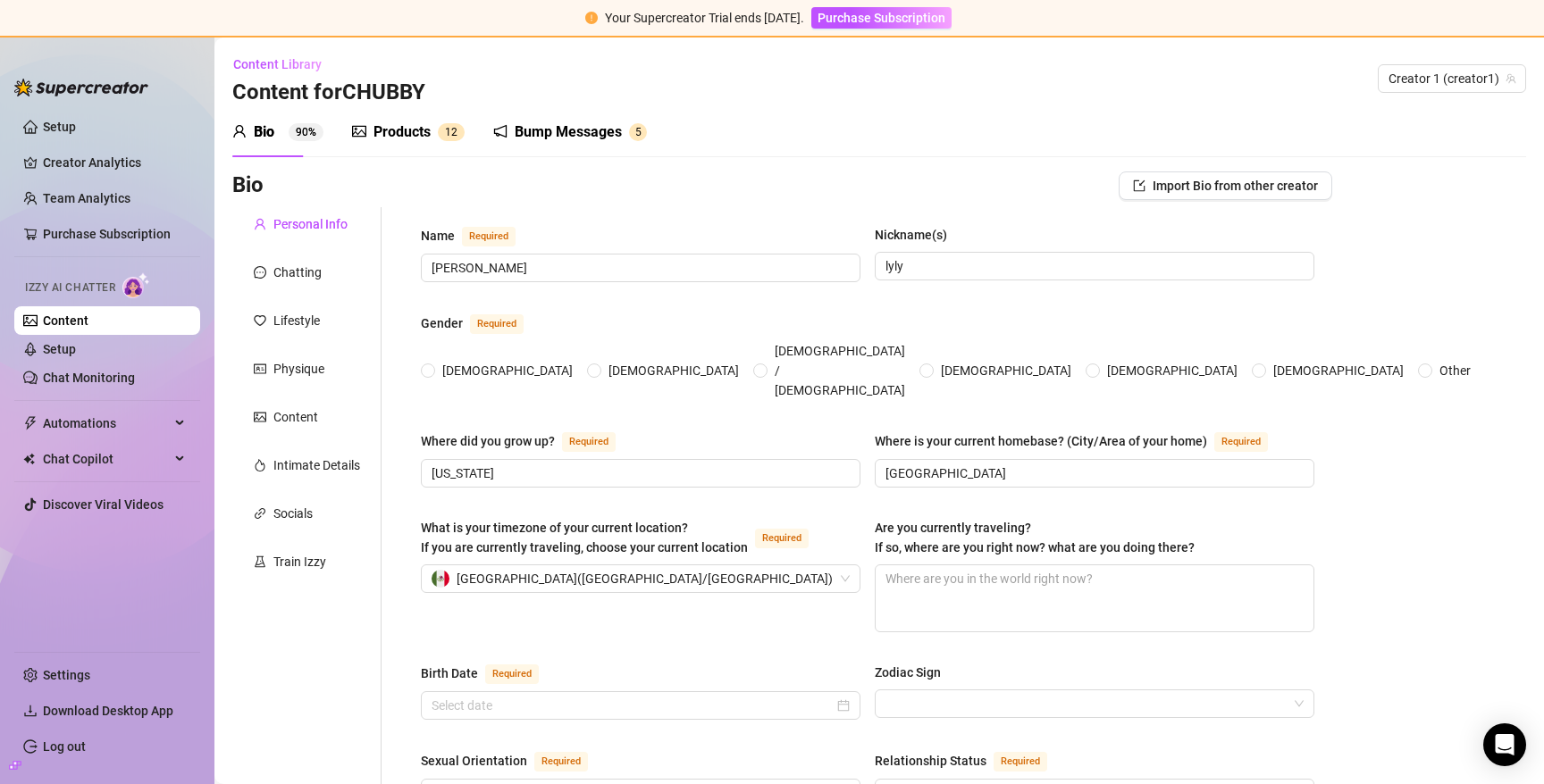
type textarea "i love reading and make content , i love learning new things and now im studyin…"
radio input "true"
type input "October 6th, 2000"
click at [392, 133] on div "Products" at bounding box center [402, 132] width 57 height 22
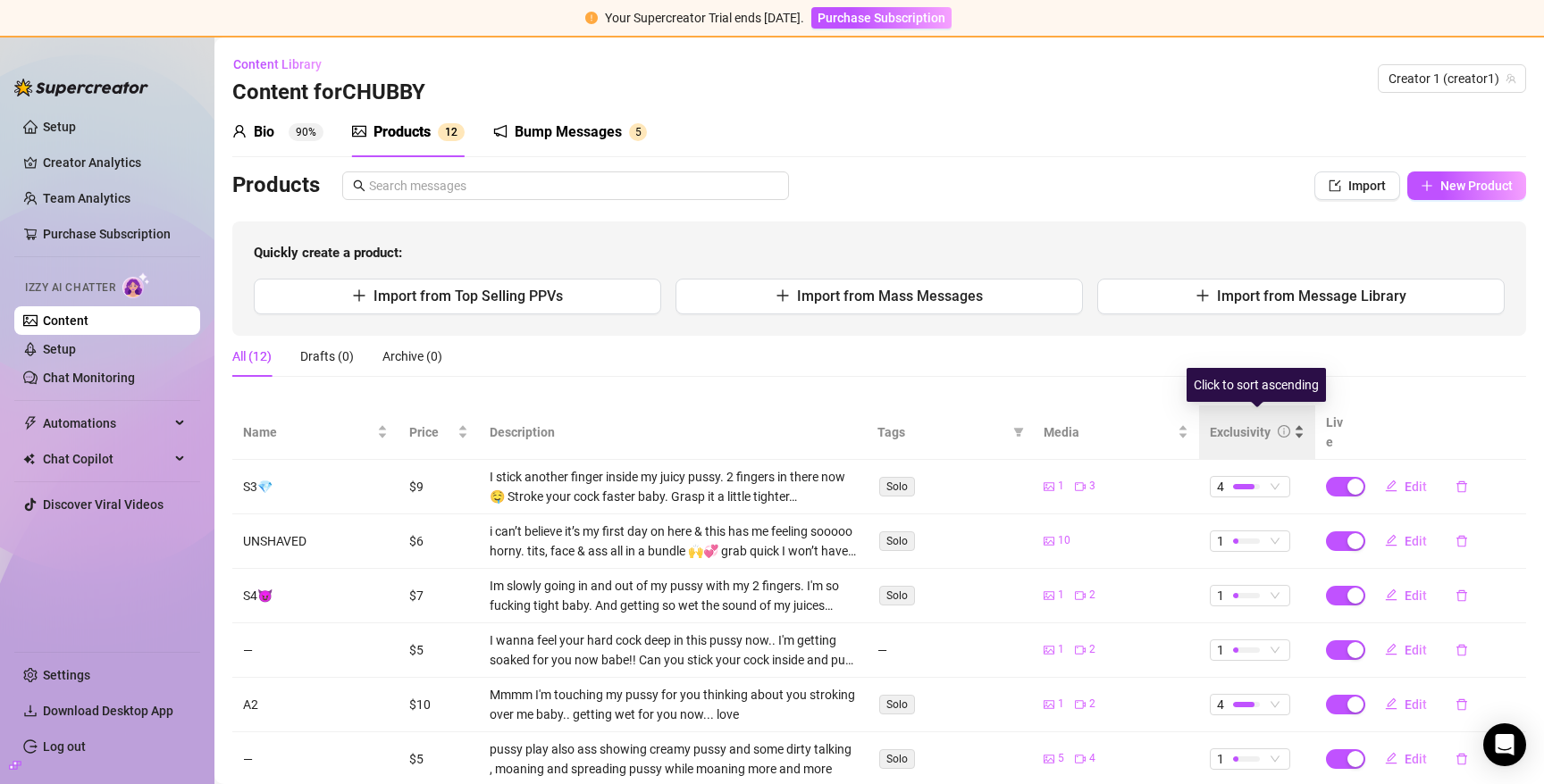
click at [1230, 423] on div "Exclusivity" at bounding box center [1240, 433] width 61 height 20
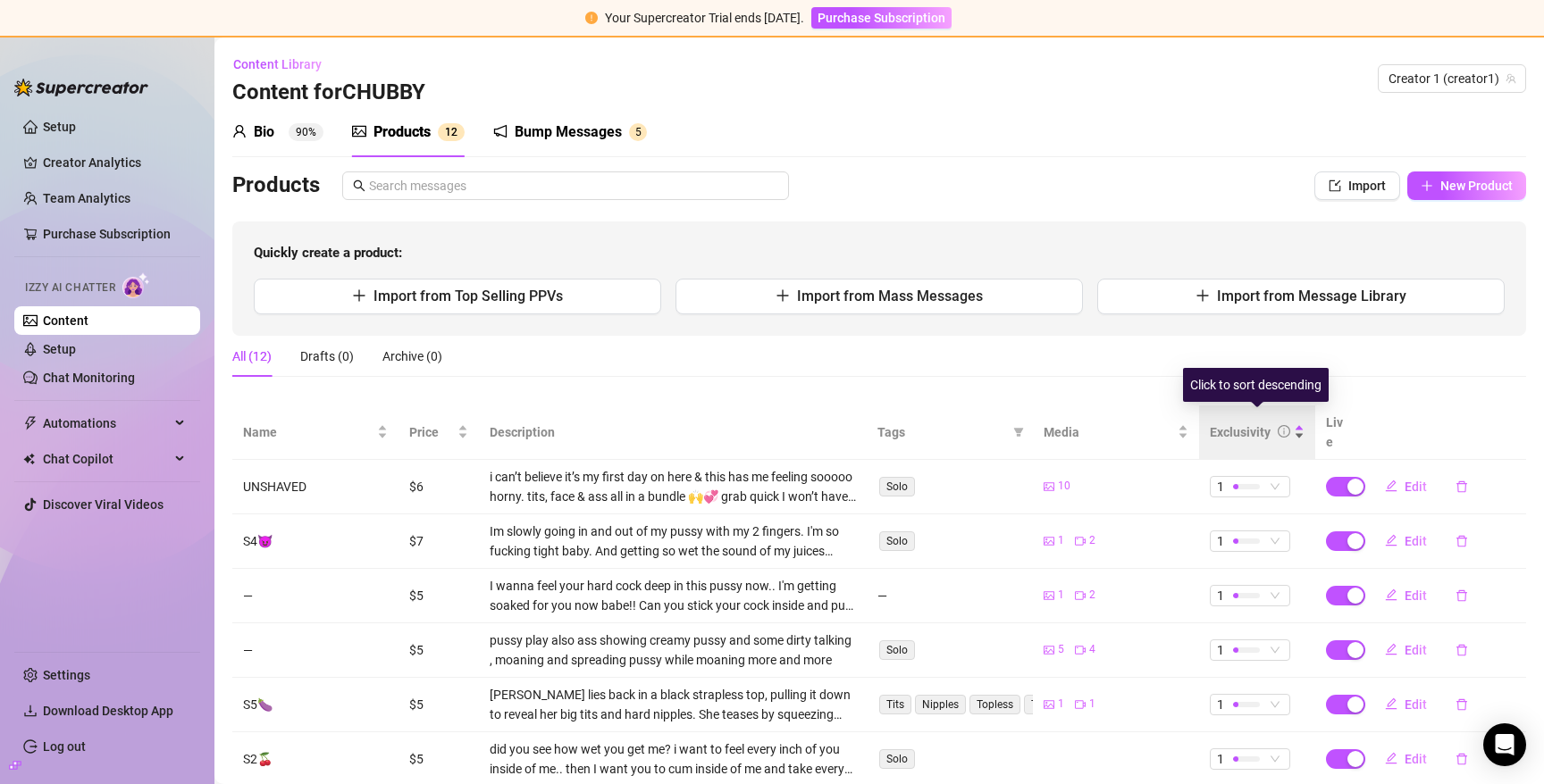
click at [1230, 423] on div "Exclusivity" at bounding box center [1240, 433] width 61 height 20
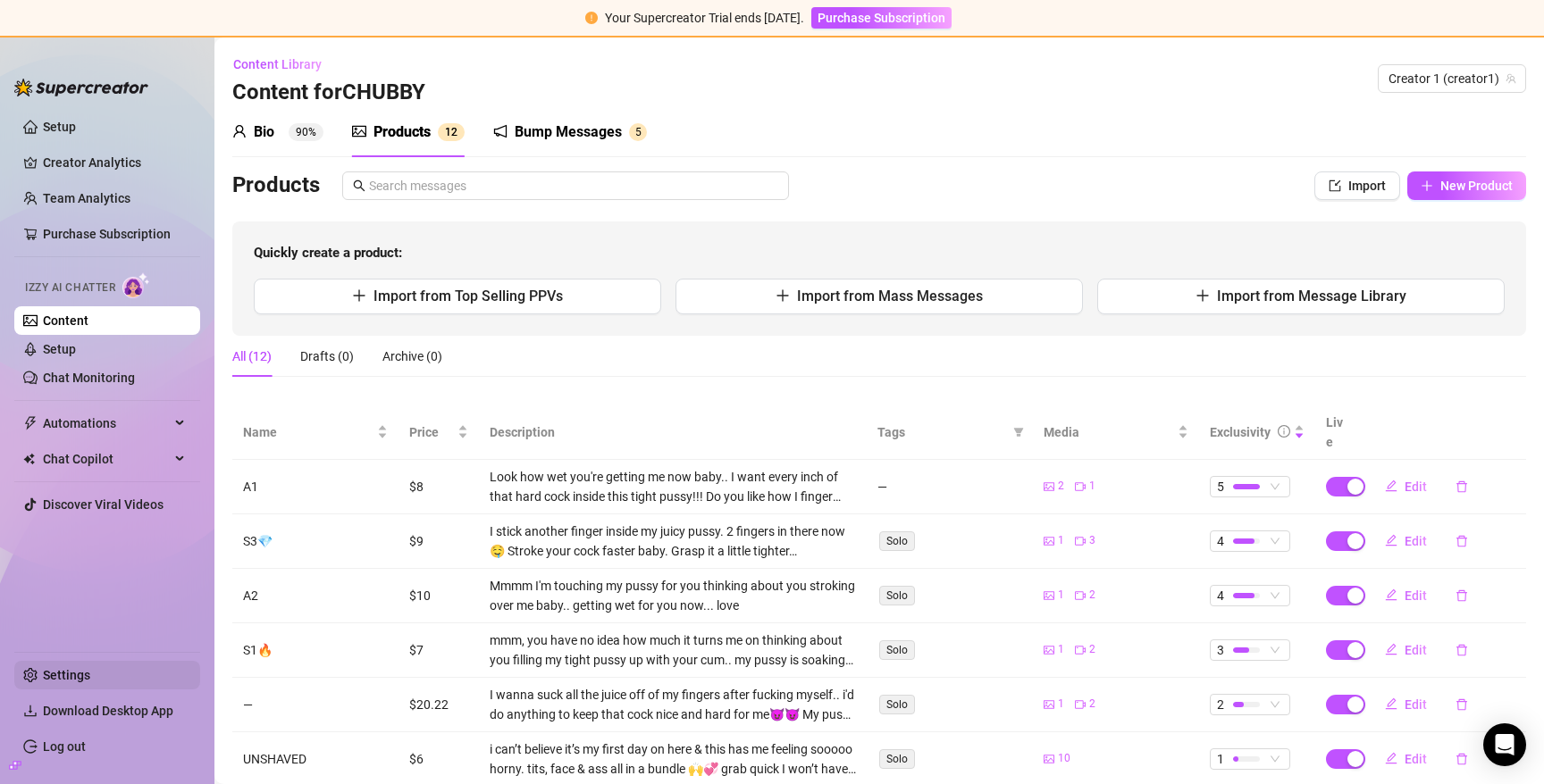
click at [63, 674] on link "Settings" at bounding box center [67, 676] width 47 height 15
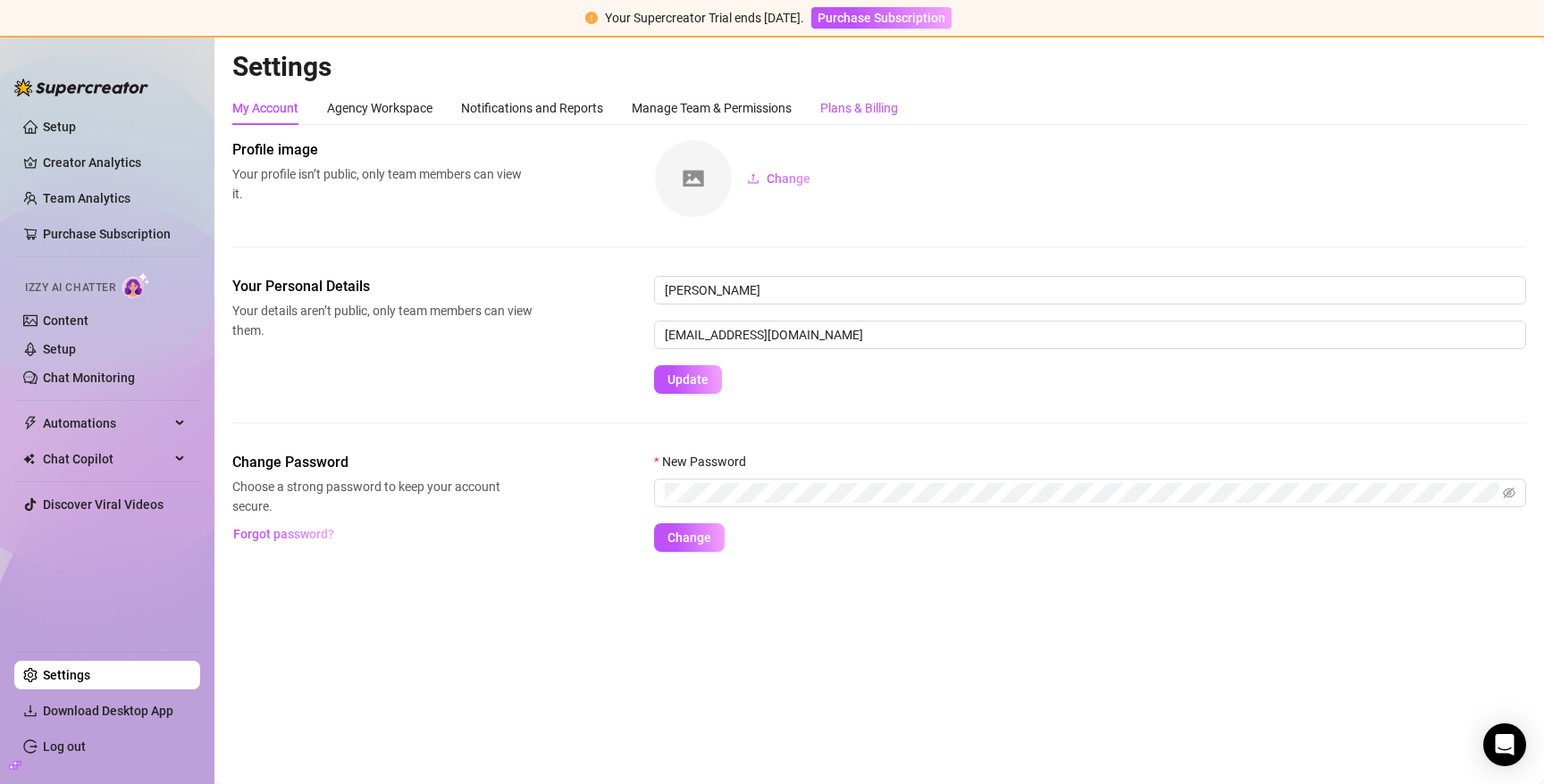
click at [865, 113] on div "Plans & Billing" at bounding box center [859, 108] width 78 height 20
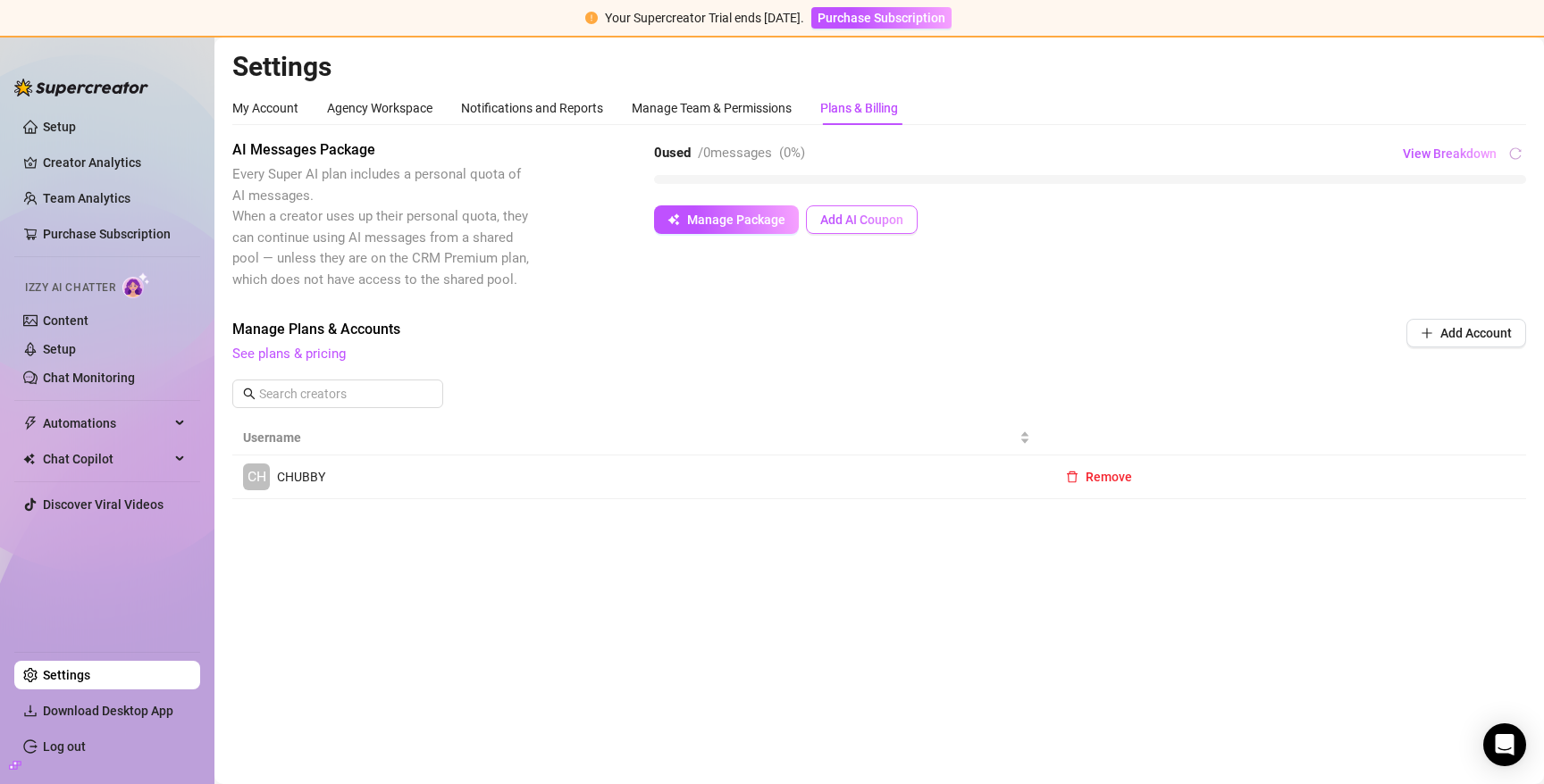
click at [834, 218] on span "Add AI Coupon" at bounding box center [862, 220] width 83 height 15
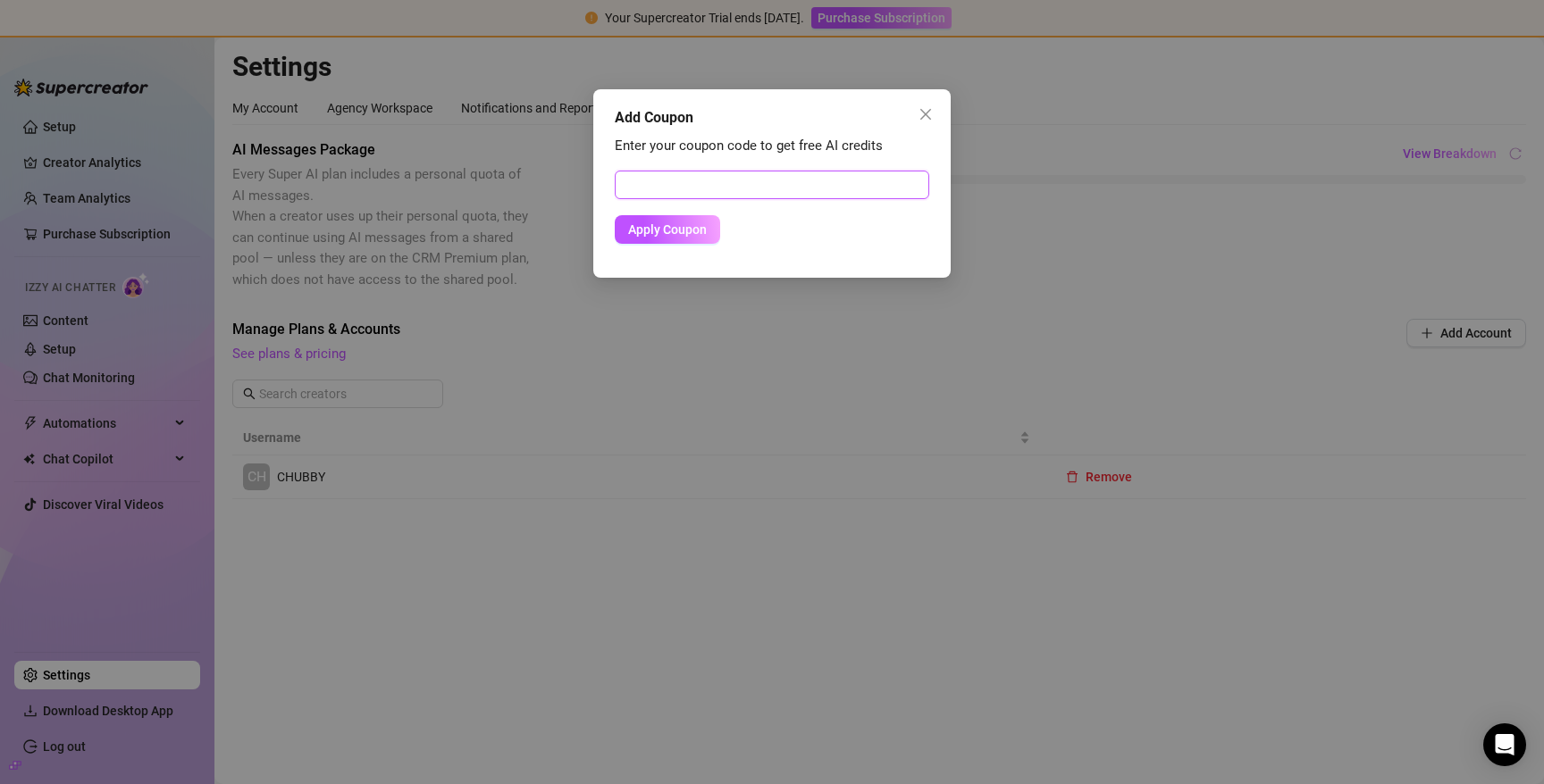
click at [774, 188] on input "text" at bounding box center [772, 184] width 315 height 28
paste input "9BB8C5C500RS0JOR0458"
type input "9BB8C5C500RS0JOR0458"
click at [694, 227] on span "Apply Coupon" at bounding box center [668, 230] width 78 height 15
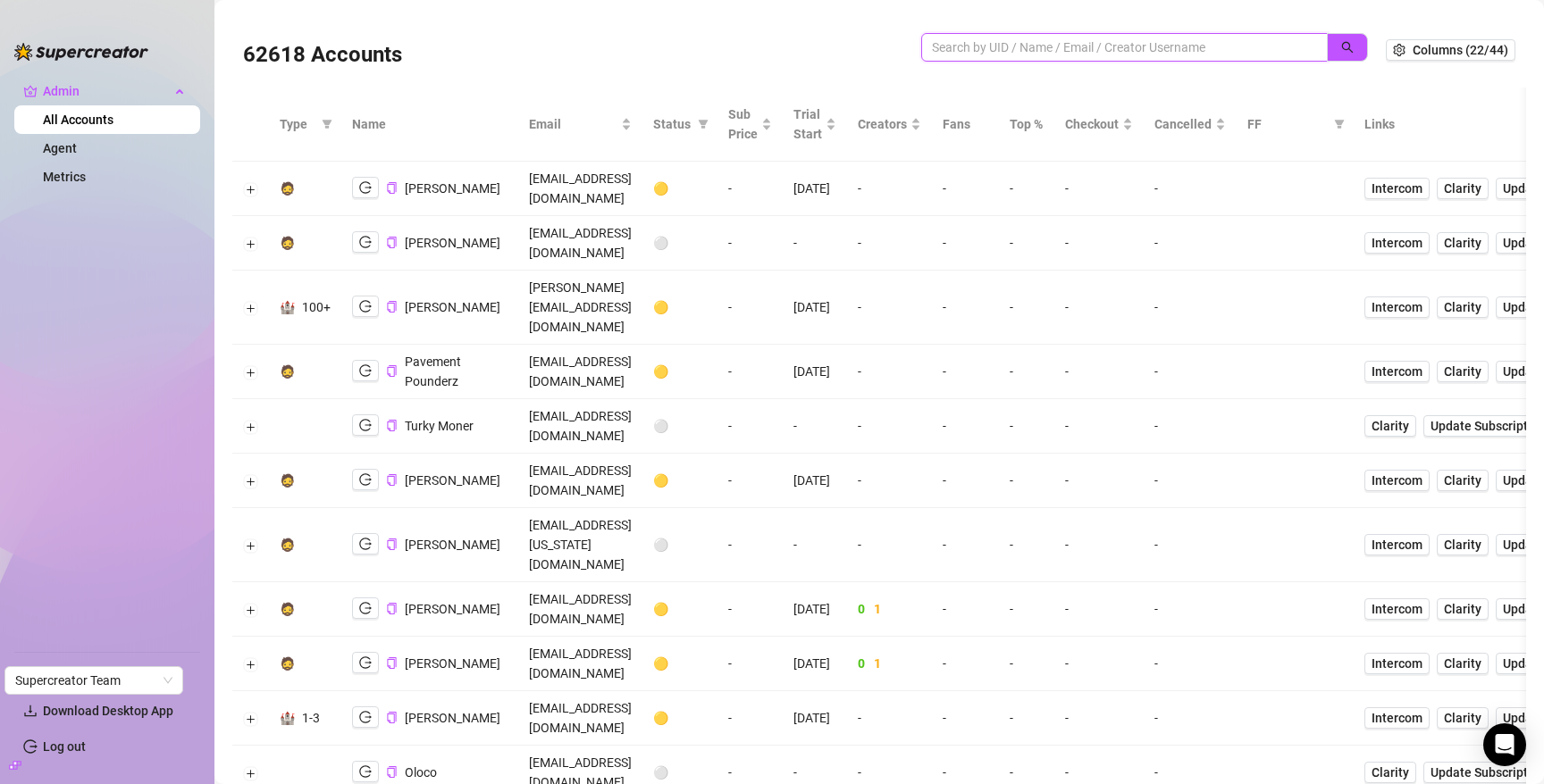
click at [1030, 47] on input "search" at bounding box center [1117, 47] width 371 height 20
paste input "JKxpLBAGIvXrqm2wZvmwdGFZesJ2"
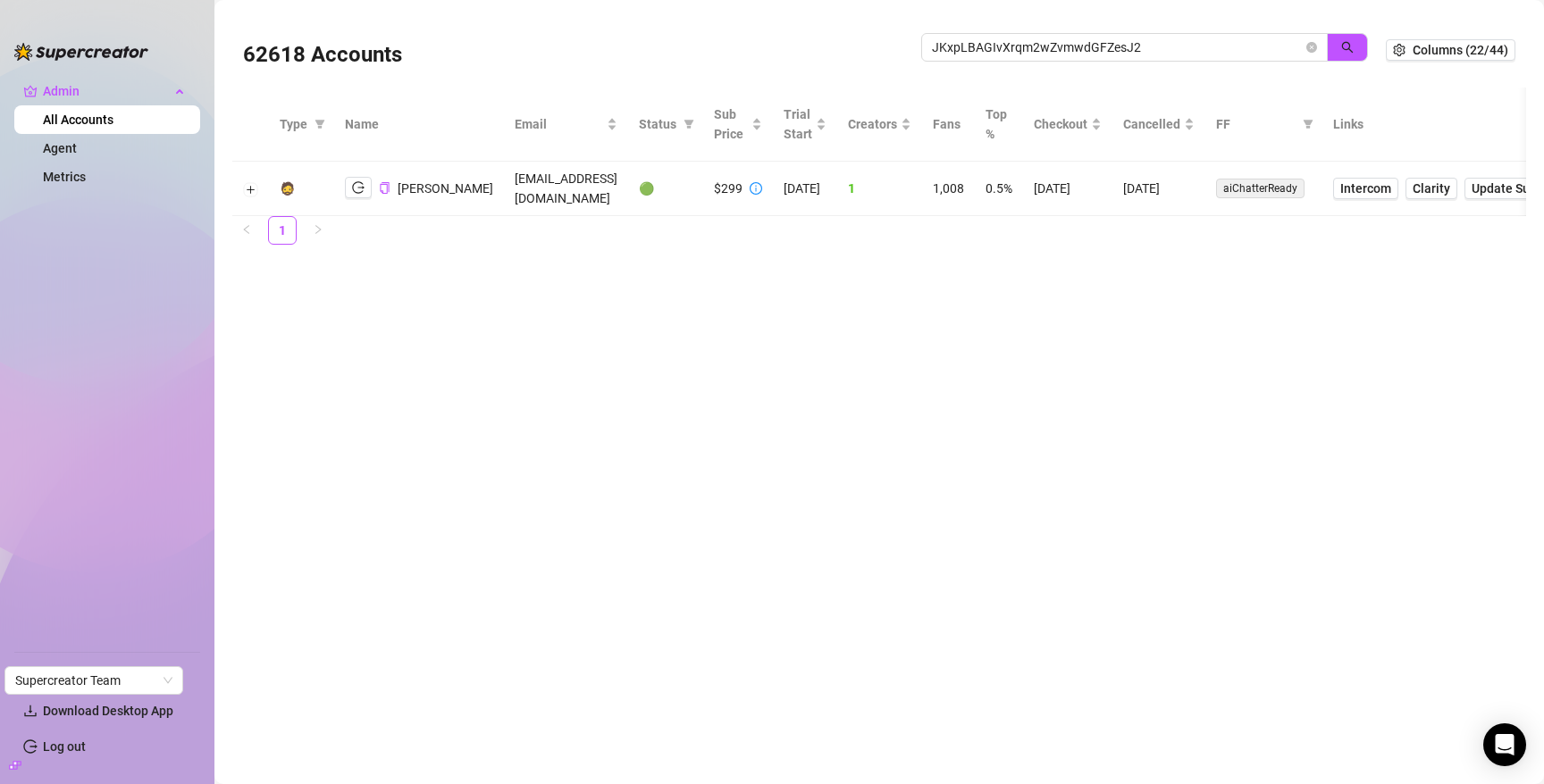
click at [239, 191] on td at bounding box center [251, 189] width 36 height 55
click at [246, 191] on button "Expand row" at bounding box center [252, 190] width 15 height 15
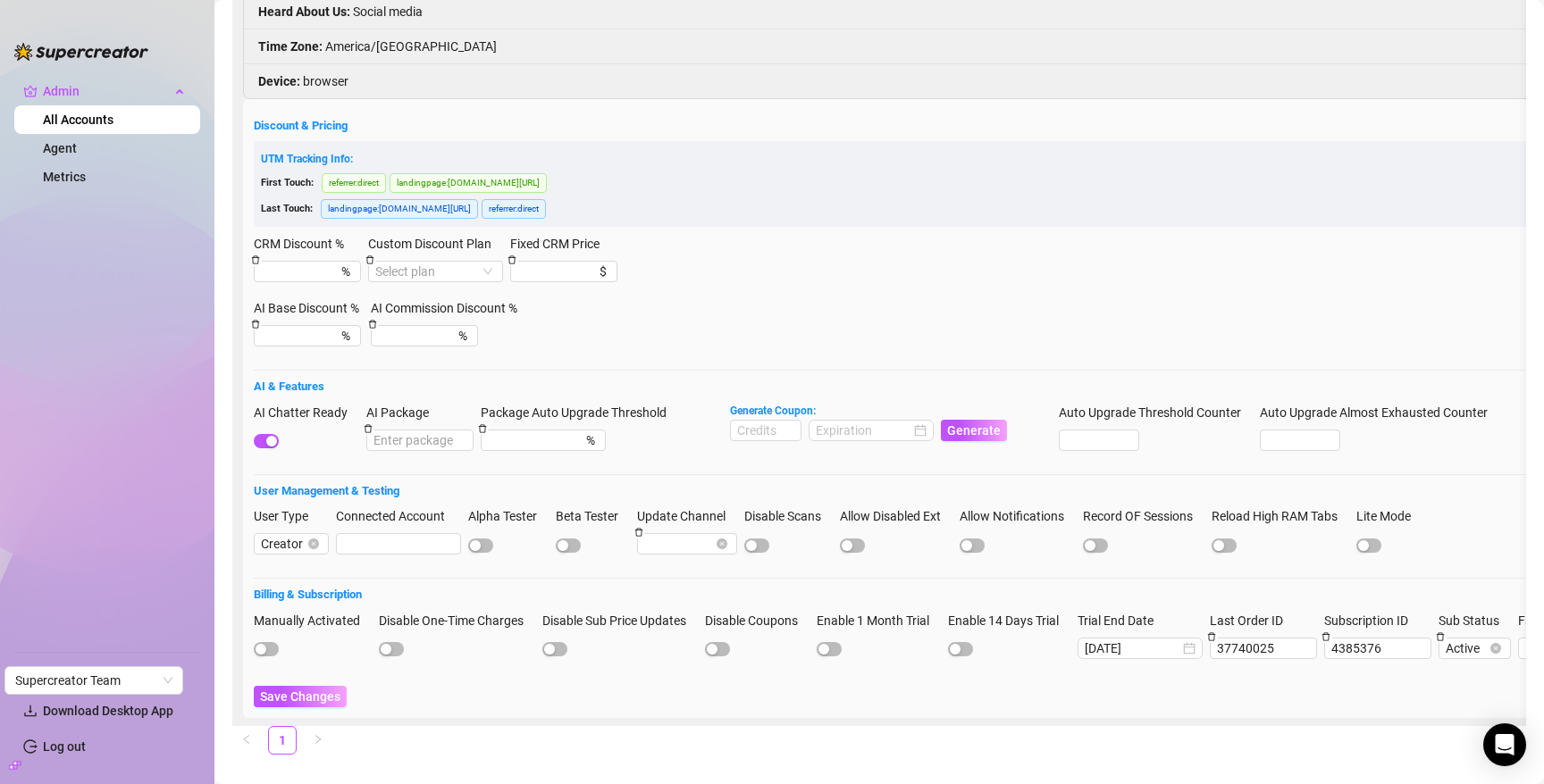
scroll to position [322, 0]
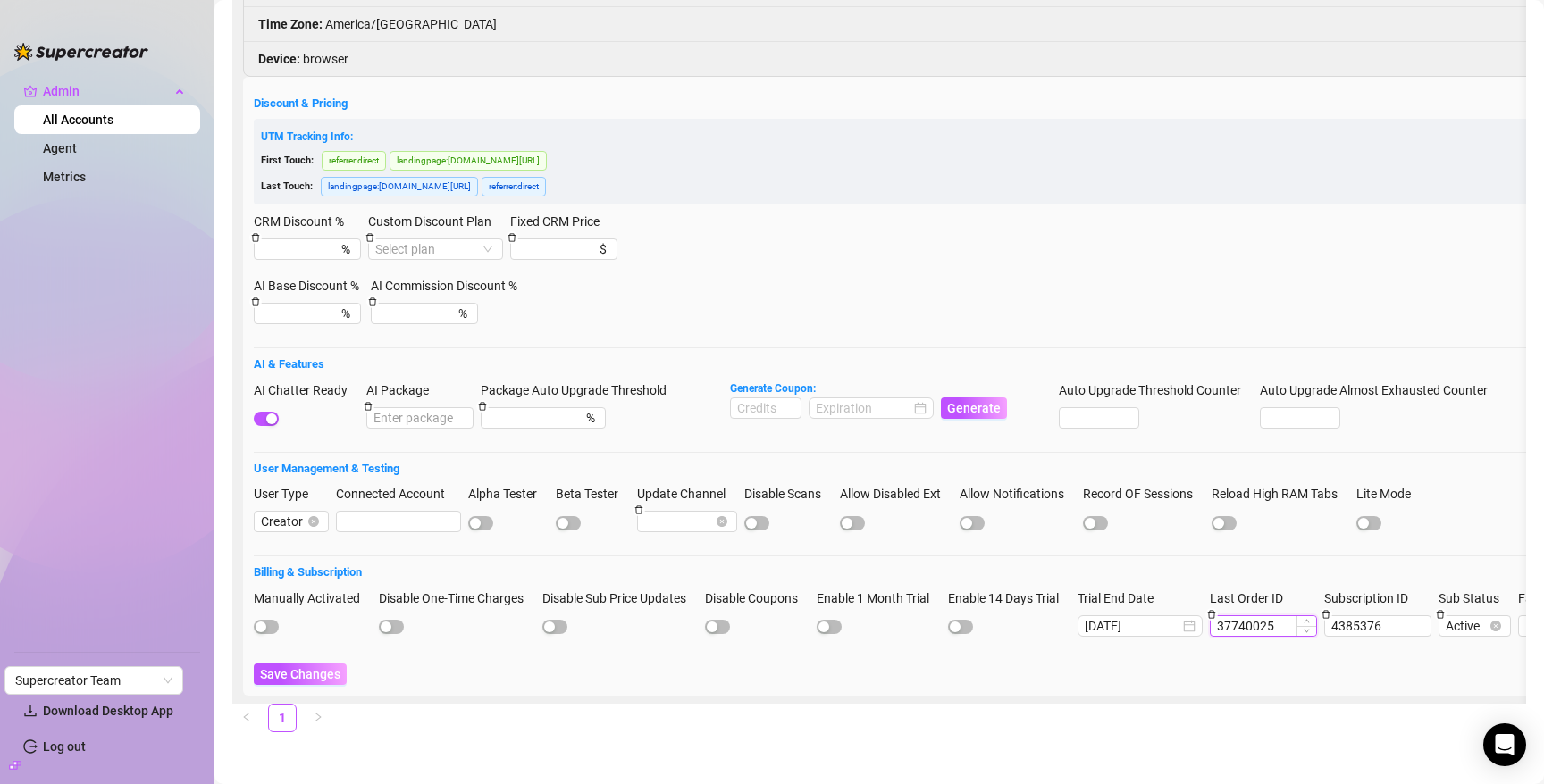
click at [1264, 629] on input "37740025" at bounding box center [1264, 626] width 106 height 20
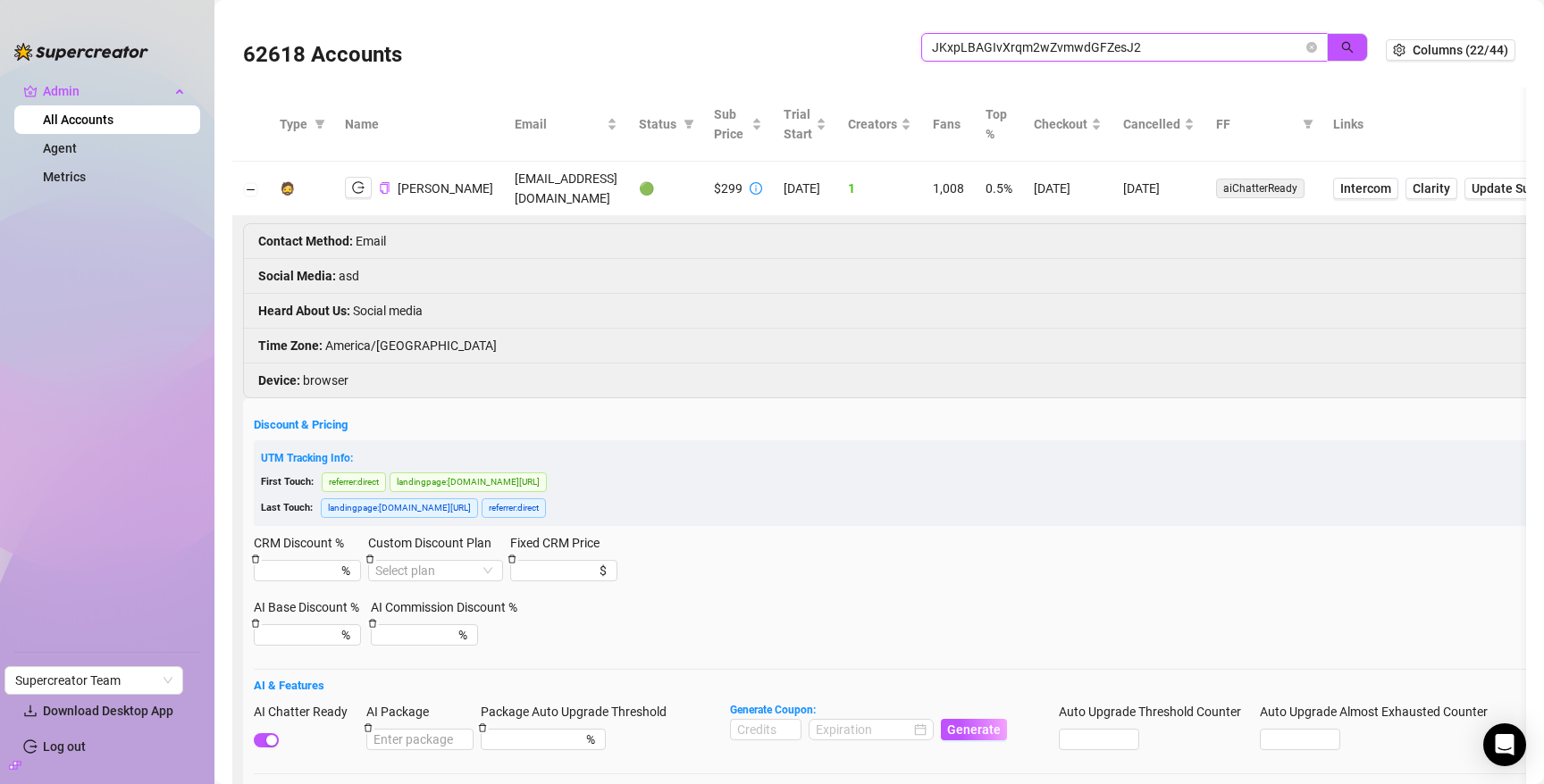
click at [988, 50] on input "JKxpLBAGIvXrqm2wZvmwdGFZesJ2" at bounding box center [1117, 47] width 371 height 20
paste input "n3xVgFaSYaUo0Yty8z6zuhVLWnp1"
click at [1348, 40] on span "button" at bounding box center [1348, 47] width 13 height 15
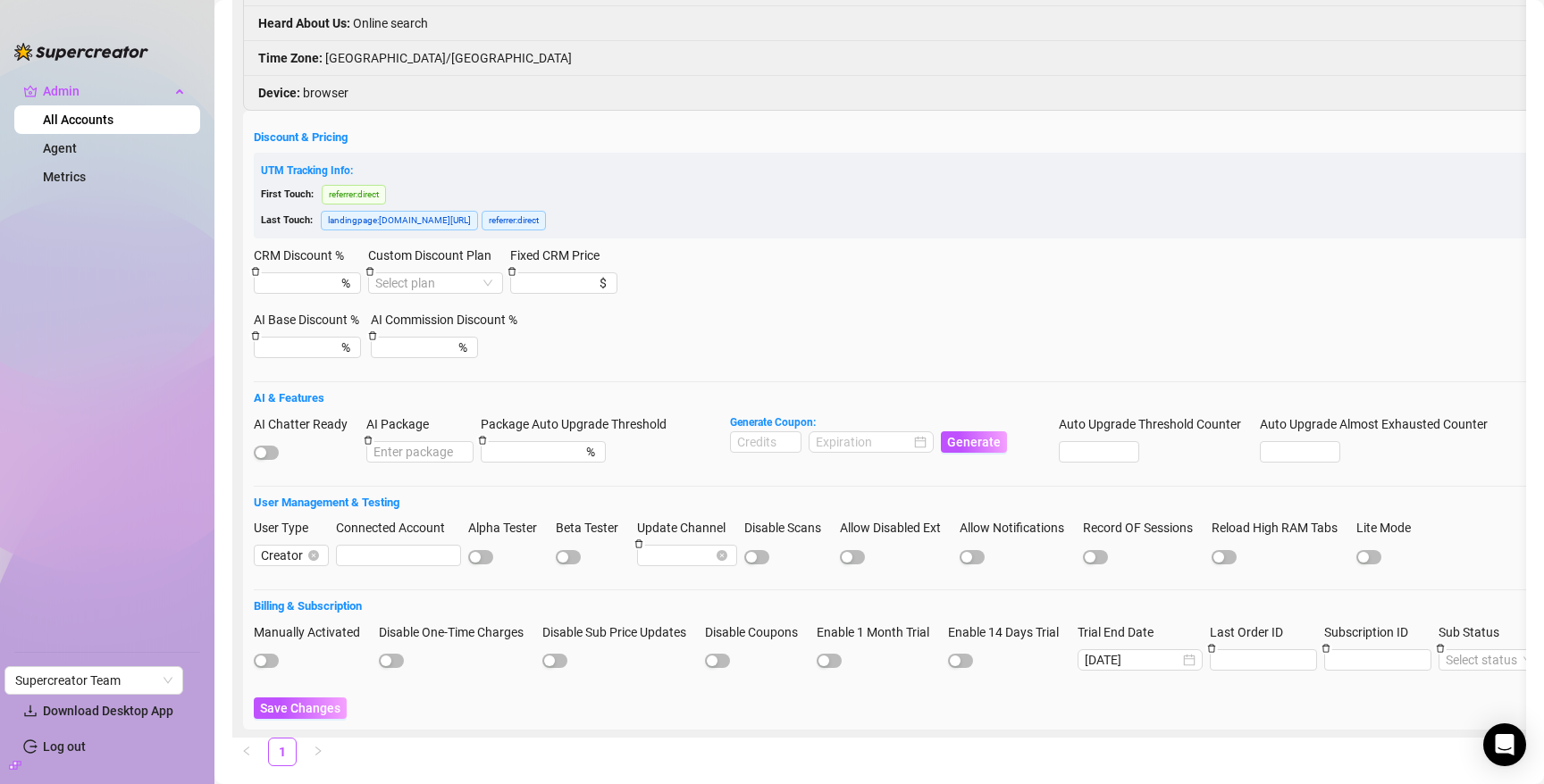
scroll to position [376, 0]
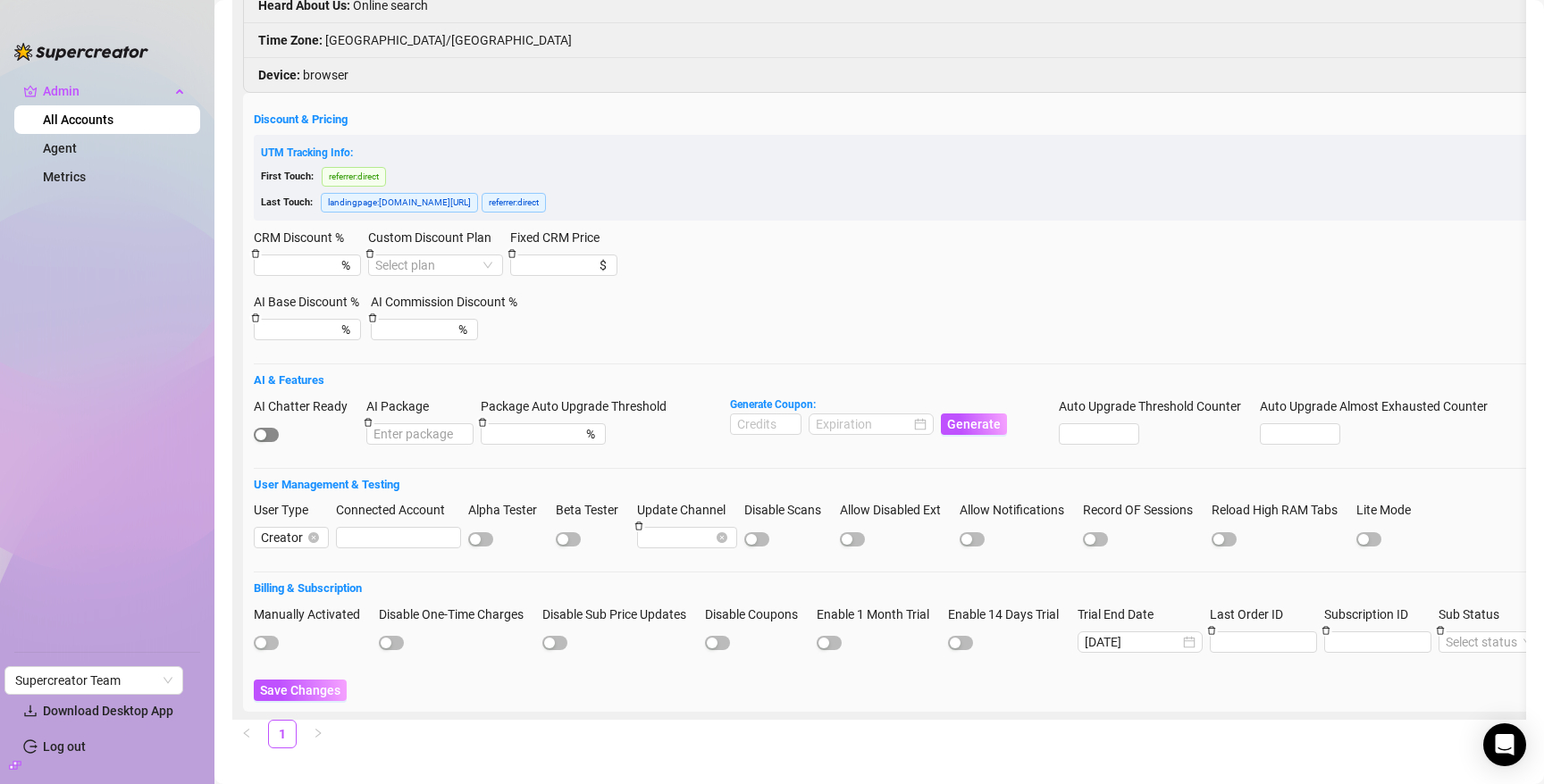
type input "n3xVgFaSYaUo0Yty8z6zuhVLWnp1"
click at [274, 434] on span "button" at bounding box center [265, 435] width 25 height 15
click at [756, 422] on input at bounding box center [766, 425] width 69 height 20
type input "1000"
click at [867, 420] on input at bounding box center [864, 425] width 95 height 20
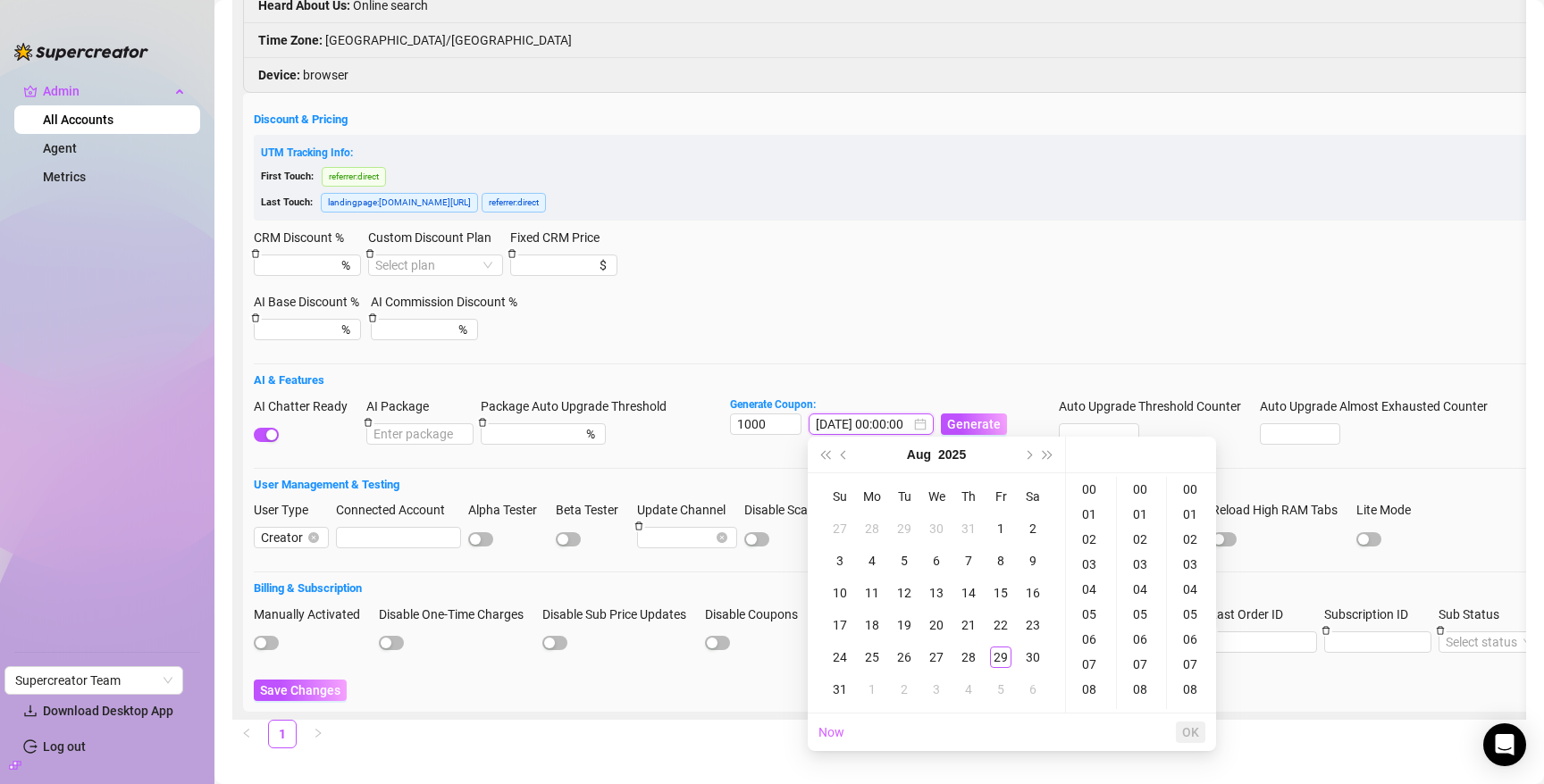
type input "[DATE] 00:00:00"
click at [1031, 450] on button "Next month (PageDown)" at bounding box center [1028, 454] width 20 height 36
click at [911, 655] on div "30" at bounding box center [905, 658] width 22 height 22
type input "[DATE] 00:00:00"
click at [1186, 737] on span "OK" at bounding box center [1191, 733] width 17 height 15
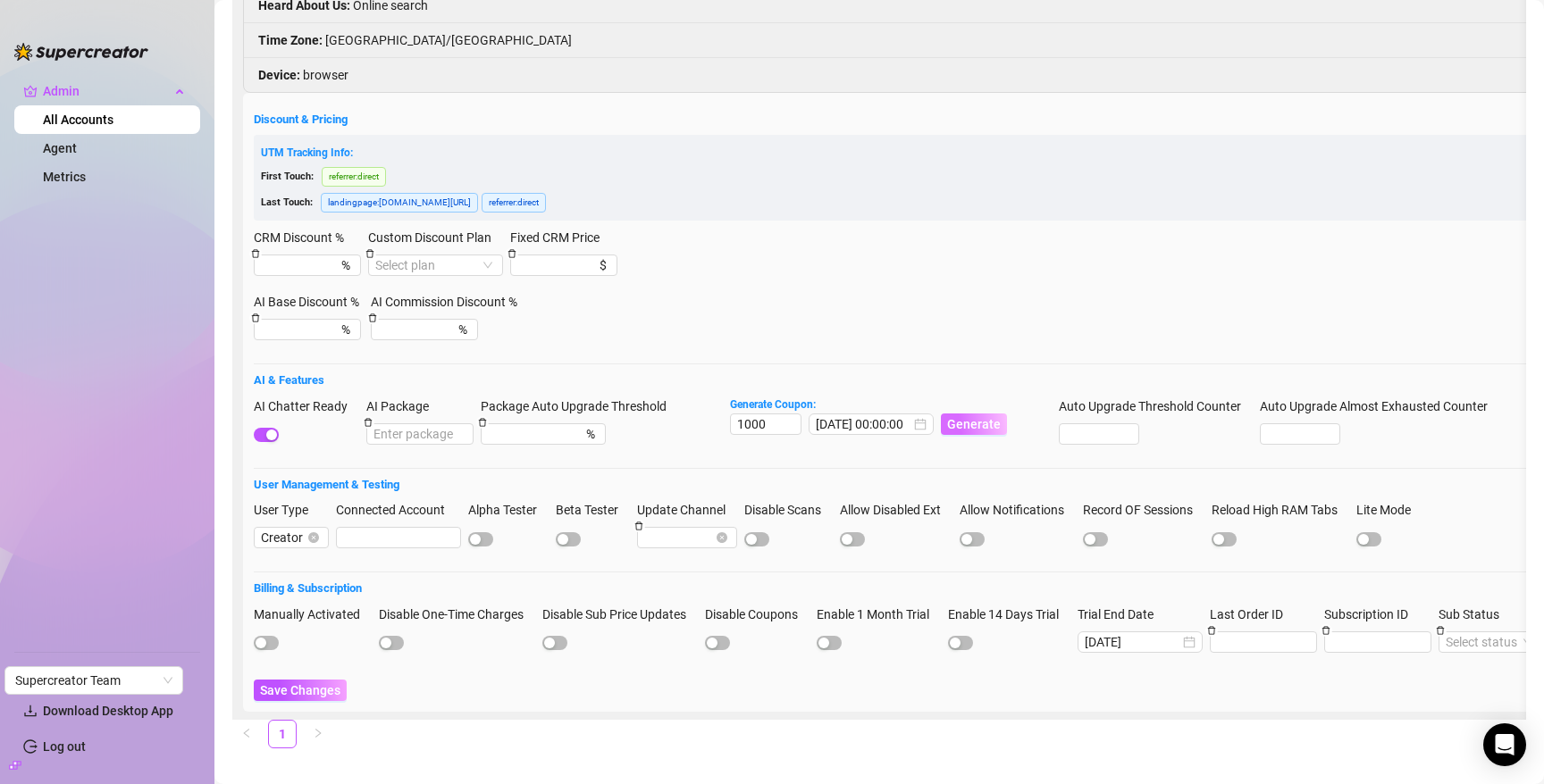
click at [973, 423] on span "Generate" at bounding box center [974, 425] width 54 height 15
click at [1042, 32] on code "9BB8C5C500RS0JOR0458" at bounding box center [1077, 32] width 148 height 19
copy code "9BB8C5C500RS0JOR0458"
click at [288, 690] on span "Save Changes" at bounding box center [300, 691] width 80 height 15
